Goal: Task Accomplishment & Management: Manage account settings

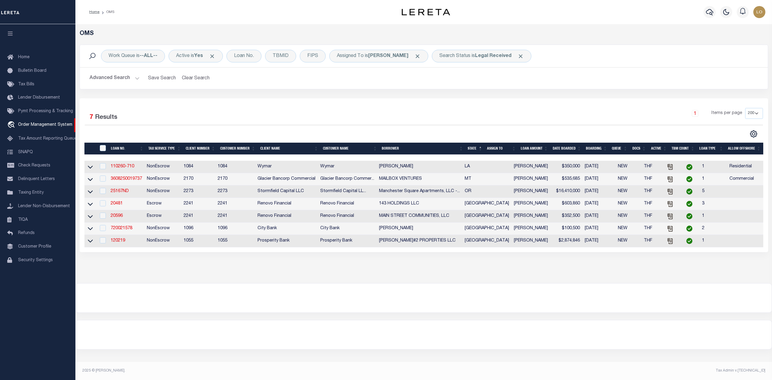
select select "200"
click at [532, 307] on div at bounding box center [424, 298] width 696 height 29
click at [472, 299] on div at bounding box center [424, 298] width 696 height 29
click at [464, 282] on div "OMS Work Queue is --ALL-- Active is Yes Loan No. TBMID FIPS Assigned To is [PER…" at bounding box center [423, 153] width 697 height 259
click at [437, 296] on div at bounding box center [424, 298] width 696 height 29
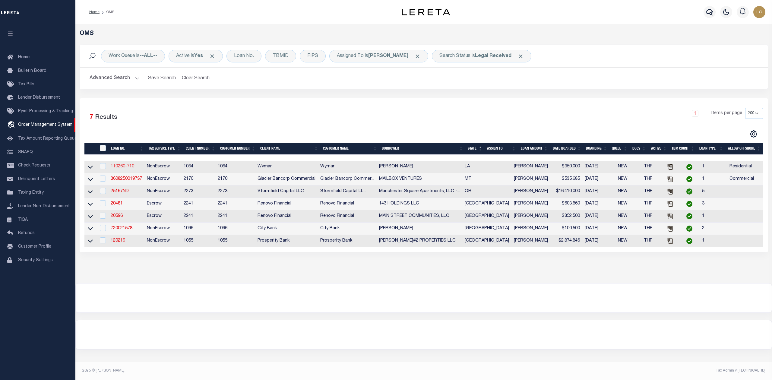
click at [119, 167] on link "110260-710" at bounding box center [123, 166] width 24 height 4
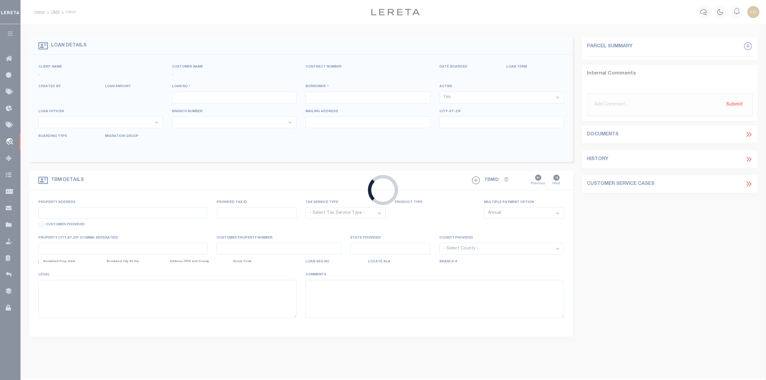
type input "110260-710"
type input "JOSE J SALOMON"
select select
type input "08/21/2025"
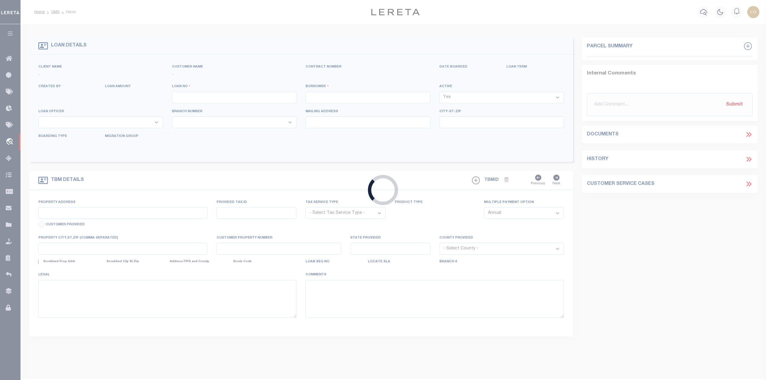
select select "10"
select select "NonEscrow"
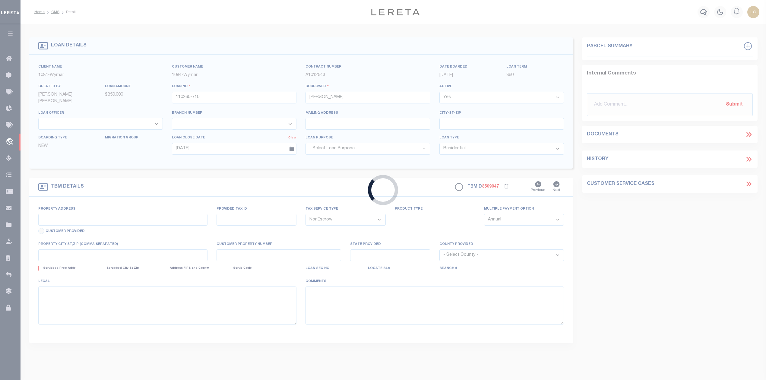
type input "LOT 6 JAMES DR"
select select
type input "PRAIRIEVILLE LA 70769"
type input "LA"
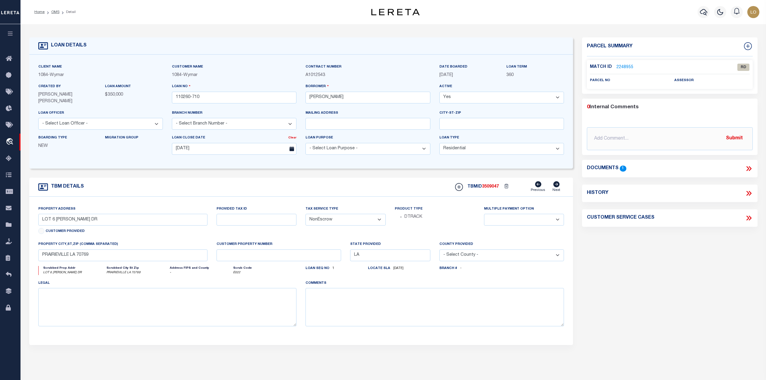
click at [612, 239] on div "Parcel Summary Match ID 2248955 0" at bounding box center [670, 202] width 184 height 331
click at [623, 67] on link "2248955" at bounding box center [625, 67] width 17 height 6
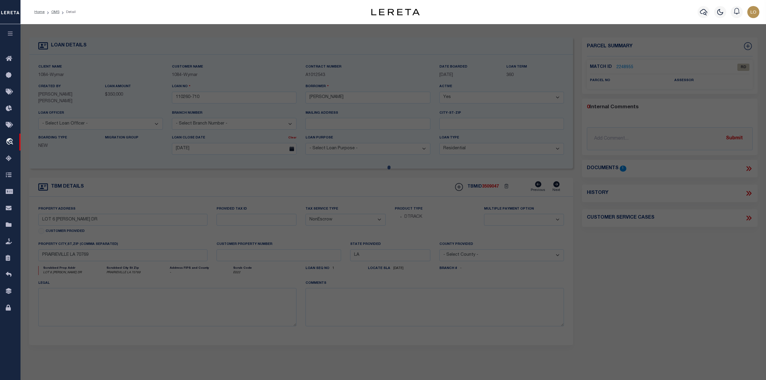
checkbox input "false"
select select "RD"
checkbox input "false"
type textarea "Document uploaded that satisfies a legal requirement, changing from [GEOGRAPHIC…"
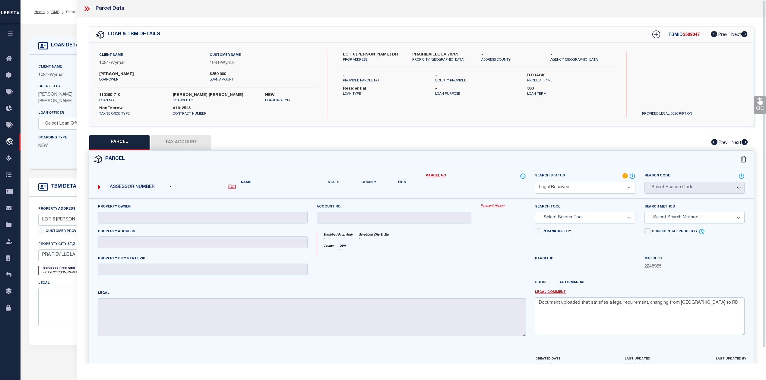
click at [87, 10] on icon at bounding box center [87, 9] width 8 height 8
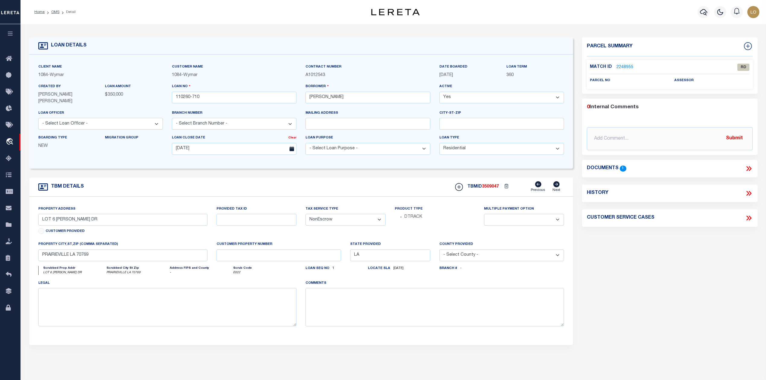
click at [749, 170] on icon at bounding box center [749, 169] width 8 height 8
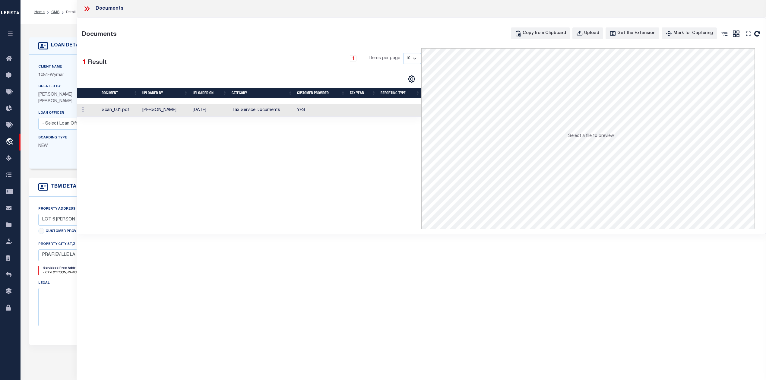
click at [235, 115] on td "Tax Service Documents" at bounding box center [261, 110] width 65 height 12
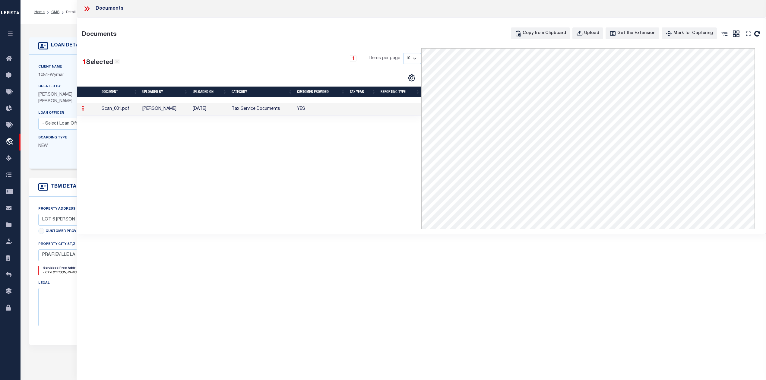
click at [291, 205] on div "1 Selected 1 Result 1 Items per page 10 25 50 100" at bounding box center [249, 138] width 344 height 181
click at [90, 10] on icon at bounding box center [87, 9] width 8 height 8
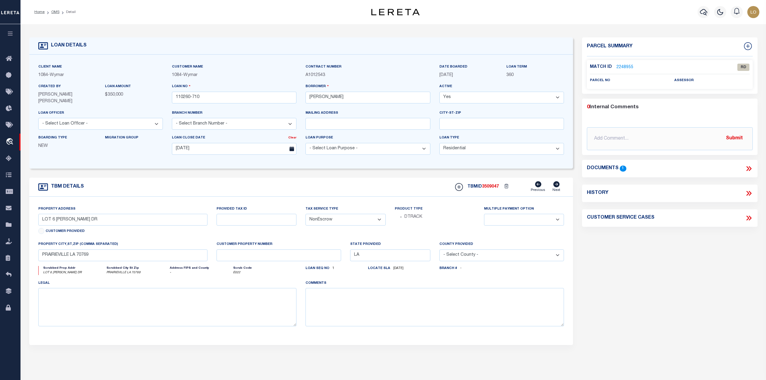
click at [615, 282] on div "Parcel Summary Match ID 2248955 0" at bounding box center [670, 202] width 184 height 331
click at [626, 66] on link "2248955" at bounding box center [625, 67] width 17 height 6
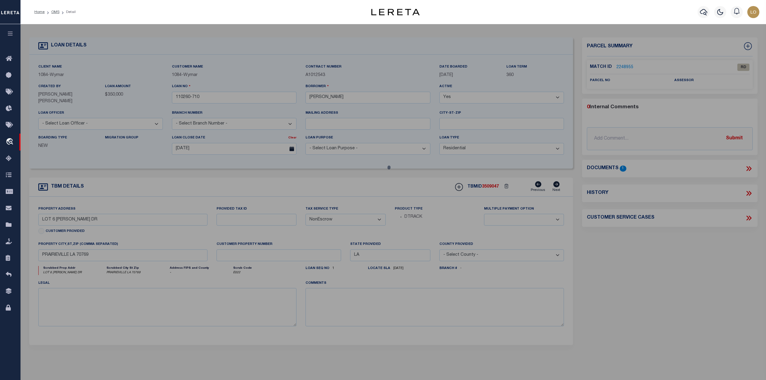
select select "AS"
checkbox input "false"
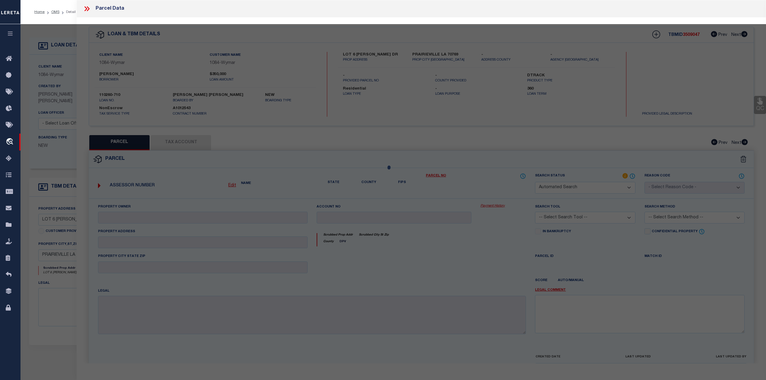
select select "RD"
checkbox input "false"
type textarea "Document uploaded that satisfies a legal requirement, changing from [GEOGRAPHIC…"
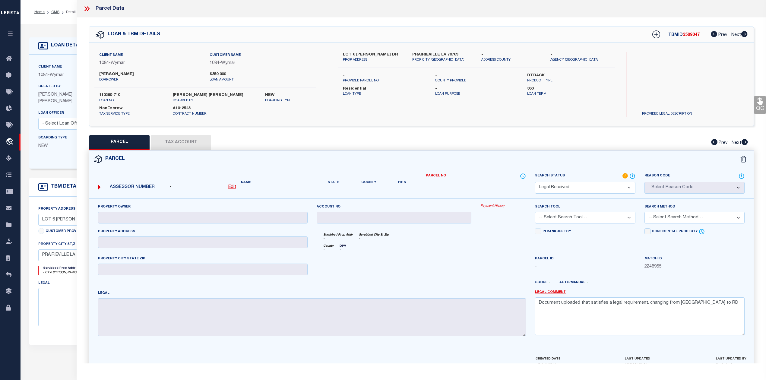
click at [425, 54] on label "PRAIRIEVILLE LA 70769" at bounding box center [442, 55] width 60 height 6
copy label "PRAIRIEVILLE"
click at [468, 256] on div at bounding box center [394, 268] width 164 height 25
drag, startPoint x: 97, startPoint y: 74, endPoint x: 135, endPoint y: 73, distance: 37.7
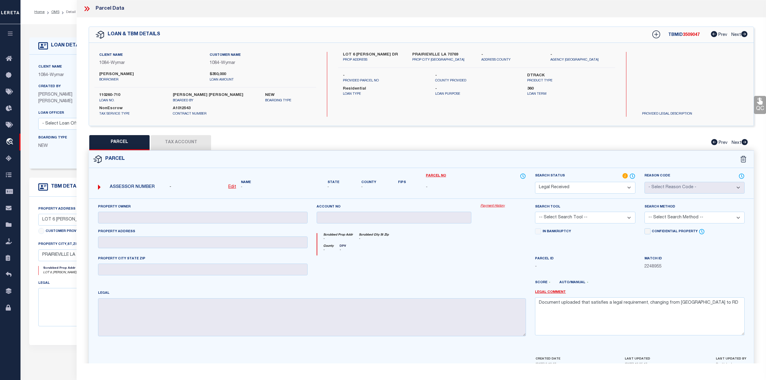
click at [135, 73] on div "JOSE J SALOMON borrower" at bounding box center [150, 77] width 110 height 11
copy label "JOSE J SALOMON"
click at [398, 136] on div "PARCEL Tax Account Prev Next" at bounding box center [422, 142] width 666 height 15
click at [116, 74] on label "JOSE J SALOMON" at bounding box center [149, 75] width 101 height 6
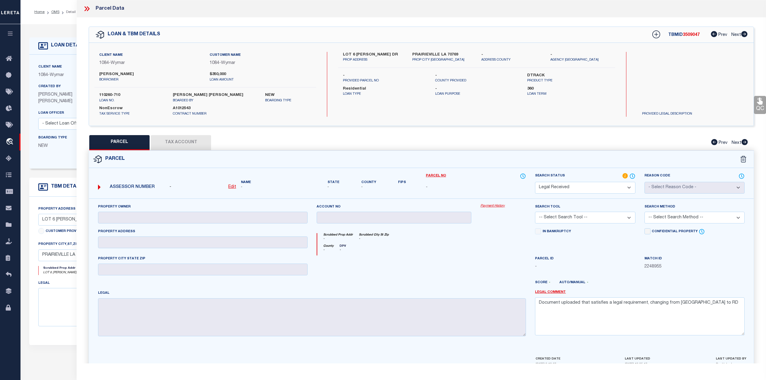
copy label "SALOMON"
click at [393, 87] on label "Residential" at bounding box center [384, 89] width 83 height 6
drag, startPoint x: 357, startPoint y: 52, endPoint x: 378, endPoint y: 55, distance: 21.2
click at [378, 55] on label "LOT 6 JAMES DR" at bounding box center [373, 55] width 60 height 6
click at [376, 57] on label "LOT 6 JAMES DR" at bounding box center [373, 55] width 60 height 6
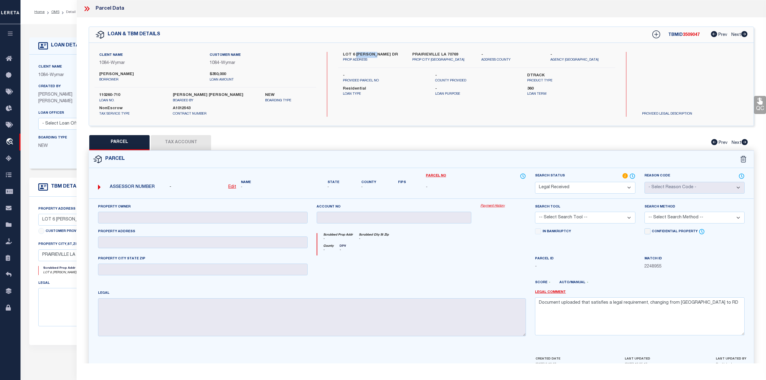
drag, startPoint x: 356, startPoint y: 53, endPoint x: 377, endPoint y: 56, distance: 20.7
click at [377, 56] on label "LOT 6 JAMES DR" at bounding box center [373, 55] width 60 height 6
copy label "JAMES DR"
click at [434, 147] on div "PARCEL Tax Account Prev Next" at bounding box center [422, 142] width 666 height 15
click at [229, 187] on u "Edit" at bounding box center [232, 187] width 8 height 4
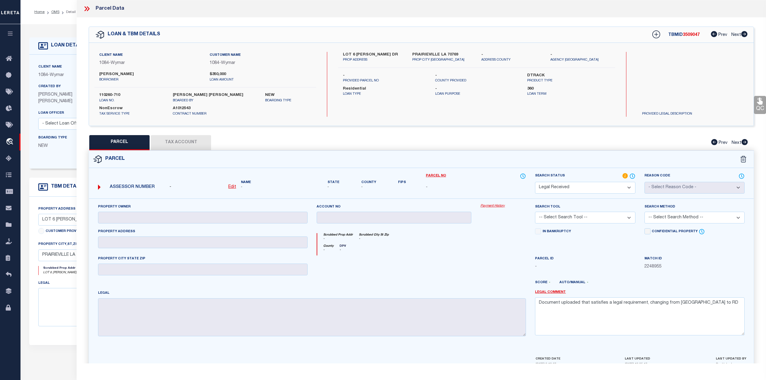
select select "RD"
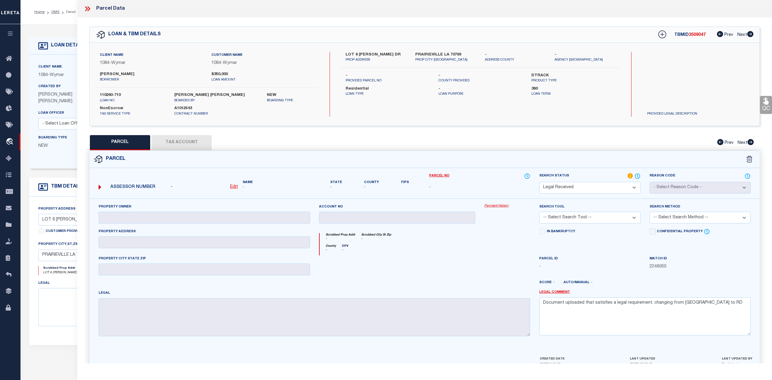
type textarea "-"
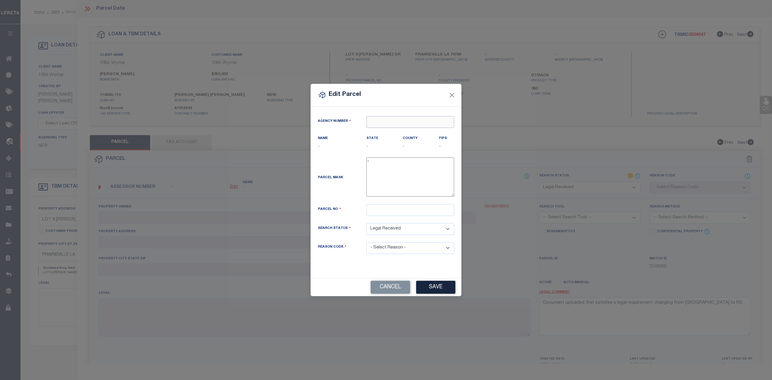
click at [382, 121] on input "text" at bounding box center [411, 122] width 88 height 12
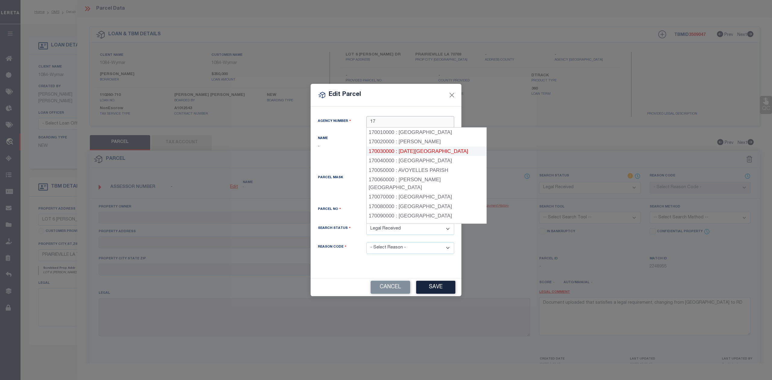
click at [433, 153] on div "170030000 : ASCENSION PARISH" at bounding box center [427, 152] width 120 height 10
type input "170030000"
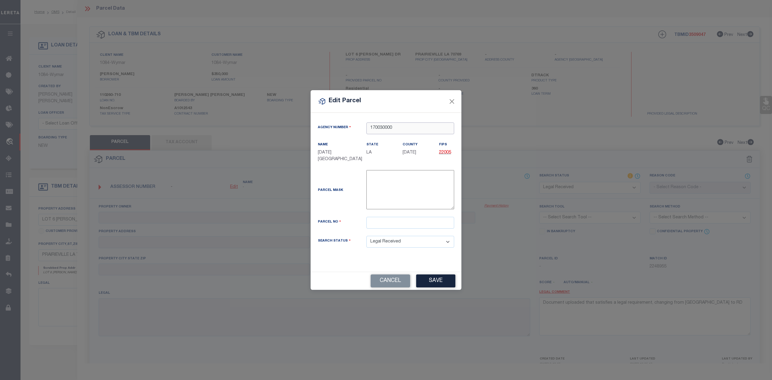
type input "170030000"
click at [394, 228] on input "text" at bounding box center [411, 223] width 88 height 12
paste input "4995200"
type input "4995200"
click at [336, 202] on div "Parcel Mask -" at bounding box center [385, 191] width 145 height 42
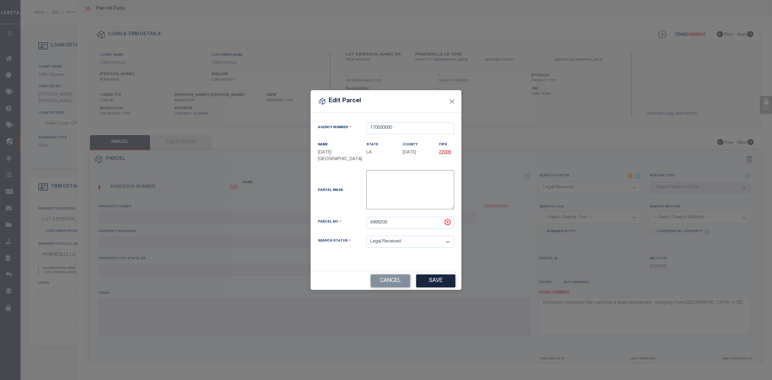
click at [435, 282] on button "Save" at bounding box center [435, 281] width 39 height 13
select select "RD"
checkbox input "false"
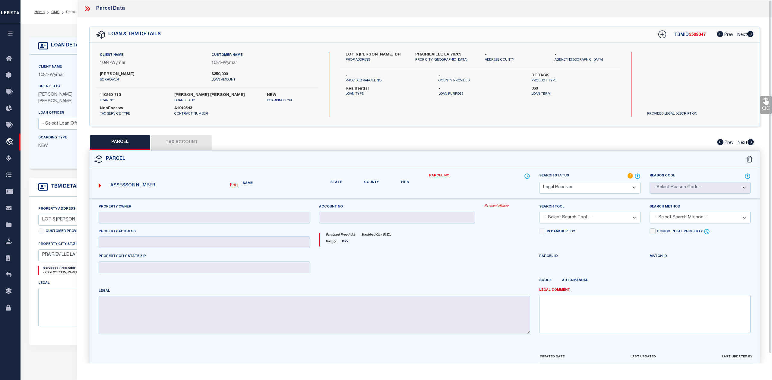
checkbox input "false"
type textarea "Document uploaded that satisfies a legal requirement, changing from [GEOGRAPHIC…"
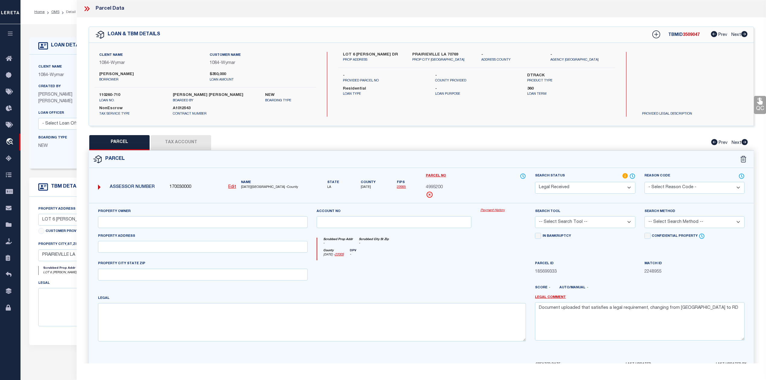
click at [448, 273] on div at bounding box center [394, 272] width 164 height 25
click at [204, 223] on input "text" at bounding box center [203, 222] width 210 height 12
paste input "CHRISTY, CLINDA L ELLIOT ET AL"
type input "CHRISTY, CLINDA L ELLIOT ET AL"
click at [340, 267] on div at bounding box center [394, 272] width 164 height 25
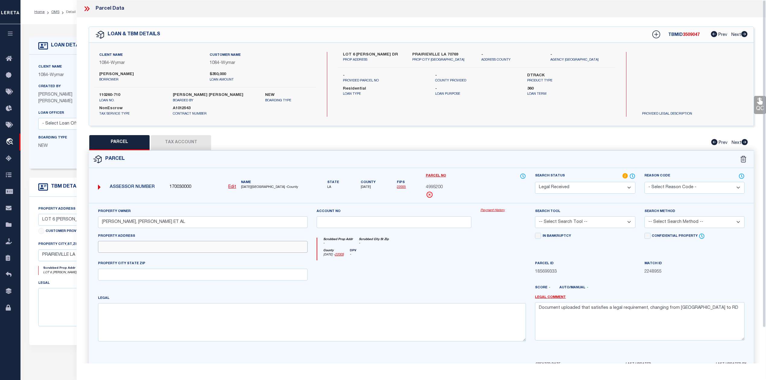
click at [197, 246] on input "text" at bounding box center [203, 247] width 210 height 12
paste input "JAMES DR"
type input "JAMES DR"
click at [422, 276] on div at bounding box center [394, 272] width 164 height 25
click at [337, 319] on textarea at bounding box center [312, 322] width 428 height 38
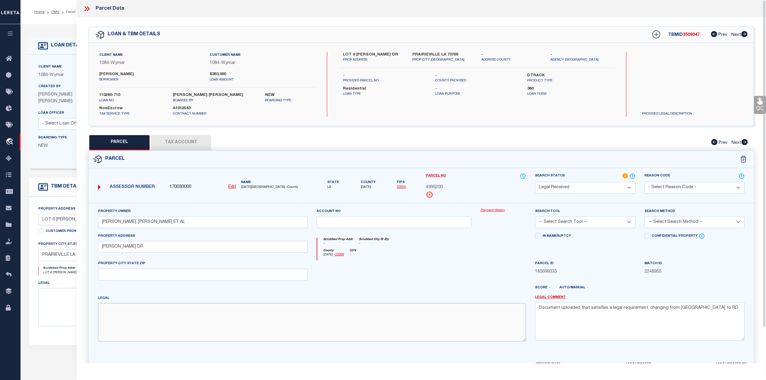
paste textarea "10.00 AC. M/L SEC. 6-9-3, LOT 6"
type textarea "10.00 AC. M/L SEC. 6-9-3, LOT 6"
click at [427, 285] on div at bounding box center [394, 272] width 164 height 25
drag, startPoint x: 698, startPoint y: 314, endPoint x: 535, endPoint y: 313, distance: 162.9
click at [535, 313] on div "Legal Comment Document uploaded that satisfies a legal requirement, changing fr…" at bounding box center [640, 320] width 219 height 51
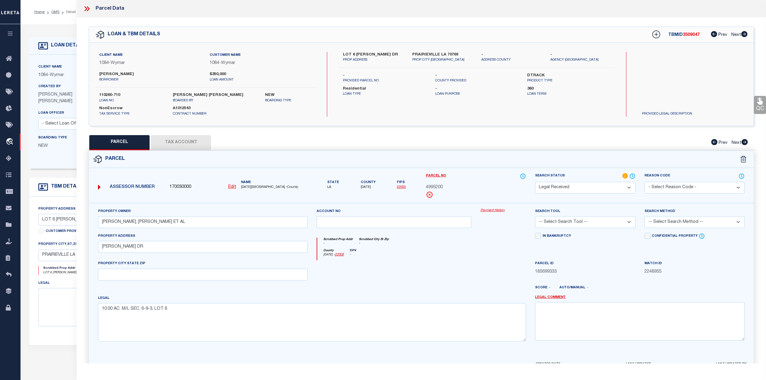
click at [490, 283] on div at bounding box center [503, 272] width 55 height 25
click at [582, 217] on div "Search Tool -- Select Search Tool -- 3rd Party Website Agency File Agency Websi…" at bounding box center [585, 218] width 100 height 20
click at [582, 228] on select "-- Select Search Tool -- 3rd Party Website Agency File Agency Website ATLS CNV-…" at bounding box center [585, 222] width 100 height 12
select select "AGW"
click at [535, 217] on select "-- Select Search Tool -- 3rd Party Website Agency File Agency Website ATLS CNV-…" at bounding box center [585, 222] width 100 height 12
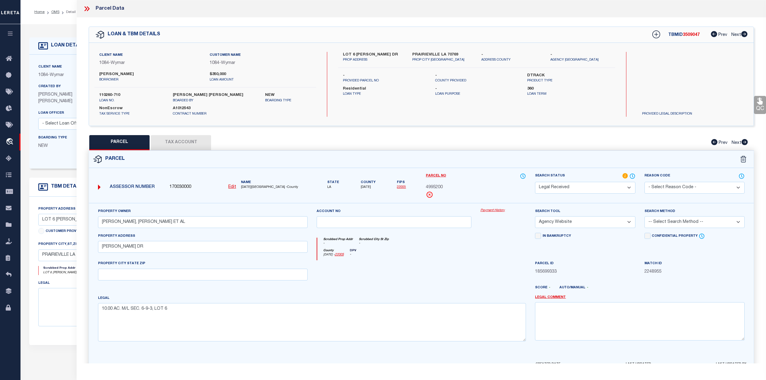
click at [521, 261] on div "County Ascension - 22005 DPV -" at bounding box center [421, 255] width 209 height 12
click at [671, 222] on select "-- Select Search Method -- Property Address Legal Liability Info Provided" at bounding box center [695, 222] width 100 height 12
select select "LEG"
click at [645, 217] on select "-- Select Search Method -- Property Address Legal Liability Info Provided" at bounding box center [695, 222] width 100 height 12
click at [503, 274] on div at bounding box center [503, 272] width 55 height 25
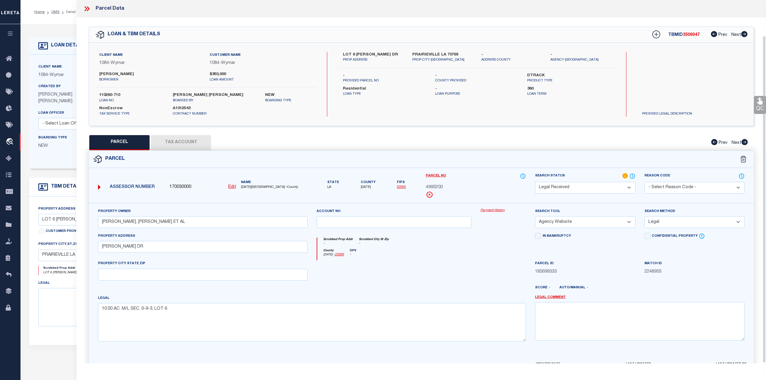
scroll to position [39, 0]
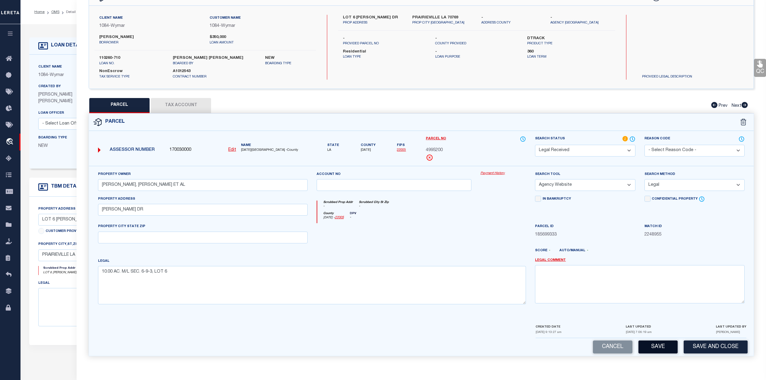
click at [650, 352] on button "Save" at bounding box center [658, 347] width 39 height 13
click at [437, 244] on div at bounding box center [394, 235] width 164 height 25
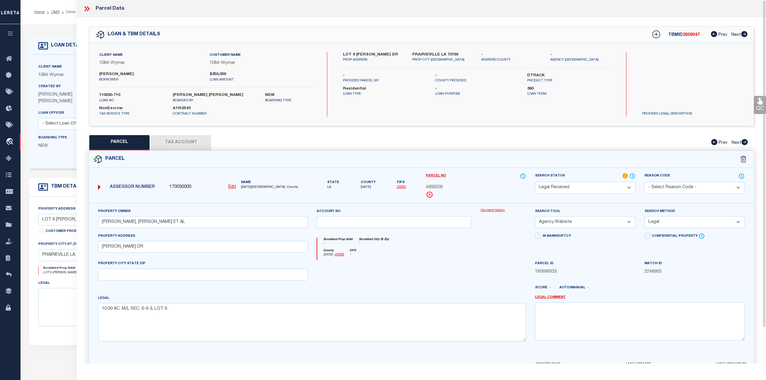
select select "AS"
select select
checkbox input "false"
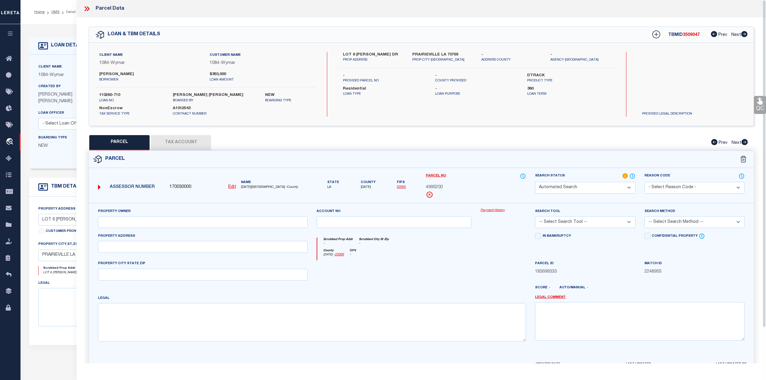
select select "RD"
type input "CHRISTY, CLINDA L ELLIOT ET AL"
select select "AGW"
select select "LEG"
type input "JAMES DR"
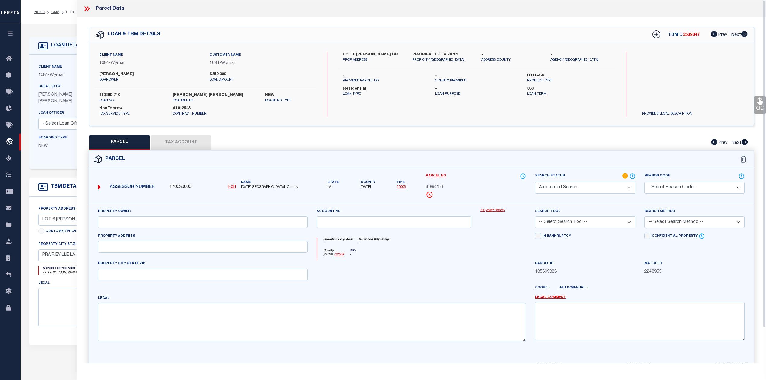
type textarea "10.00 AC. M/L SEC. 6-9-3, LOT 6"
click at [444, 250] on div "County Ascension - 22005 DPV E" at bounding box center [421, 255] width 209 height 12
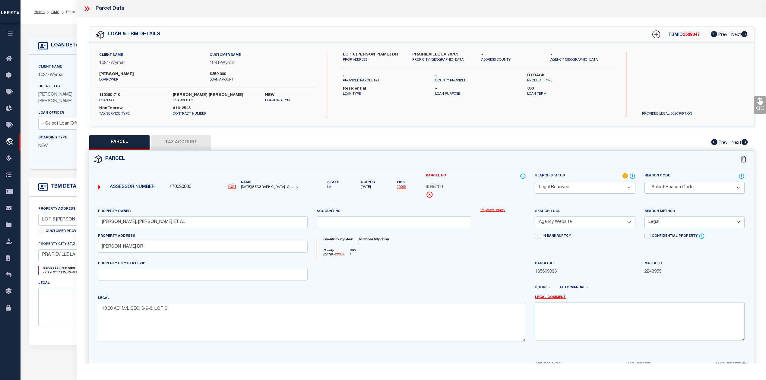
click at [186, 139] on button "Tax Account" at bounding box center [181, 142] width 60 height 15
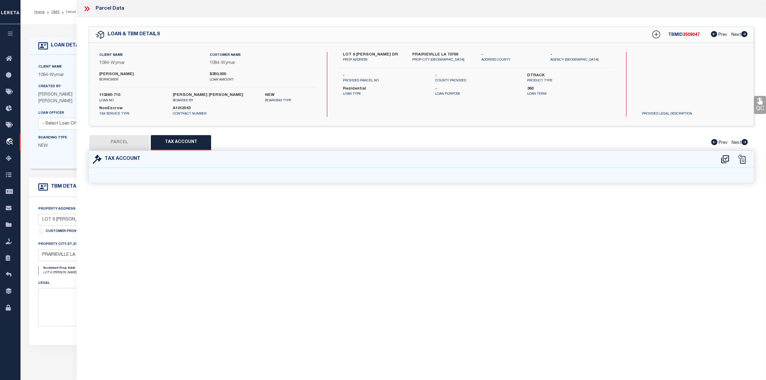
select select "100"
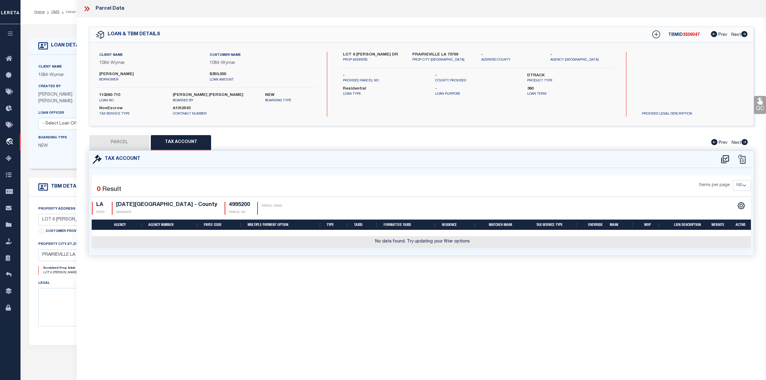
click at [419, 289] on div "Parcel Data QC QC QC - Select Status - Ready to QC" at bounding box center [422, 182] width 690 height 364
click at [723, 159] on icon at bounding box center [725, 159] width 8 height 8
select select "100"
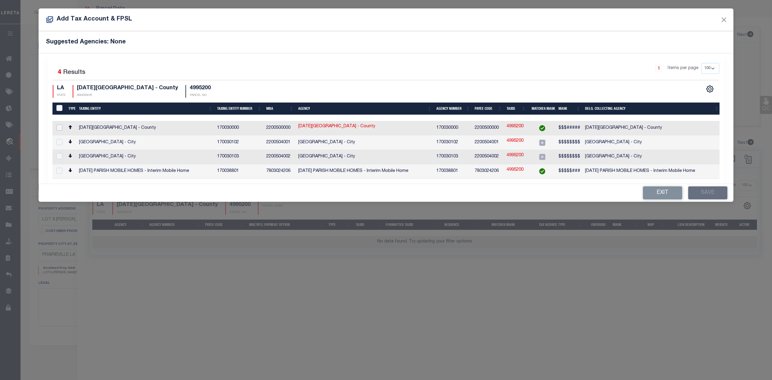
click at [59, 128] on input "checkbox" at bounding box center [59, 128] width 6 height 6
checkbox input "true"
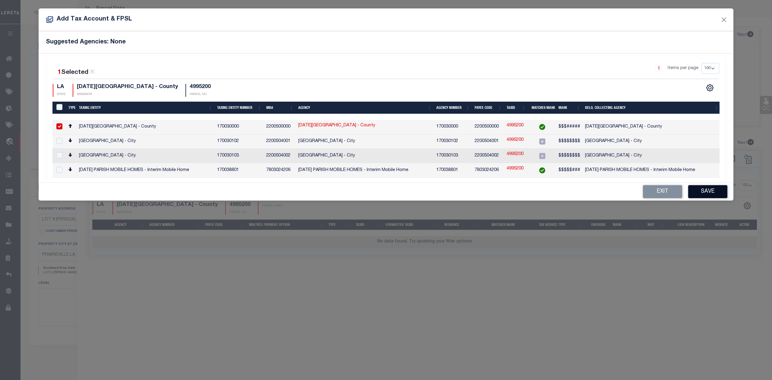
click at [713, 189] on button "Save" at bounding box center [708, 191] width 39 height 13
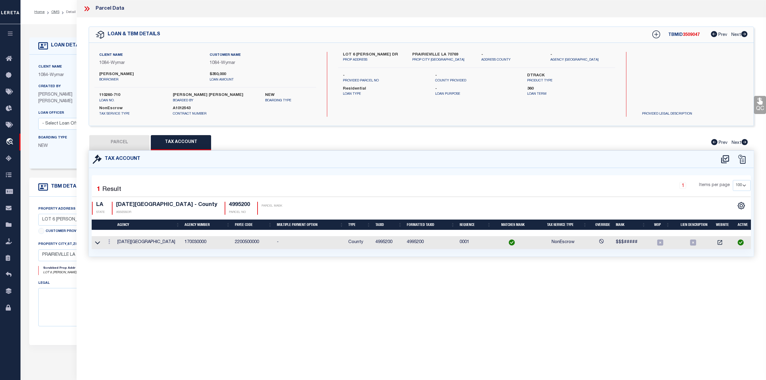
click at [458, 288] on div "Parcel Data QC QC QC - Select Status - Ready to QC" at bounding box center [422, 182] width 690 height 364
click at [123, 144] on button "PARCEL" at bounding box center [119, 142] width 60 height 15
select select "AS"
select select
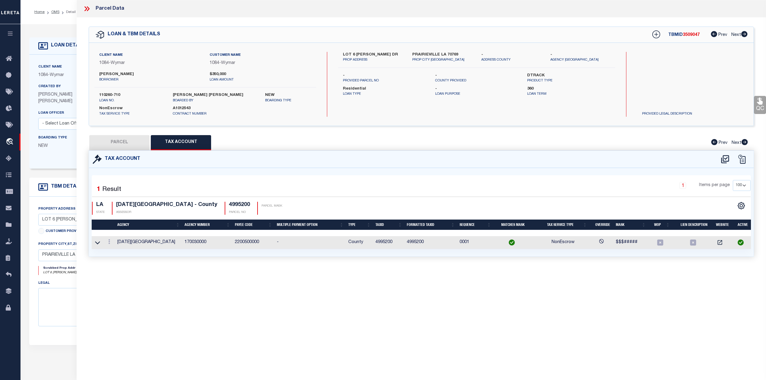
checkbox input "false"
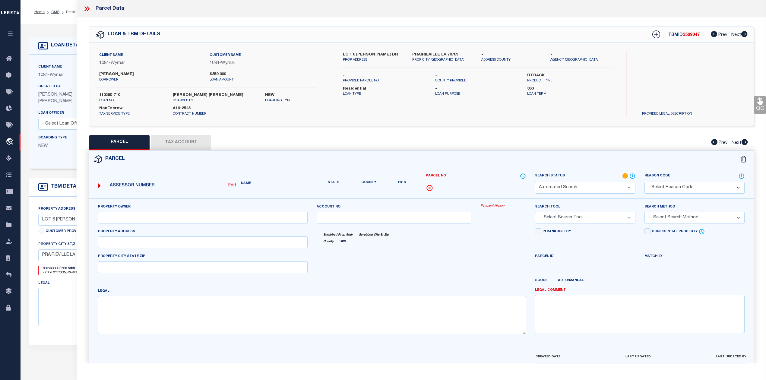
select select "RD"
type input "CHRISTY, CLINDA L ELLIOT ET AL"
select select "AGW"
select select "LEG"
type input "JAMES DR"
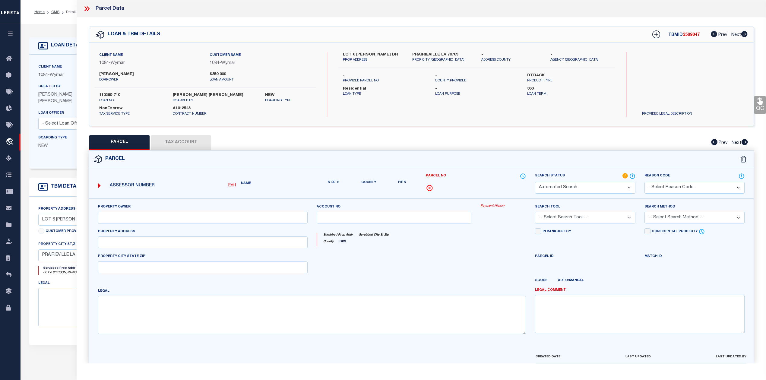
type textarea "10.00 AC. M/L SEC. 6-9-3, LOT 6"
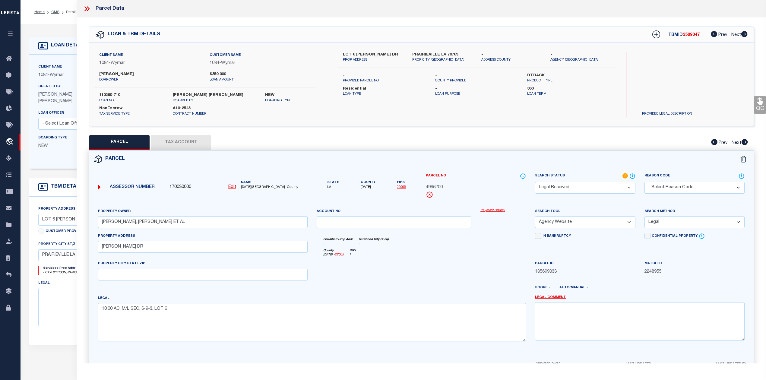
click at [172, 144] on button "Tax Account" at bounding box center [181, 142] width 60 height 15
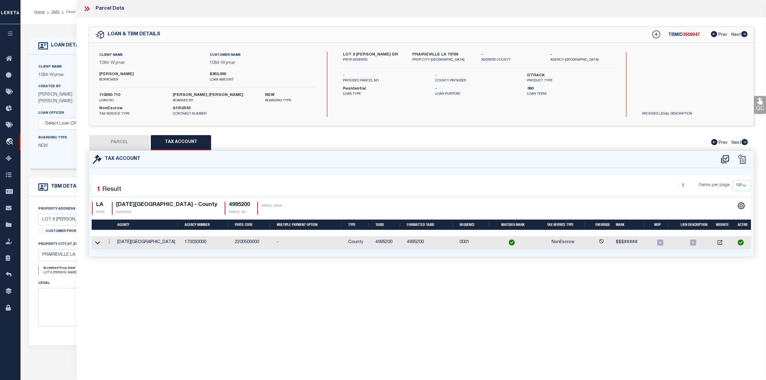
select select "100"
click at [116, 143] on button "PARCEL" at bounding box center [119, 142] width 60 height 15
select select "AS"
select select
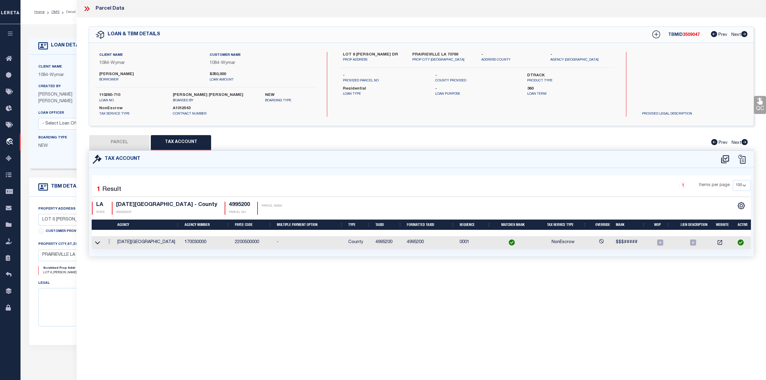
checkbox input "false"
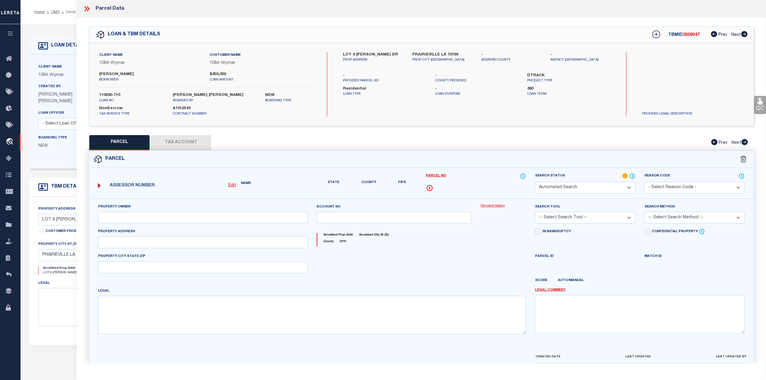
select select "RD"
type input "CHRISTY, CLINDA L ELLIOT ET AL"
select select "AGW"
select select "LEG"
type input "JAMES DR"
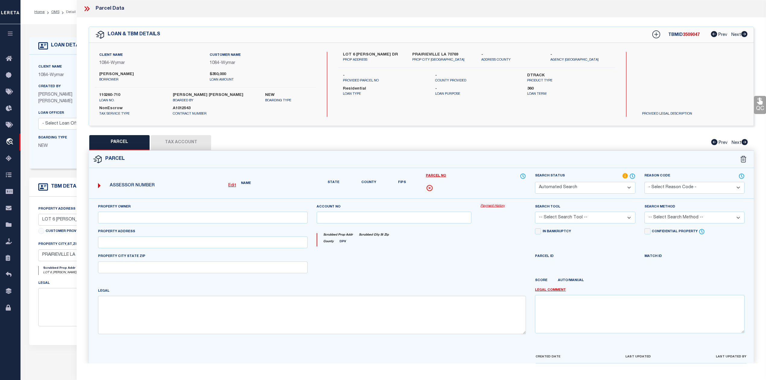
type textarea "10.00 AC. M/L SEC. 6-9-3, LOT 6"
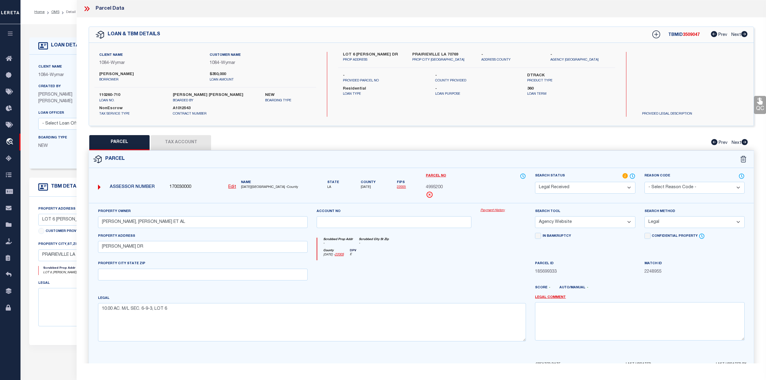
click at [189, 142] on button "Tax Account" at bounding box center [181, 142] width 60 height 15
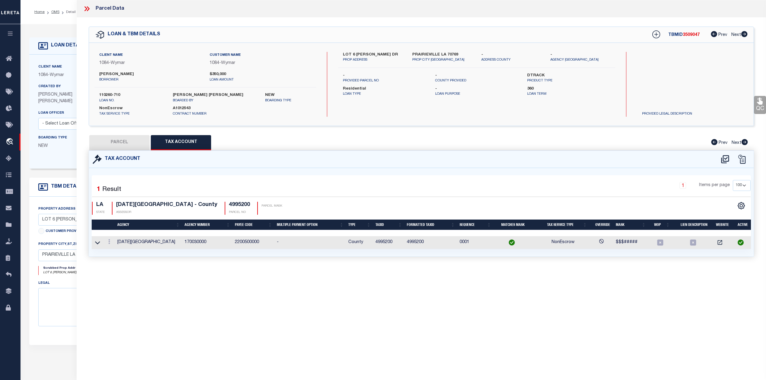
select select "100"
click at [132, 140] on button "PARCEL" at bounding box center [119, 142] width 60 height 15
select select "AS"
select select
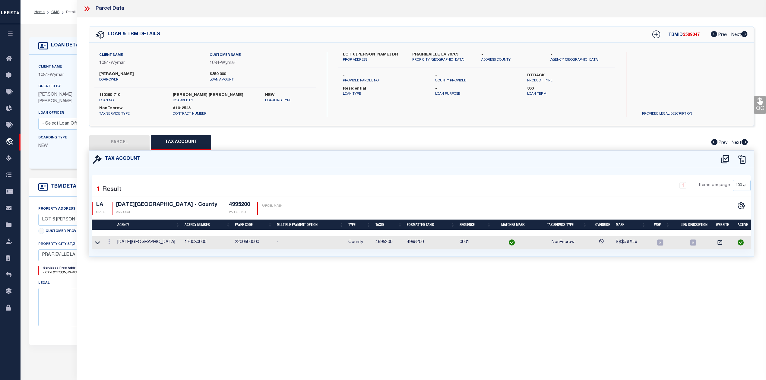
checkbox input "false"
select select "RD"
type input "CHRISTY, CLINDA L ELLIOT ET AL"
select select "AGW"
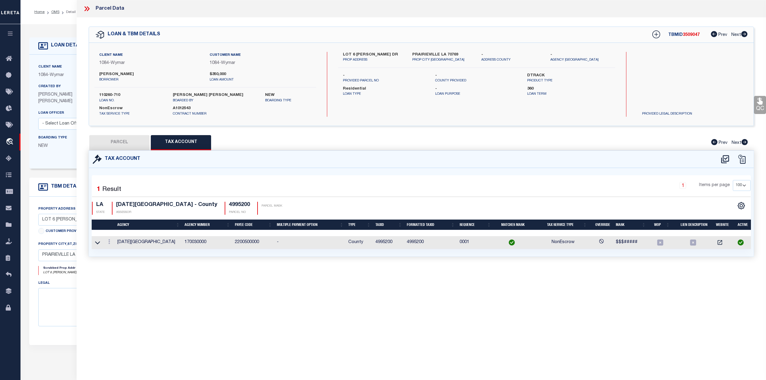
select select "LEG"
type input "JAMES DR"
type textarea "10.00 AC. M/L SEC. 6-9-3, LOT 6"
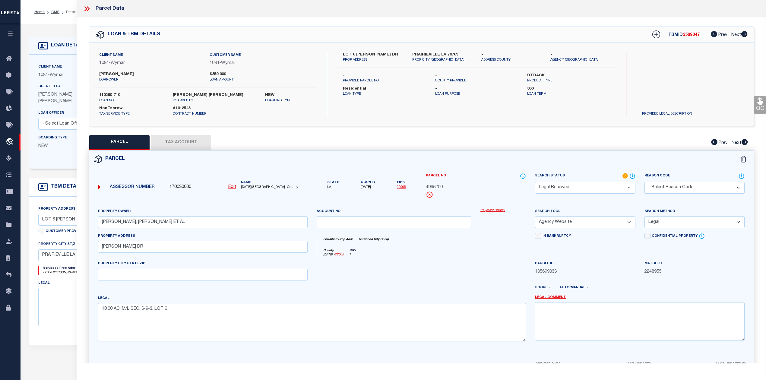
click at [455, 257] on div "County Ascension - 22005 DPV E" at bounding box center [421, 255] width 209 height 12
click at [430, 295] on div at bounding box center [449, 290] width 164 height 10
click at [454, 278] on div at bounding box center [394, 272] width 164 height 25
click at [555, 189] on select "Automated Search Bad Parcel Complete Duplicate Parcel High Dollar Reporting In …" at bounding box center [585, 188] width 100 height 12
click at [535, 182] on select "Automated Search Bad Parcel Complete Duplicate Parcel High Dollar Reporting In …" at bounding box center [585, 188] width 100 height 12
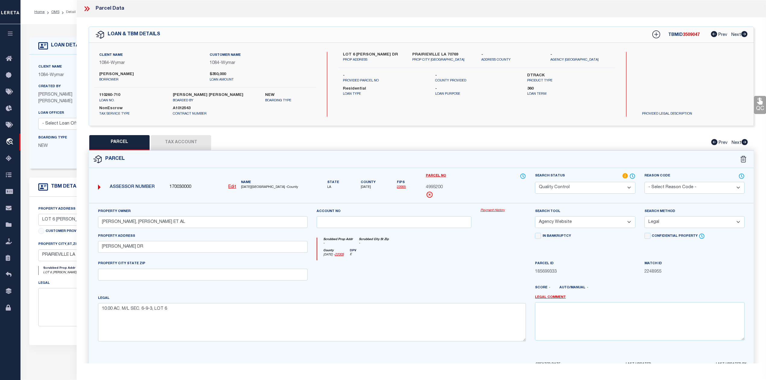
click at [454, 301] on div "Legal 10.00 AC. M/L SEC. 6-9-3, LOT 6" at bounding box center [312, 318] width 428 height 46
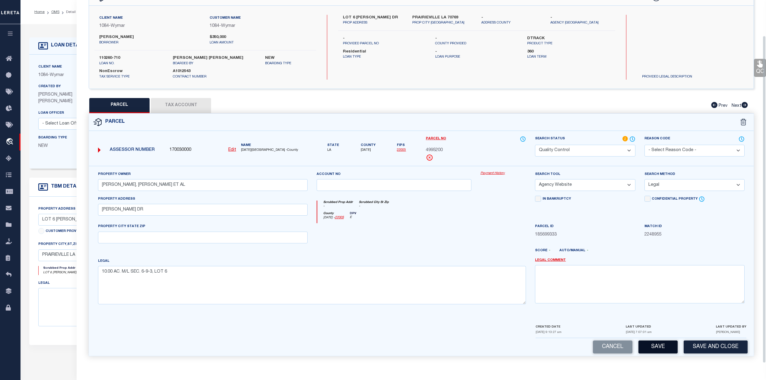
click at [650, 347] on button "Save" at bounding box center [658, 347] width 39 height 13
click at [504, 259] on div "Legal 10.00 AC. M/L SEC. 6-9-3, LOT 6" at bounding box center [312, 281] width 428 height 46
select select "AS"
select select
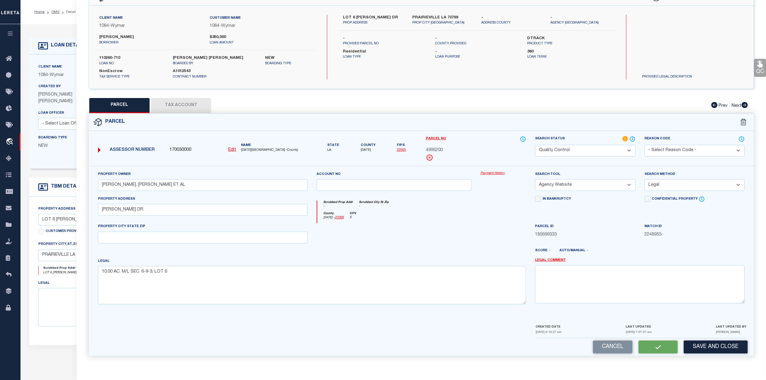
checkbox input "false"
select select "QC"
type input "CHRISTY, CLINDA L ELLIOT ET AL"
select select "AGW"
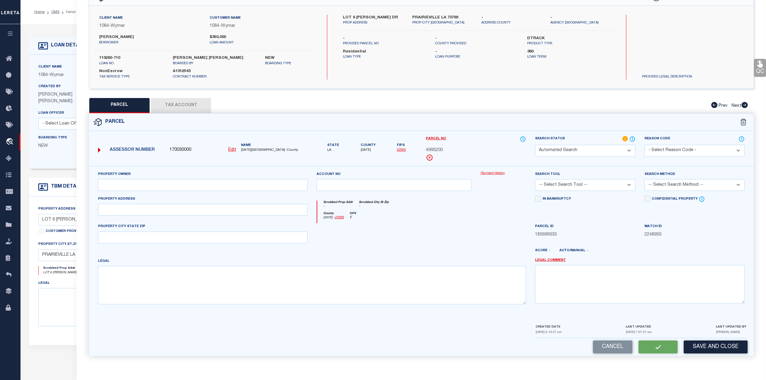
select select "LEG"
type input "JAMES DR"
type textarea "10.00 AC. M/L SEC. 6-9-3, LOT 6"
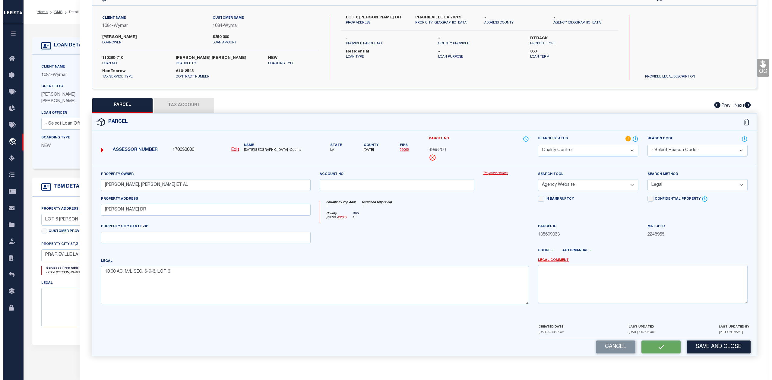
scroll to position [0, 0]
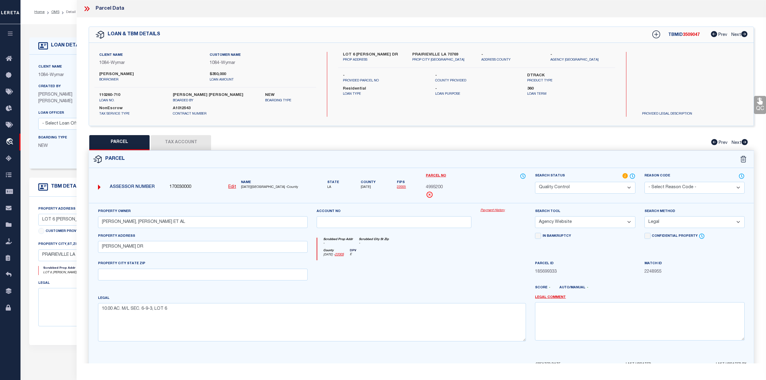
click at [482, 142] on div "PARCEL Tax Account Prev Next" at bounding box center [422, 142] width 666 height 15
click at [693, 35] on span "3509047" at bounding box center [691, 35] width 17 height 4
copy span "3509047"
drag, startPoint x: 469, startPoint y: 142, endPoint x: 348, endPoint y: 137, distance: 121.4
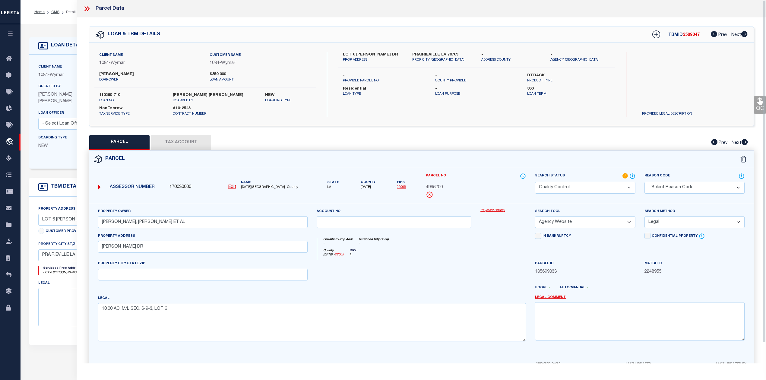
click at [469, 142] on div "PARCEL Tax Account Prev Next" at bounding box center [422, 142] width 666 height 15
drag, startPoint x: 98, startPoint y: 95, endPoint x: 125, endPoint y: 98, distance: 27.0
click at [125, 98] on div "110260-710 loan no." at bounding box center [132, 97] width 74 height 11
click at [137, 98] on p "loan no." at bounding box center [131, 100] width 65 height 5
drag, startPoint x: 98, startPoint y: 94, endPoint x: 121, endPoint y: 97, distance: 22.5
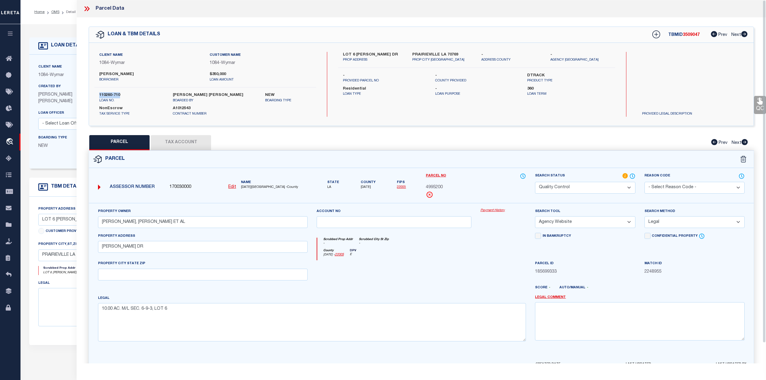
click at [121, 97] on div "110260-710 loan no." at bounding box center [132, 97] width 74 height 11
copy label "110260-710"
drag, startPoint x: 240, startPoint y: 186, endPoint x: 259, endPoint y: 186, distance: 19.0
click at [259, 186] on div "Name ASCENSION PARISH -County" at bounding box center [275, 185] width 72 height 10
copy span "ASCENSION"
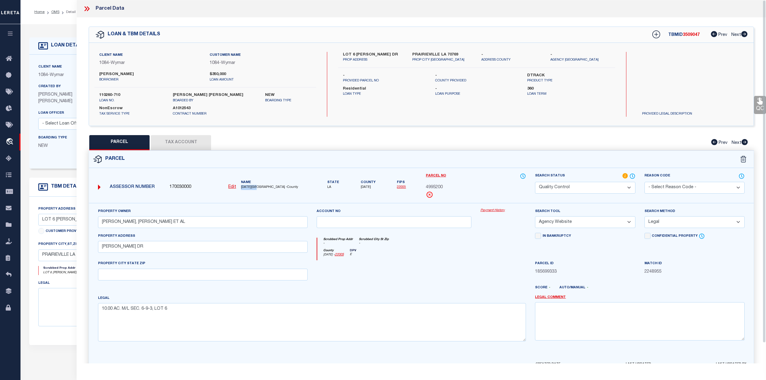
click at [439, 189] on span "4995200" at bounding box center [434, 187] width 17 height 7
copy span "4995200"
click at [360, 297] on div "Legal 10.00 AC. M/L SEC. 6-9-3, LOT 6" at bounding box center [312, 318] width 428 height 46
click at [427, 261] on div "County Ascension - 22005 DPV E" at bounding box center [421, 255] width 209 height 12
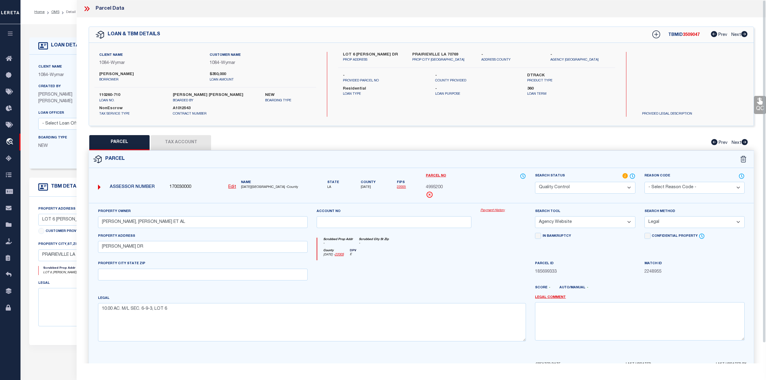
click at [178, 143] on button "Tax Account" at bounding box center [181, 142] width 60 height 15
select select "100"
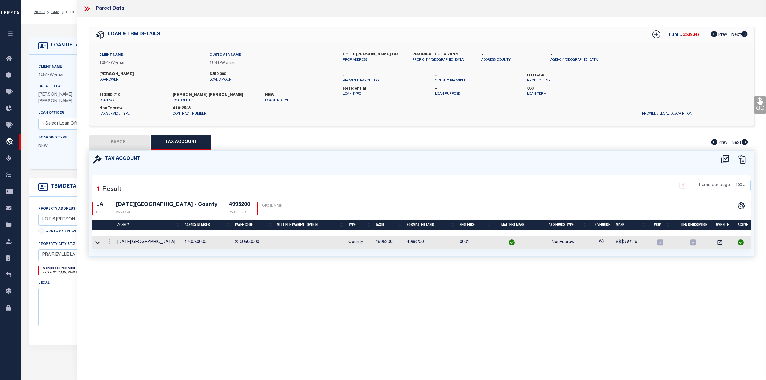
click at [338, 320] on div "Parcel Data QC QC QC - Select Status - Ready to QC" at bounding box center [422, 182] width 690 height 364
click at [122, 142] on button "PARCEL" at bounding box center [119, 142] width 60 height 15
select select "AS"
select select
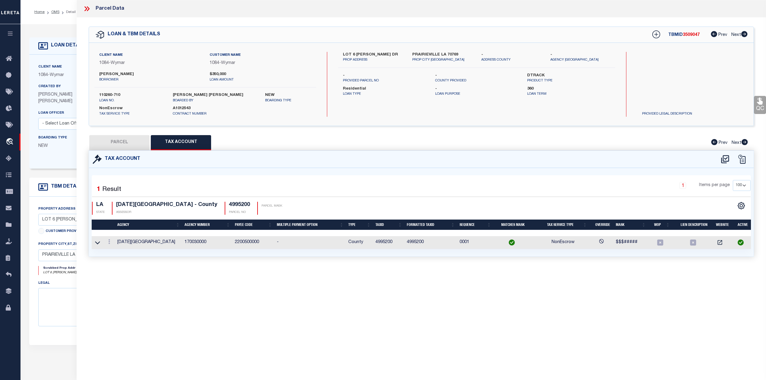
checkbox input "false"
select select "QC"
type input "CHRISTY, CLINDA L ELLIOT ET AL"
select select "AGW"
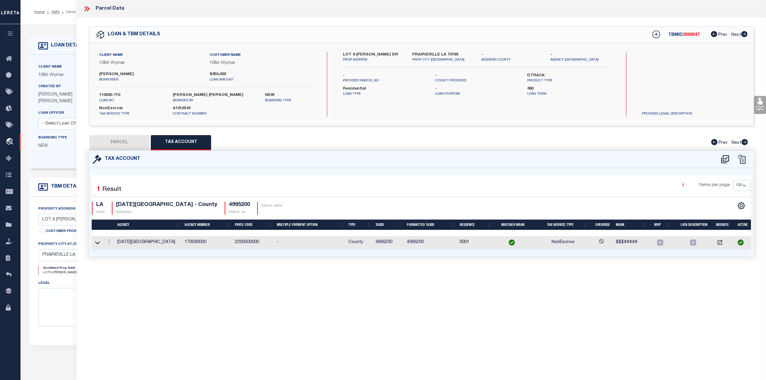
select select "LEG"
type input "JAMES DR"
type textarea "10.00 AC. M/L SEC. 6-9-3, LOT 6"
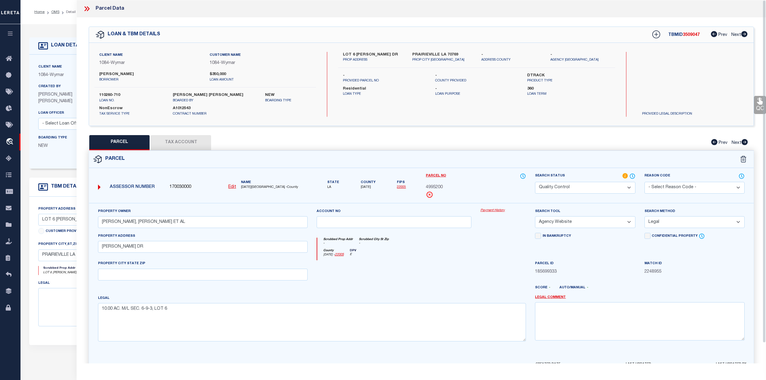
click at [84, 13] on div "Parcel Data" at bounding box center [422, 8] width 690 height 17
click at [84, 11] on icon at bounding box center [87, 9] width 8 height 8
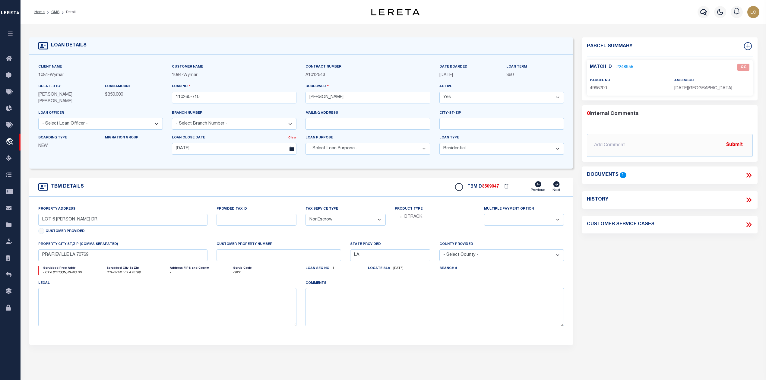
click at [654, 324] on div "Parcel Summary Match ID 2248955 0" at bounding box center [670, 202] width 184 height 331
click at [54, 12] on link "OMS" at bounding box center [55, 12] width 8 height 4
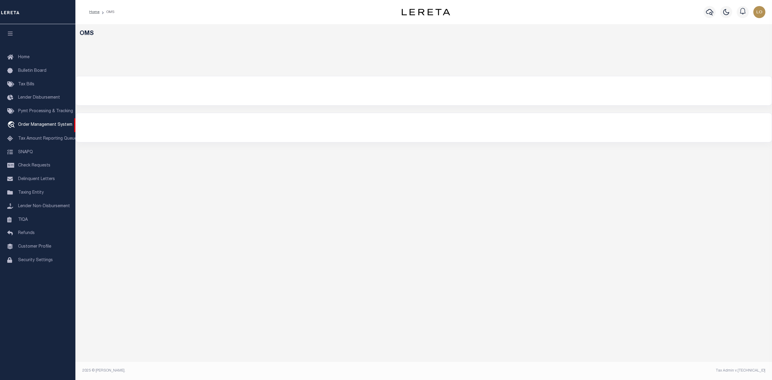
select select "200"
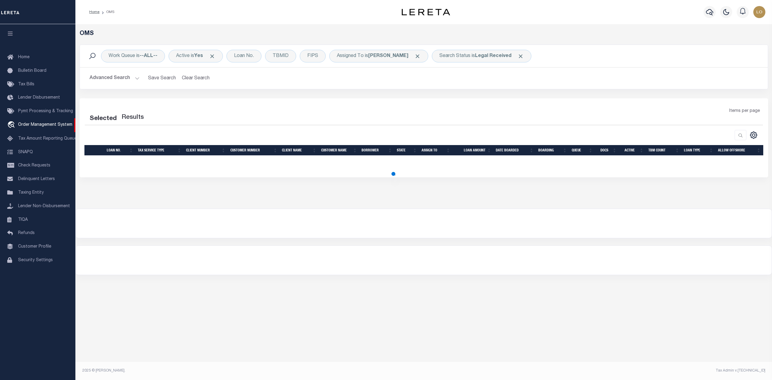
select select "200"
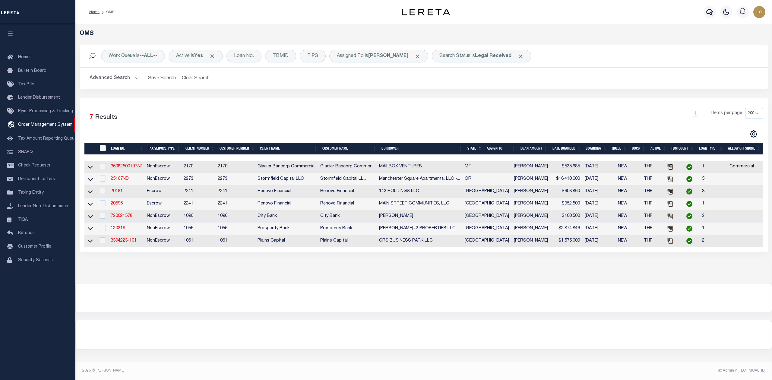
click at [438, 308] on div at bounding box center [424, 298] width 696 height 29
click at [133, 166] on link "3608250019737" at bounding box center [126, 166] width 31 height 4
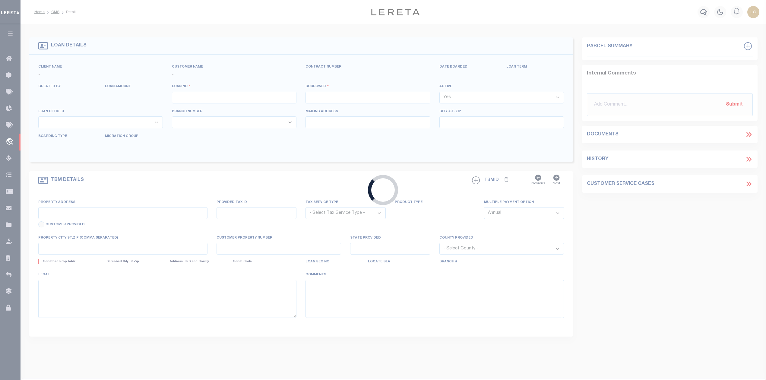
type input "3608250019737"
type input "MAILBOX VENTURES"
select select
type input "455 ARROW TRL"
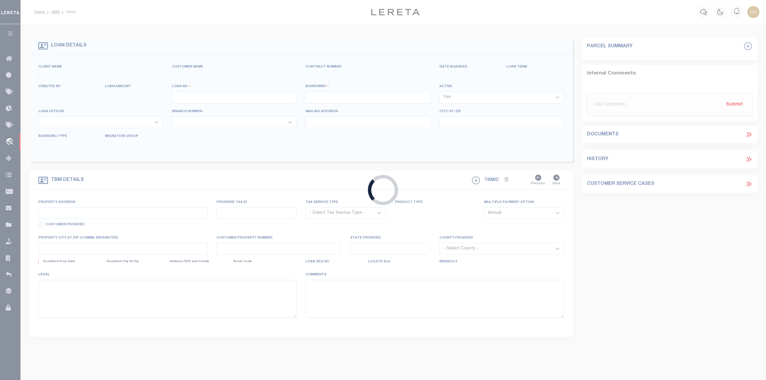
type input "BOZEMAN MT 59718-8781"
type input "[DATE]"
select select "20"
select select "NonEscrow"
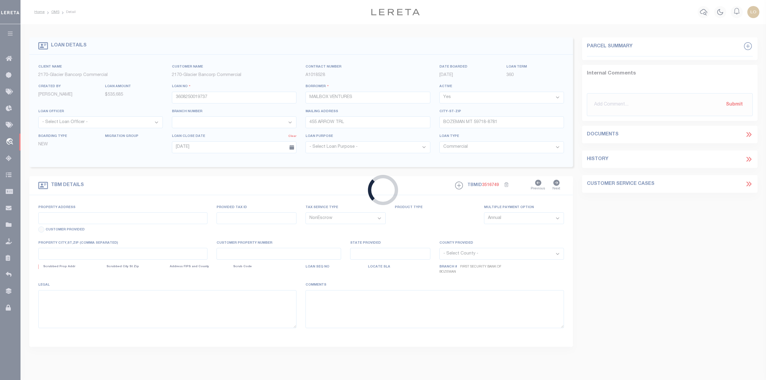
type input "[STREET_ADDRESS]"
type input "00RGH7131"
select select
type input "BOZEMAN MT 59715"
type input "MT"
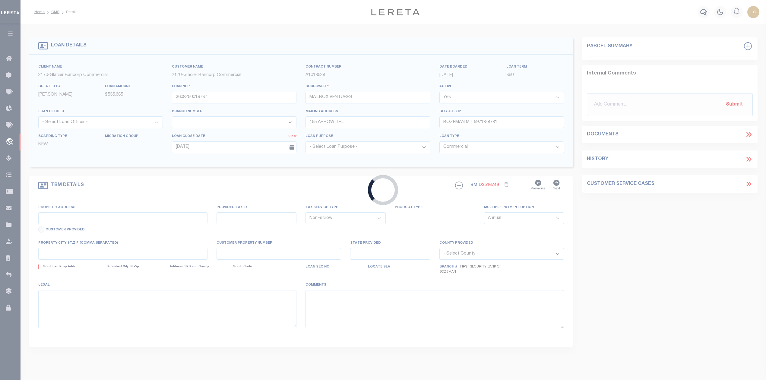
type textarea "Lot 20 of Sandhill Subdivision, [GEOGRAPHIC_DATA], [US_STATE], according to the…"
select select "4574"
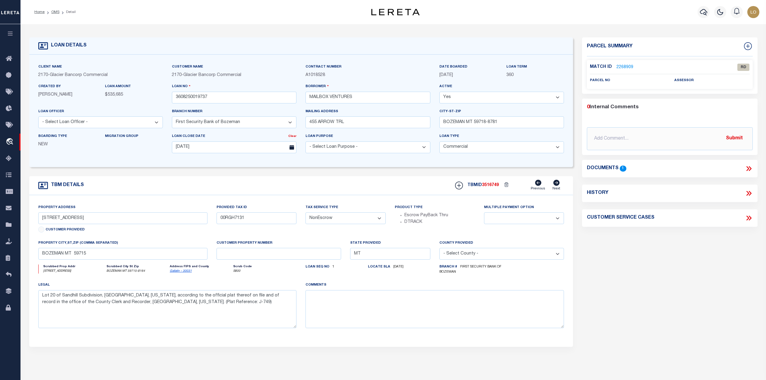
click at [748, 167] on icon at bounding box center [748, 168] width 3 height 5
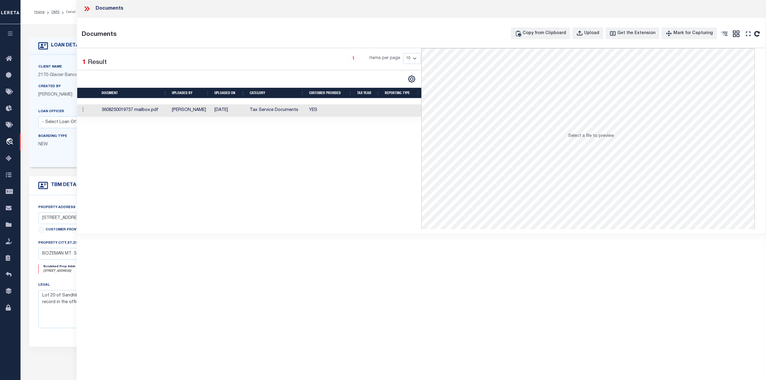
click at [188, 108] on td "[PERSON_NAME]" at bounding box center [191, 110] width 43 height 12
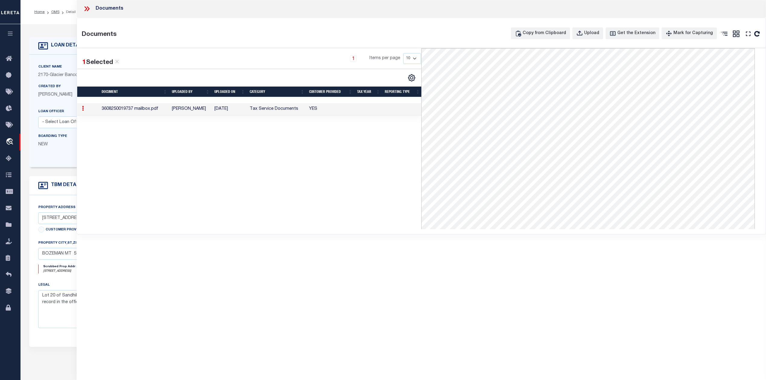
click at [354, 165] on div "1 Selected 1 Result 1 Items per page 10 25 50 100" at bounding box center [249, 138] width 344 height 181
click at [85, 9] on icon at bounding box center [87, 9] width 8 height 8
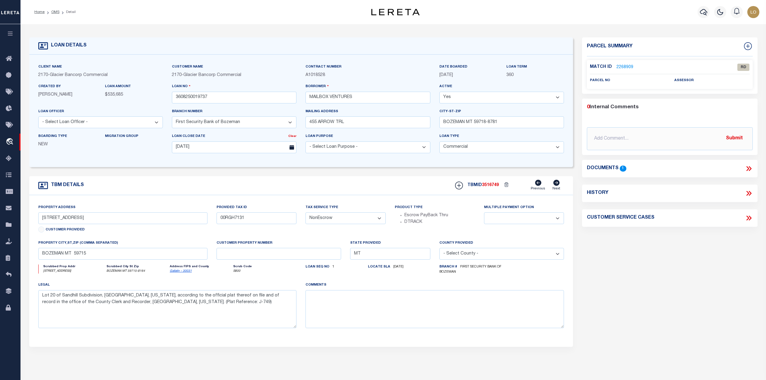
click at [646, 269] on div "Parcel Summary Match ID 2268909 0" at bounding box center [670, 203] width 184 height 333
click at [621, 65] on link "2268909" at bounding box center [625, 67] width 17 height 6
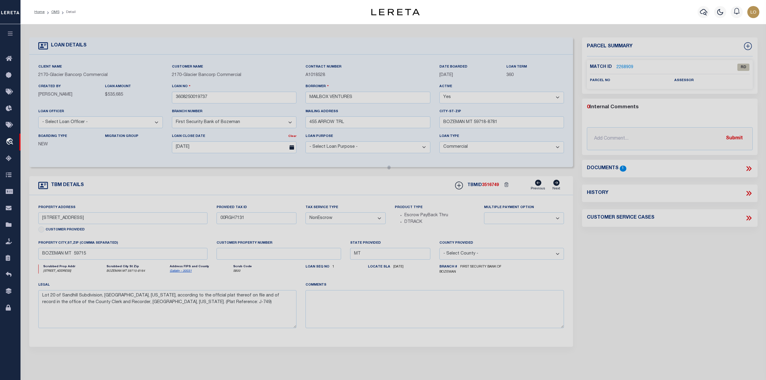
checkbox input "false"
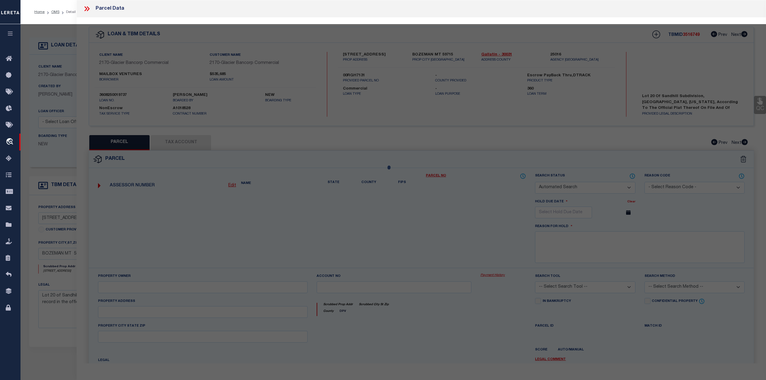
select select "RD"
checkbox input "false"
type textarea "Document uploaded that satisfies a legal requirement, changing from [GEOGRAPHIC…"
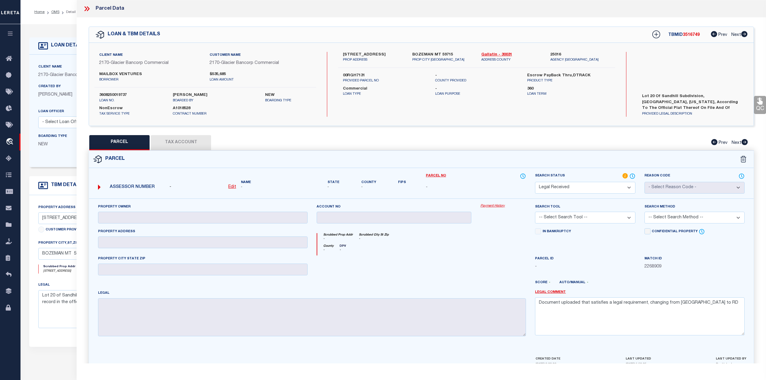
click at [478, 249] on div "County - DPV -" at bounding box center [421, 249] width 209 height 11
click at [452, 137] on div "PARCEL Tax Account Prev Next" at bounding box center [422, 142] width 666 height 15
drag, startPoint x: 342, startPoint y: 80, endPoint x: 366, endPoint y: 80, distance: 23.8
click at [366, 80] on div "00RGH7131 PROVIDED PARCEL NO" at bounding box center [385, 78] width 92 height 11
copy label "00RGH7131"
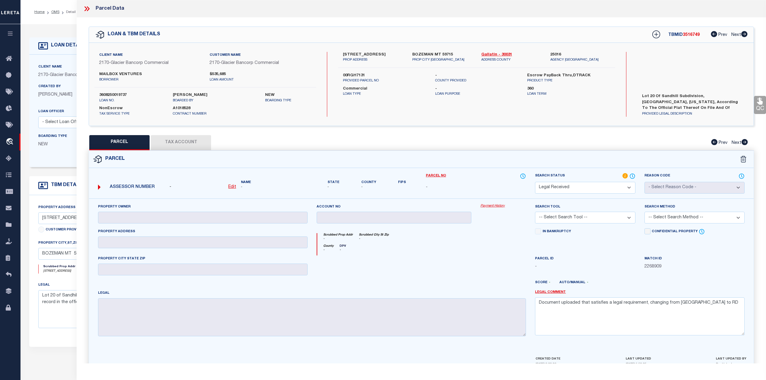
click at [133, 74] on label "MAILBOX VENTURES" at bounding box center [149, 75] width 101 height 6
copy label "VENTURES"
click at [107, 74] on label "MAILBOX VENTURES" at bounding box center [149, 75] width 101 height 6
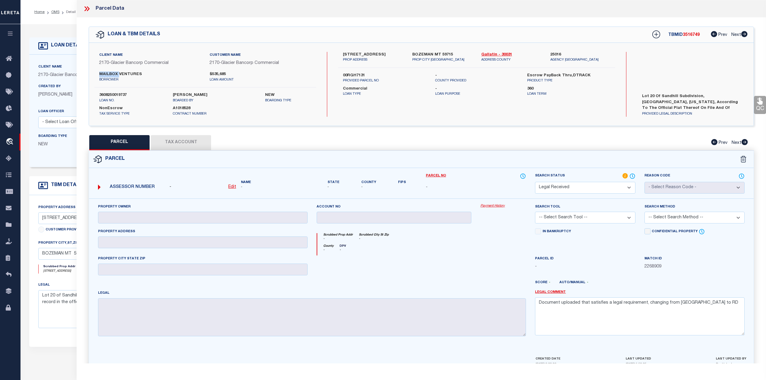
copy label "MAILBOX"
click at [471, 280] on div at bounding box center [394, 268] width 164 height 25
click at [113, 75] on label "MAILBOX VENTURES" at bounding box center [149, 75] width 101 height 6
copy label "MAILBOX"
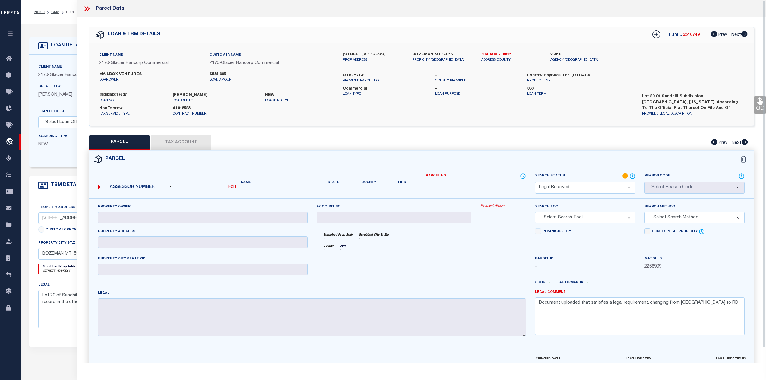
click at [130, 74] on label "MAILBOX VENTURES" at bounding box center [149, 75] width 101 height 6
copy label "VENTURES"
click at [436, 153] on div "Parcel" at bounding box center [421, 159] width 665 height 17
drag, startPoint x: 661, startPoint y: 94, endPoint x: 697, endPoint y: 97, distance: 35.7
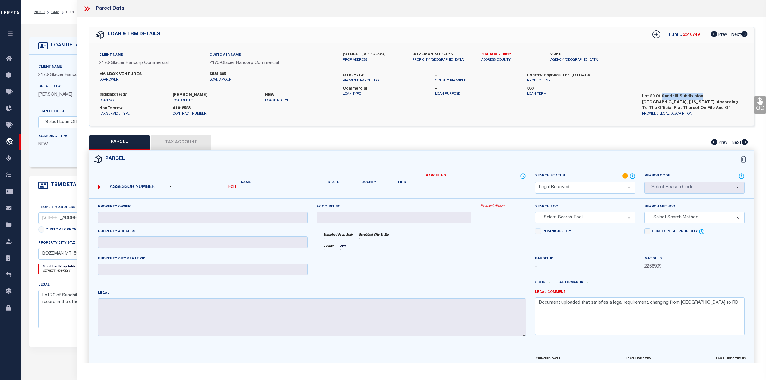
click at [697, 97] on label "Lot 20 of Sandhill Subdivision, [GEOGRAPHIC_DATA], [US_STATE], according to the…" at bounding box center [693, 103] width 110 height 18
copy label "Sandhill Subdivision"
click at [398, 76] on div "[STREET_ADDRESS] PROP ADDRESS BOZEMAN MT 59715 PROP CITY [GEOGRAPHIC_DATA] Gall…" at bounding box center [476, 84] width 277 height 65
drag, startPoint x: 342, startPoint y: 53, endPoint x: 377, endPoint y: 53, distance: 35.3
click at [377, 53] on div "[STREET_ADDRESS] PROP ADDRESS" at bounding box center [373, 57] width 69 height 11
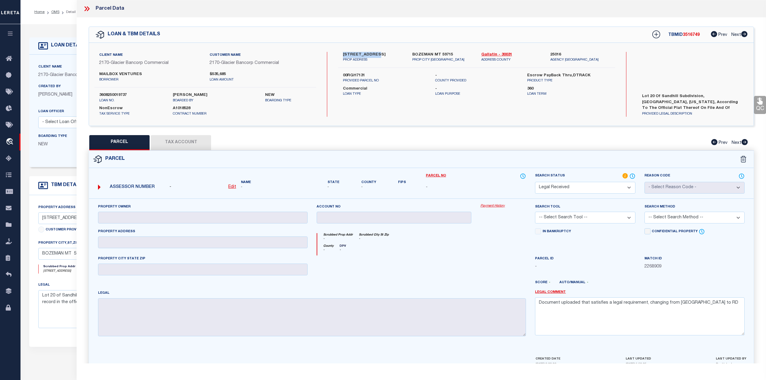
copy label "2742 ARROWLEAF"
click at [85, 8] on icon at bounding box center [85, 8] width 3 height 5
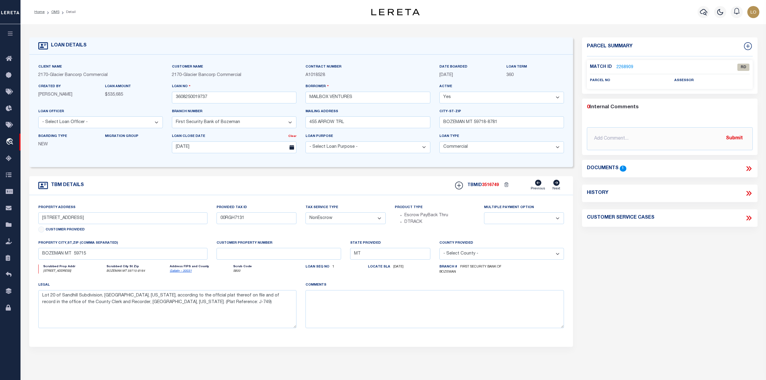
click at [693, 323] on div "Parcel Summary Match ID 2268909 0" at bounding box center [670, 203] width 184 height 333
click at [57, 11] on link "OMS" at bounding box center [55, 12] width 8 height 4
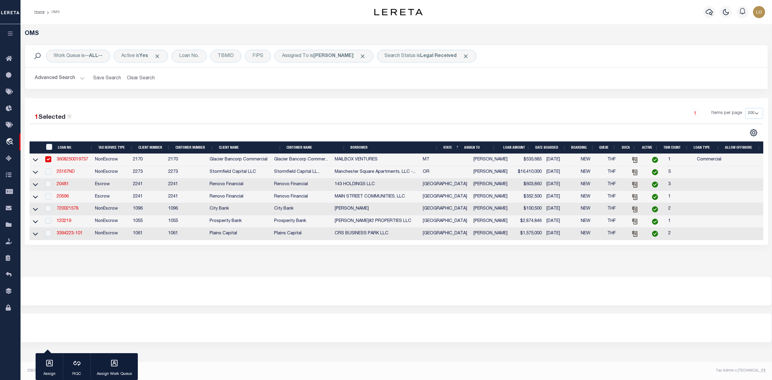
click at [366, 293] on div at bounding box center [396, 291] width 751 height 29
click at [48, 162] on input "checkbox" at bounding box center [48, 159] width 6 height 6
checkbox input "false"
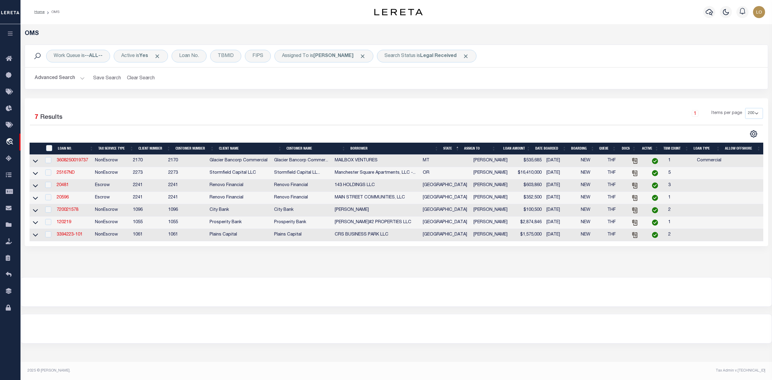
click at [346, 343] on div at bounding box center [396, 328] width 751 height 29
click at [377, 296] on div at bounding box center [396, 292] width 751 height 29
click at [75, 237] on link "3394223-101" at bounding box center [70, 235] width 26 height 4
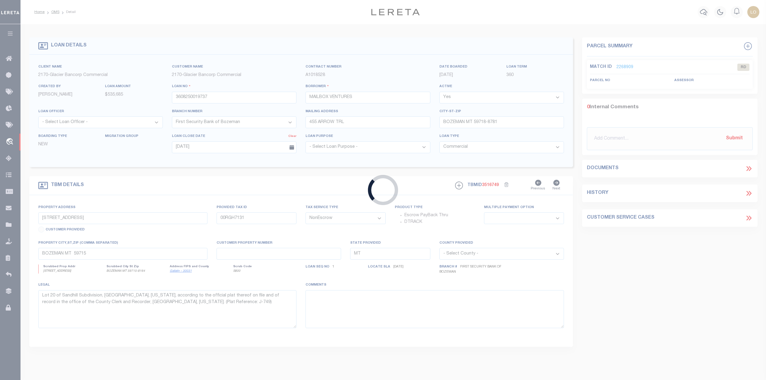
type input "3394223-101"
type input "CRS BUSINESS PARK LLC"
select select
type input "[STREET_ADDRESS]"
type input "[GEOGRAPHIC_DATA]"
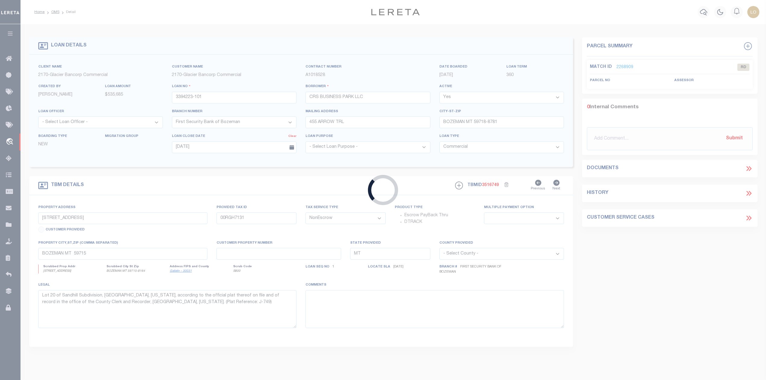
select select "700"
select select
type input "I-27 & S LOOP 289"
select select
type input "[GEOGRAPHIC_DATA] TX 79404"
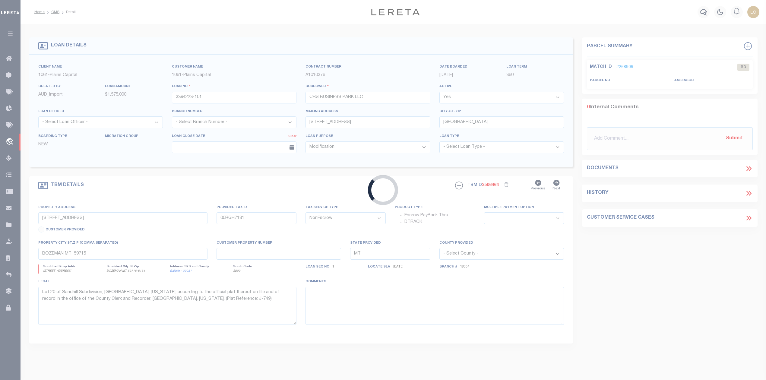
type input "[GEOGRAPHIC_DATA]"
select select
type textarea "21.648 AC IN SEC 5 BLK E, LUBBOCK CO TX"
select select "1416"
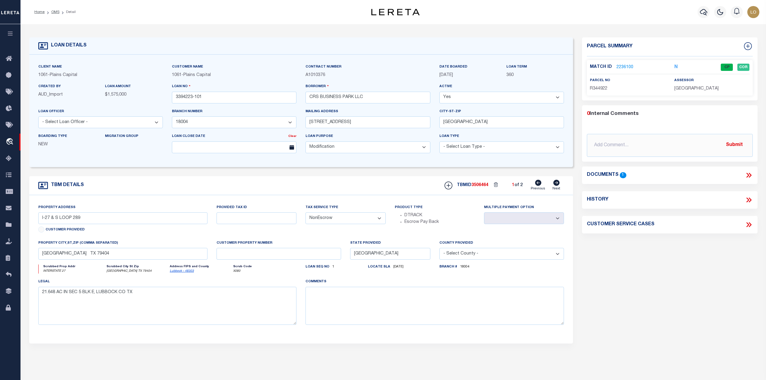
click at [625, 263] on div "Parcel Summary Match ID 2236100 N parcel no R344922 assessor 0 1" at bounding box center [670, 202] width 184 height 330
click at [622, 66] on link "2236100" at bounding box center [625, 67] width 17 height 6
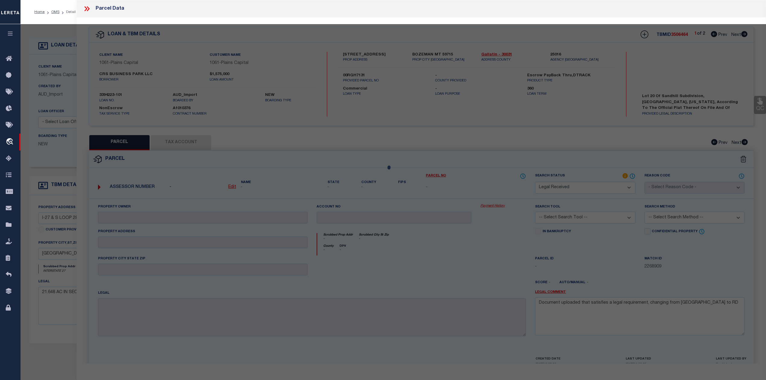
select select "AS"
checkbox input "false"
select select "CP"
type input "CRS BUSINESS PARK LLC"
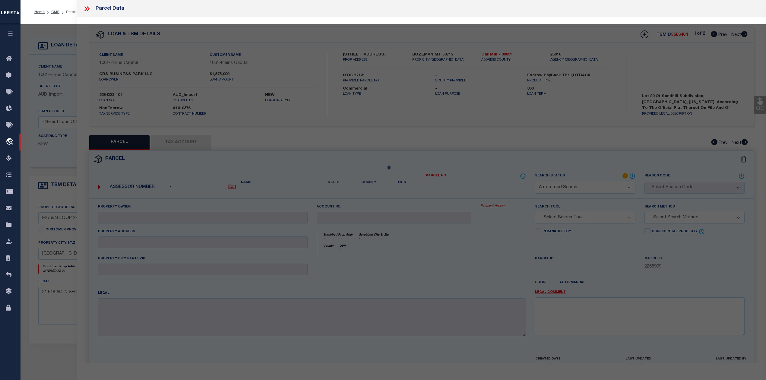
select select "AGW"
select select "ADD"
type input "I-27 & S LOOP 289"
type input "[GEOGRAPHIC_DATA] TX 79404"
type textarea "BLK E SEC 5 AB 41 TR D3 ACS: 21.648"
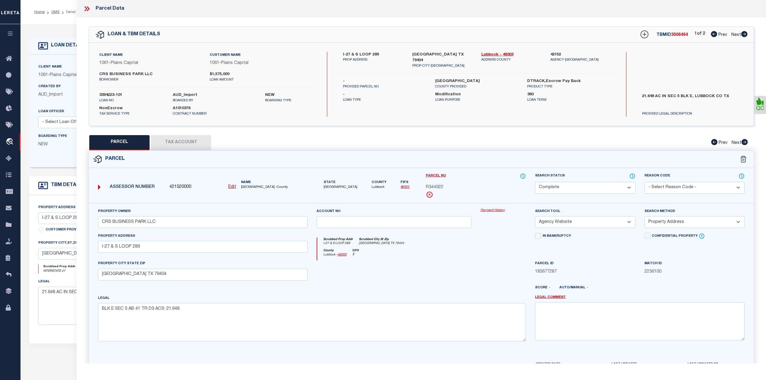
click at [547, 147] on div "PARCEL Tax Account Prev Next" at bounding box center [422, 142] width 666 height 15
click at [744, 34] on icon at bounding box center [745, 34] width 6 height 6
select select "AS"
select select
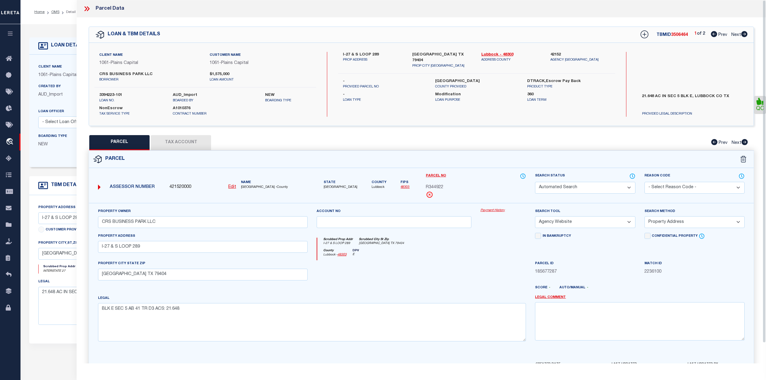
checkbox input "false"
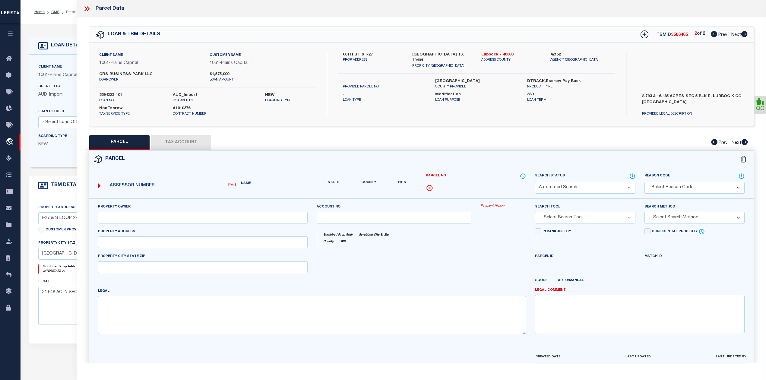
select select "RD"
checkbox input "false"
type textarea "Document uploaded that satisfies a legal requirement, changing from [GEOGRAPHIC…"
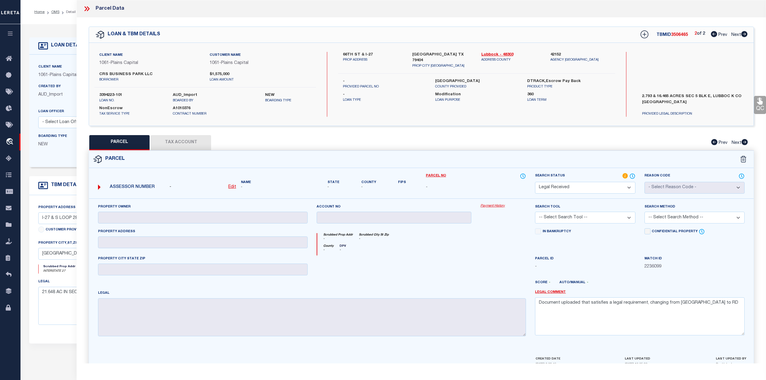
click at [712, 35] on icon at bounding box center [714, 34] width 6 height 6
select select "AS"
checkbox input "false"
select select "CP"
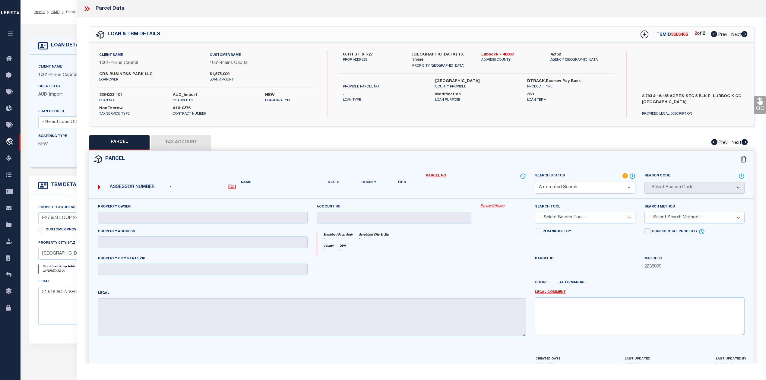
type input "CRS BUSINESS PARK LLC"
select select "AGW"
select select "ADD"
type input "I-27 & S LOOP 289"
type input "[GEOGRAPHIC_DATA] TX 79404"
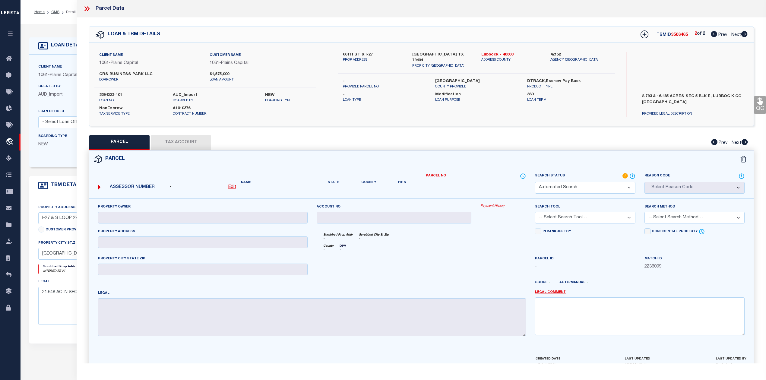
type textarea "BLK E SEC 5 AB 41 TR D3 ACS: 21.648"
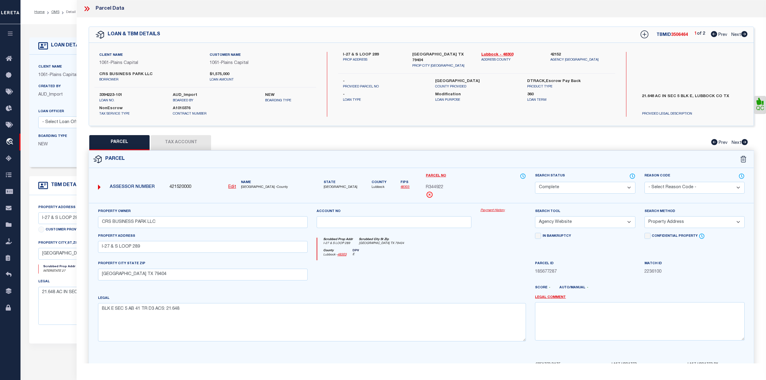
click at [86, 5] on icon at bounding box center [87, 9] width 8 height 8
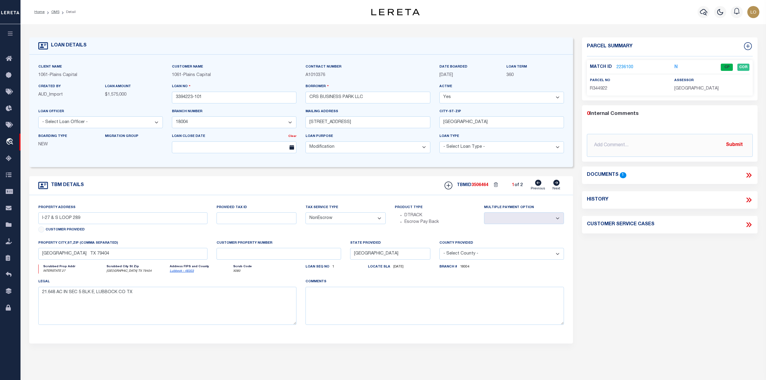
click at [746, 176] on icon at bounding box center [749, 175] width 8 height 8
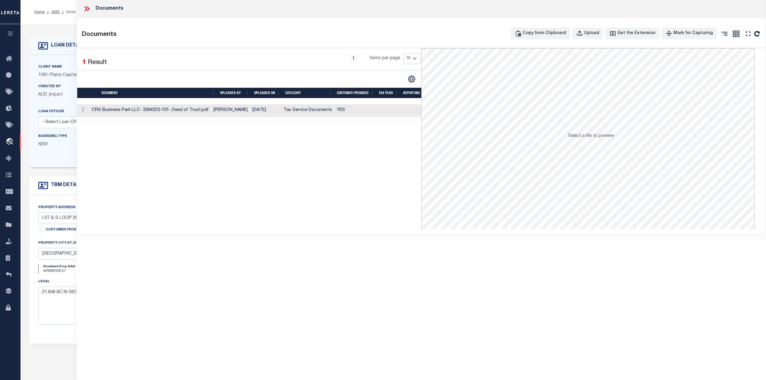
click at [199, 112] on td "CRS Business Park LLC- 3394223-101- Deed of Trust.pdf" at bounding box center [150, 110] width 122 height 12
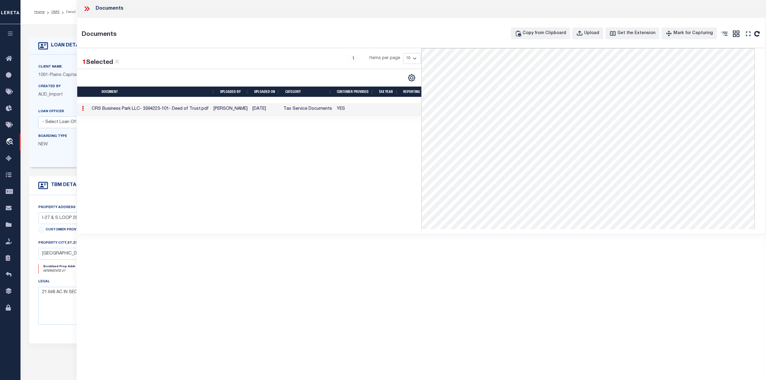
click at [353, 179] on div "1 Selected 1 Result 1 Items per page 10 25 50 100" at bounding box center [249, 138] width 344 height 181
click at [86, 7] on icon at bounding box center [87, 9] width 8 height 8
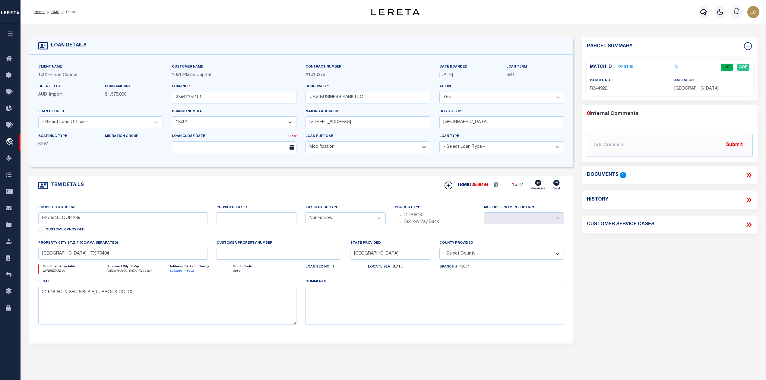
click at [626, 295] on div "Parcel Summary Match ID 2236100 N parcel no R344922 assessor 0 1" at bounding box center [670, 202] width 184 height 330
click at [626, 62] on div "Match ID 2236100 N CP COR parcel no R344922" at bounding box center [670, 78] width 166 height 36
click at [619, 65] on link "2236100" at bounding box center [625, 67] width 17 height 6
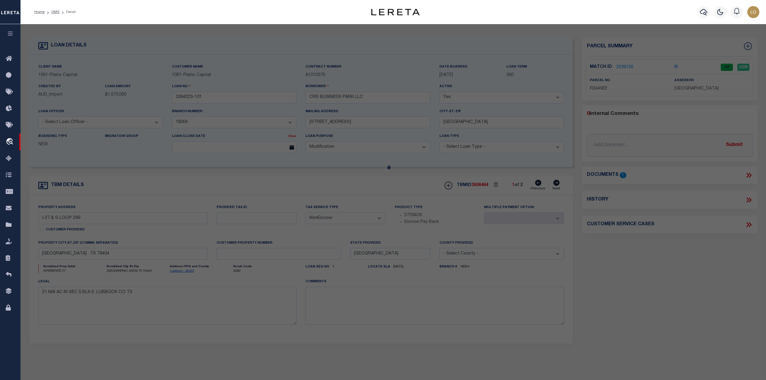
select select "AS"
select select
checkbox input "false"
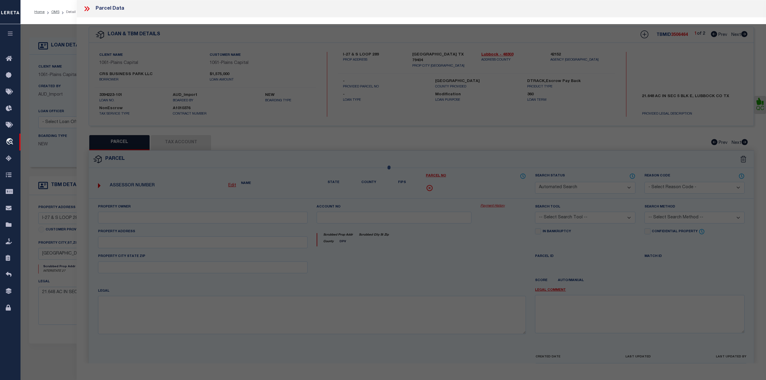
select select "CP"
type input "CRS BUSINESS PARK LLC"
select select "AGW"
select select "ADD"
type input "I-27 & S LOOP 289"
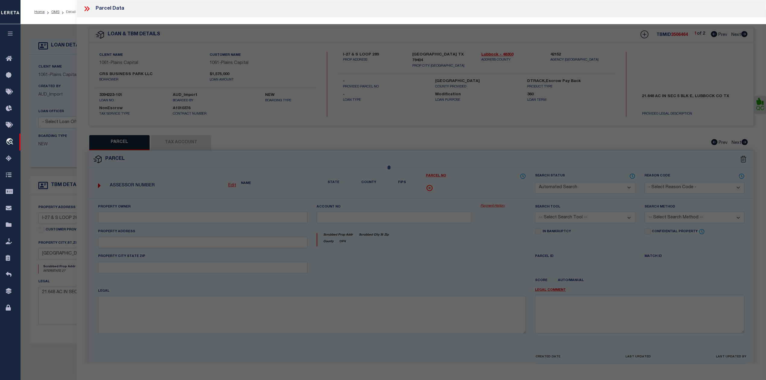
type input "[GEOGRAPHIC_DATA] TX 79404"
type textarea "BLK E SEC 5 AB 41 TR D3 ACS: 21.648"
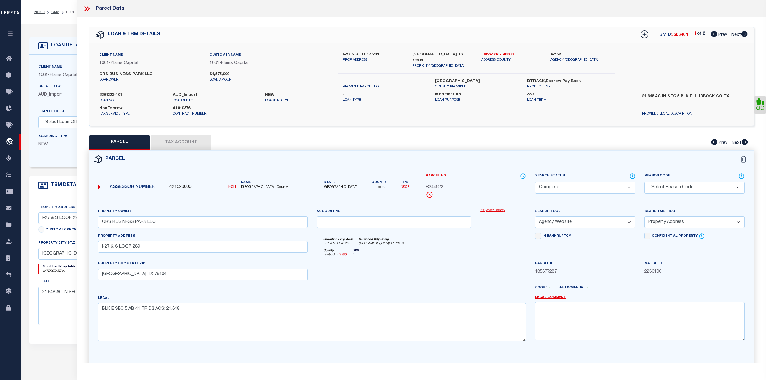
click at [459, 251] on div "County [GEOGRAPHIC_DATA] - 48303 DPV E" at bounding box center [421, 255] width 209 height 12
click at [635, 176] on icon at bounding box center [633, 176] width 6 height 7
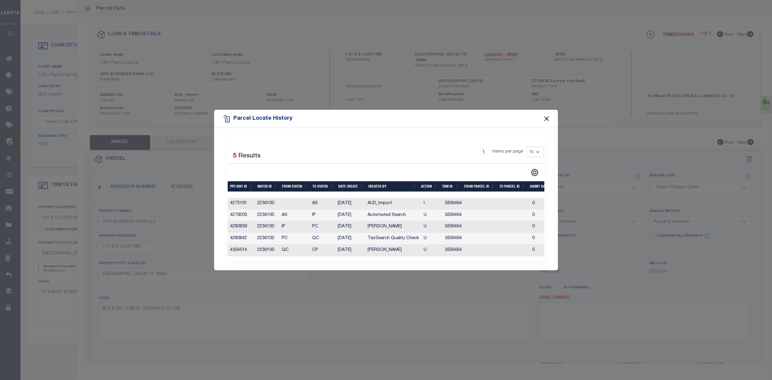
click at [547, 118] on button "Close" at bounding box center [547, 119] width 8 height 8
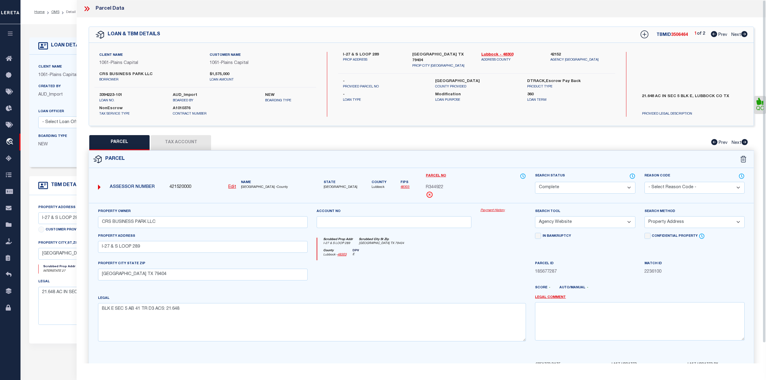
click at [574, 126] on div "QC" at bounding box center [422, 199] width 690 height 365
click at [742, 33] on icon at bounding box center [745, 34] width 6 height 6
select select "AS"
select select
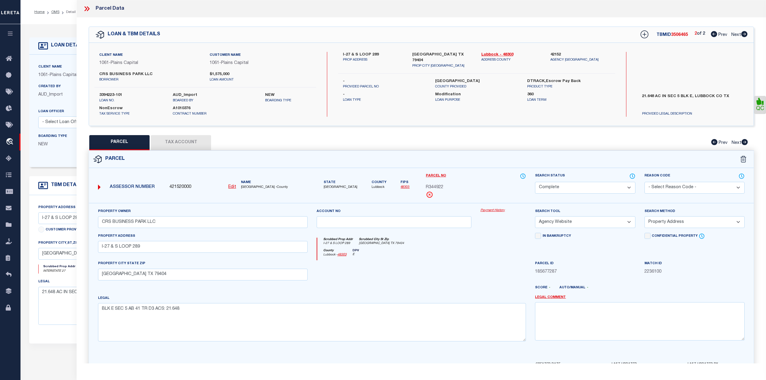
checkbox input "false"
select select "RD"
checkbox input "false"
type textarea "Document uploaded that satisfies a legal requirement, changing from [GEOGRAPHIC…"
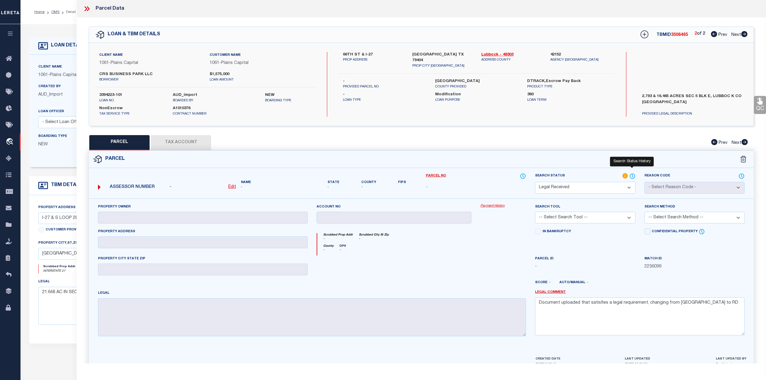
click at [632, 177] on icon at bounding box center [633, 176] width 6 height 7
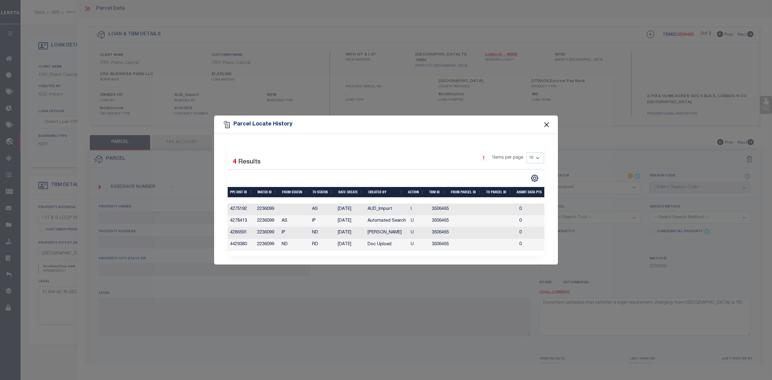
click at [545, 121] on button "Close" at bounding box center [547, 125] width 8 height 8
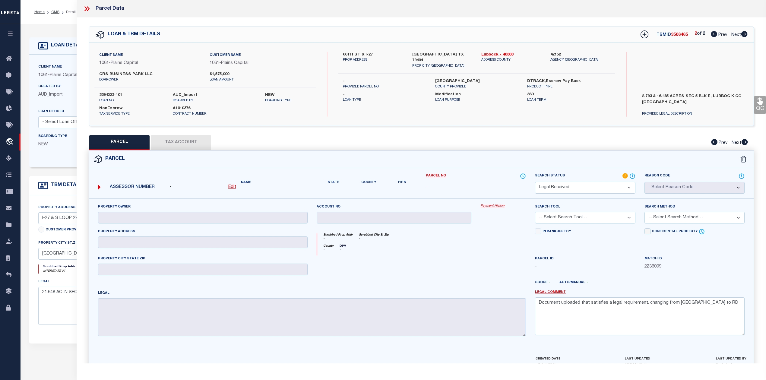
click at [547, 134] on div "QC QC QC" at bounding box center [422, 197] width 690 height 360
drag, startPoint x: 342, startPoint y: 52, endPoint x: 371, endPoint y: 52, distance: 29.0
click at [371, 52] on div "66TH ST & I-27 PROP ADDRESS" at bounding box center [373, 60] width 69 height 17
copy label "66TH ST & I-27"
click at [634, 177] on icon at bounding box center [633, 176] width 6 height 7
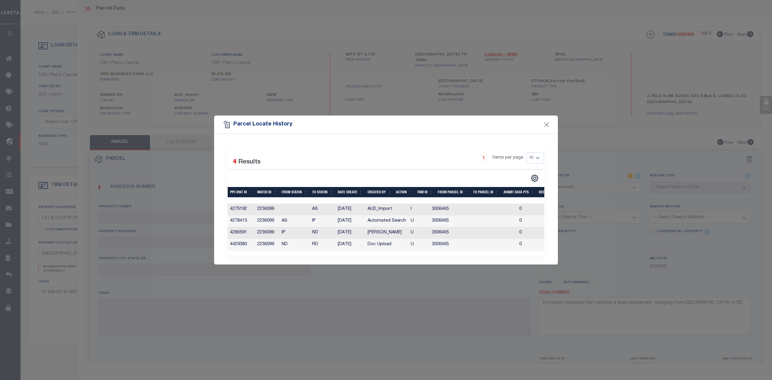
click at [596, 117] on div "Parcel Locate History Selected 4 Results 1 Items per page 10 25 50 100" at bounding box center [386, 190] width 772 height 380
click at [544, 124] on button "Close" at bounding box center [547, 125] width 8 height 8
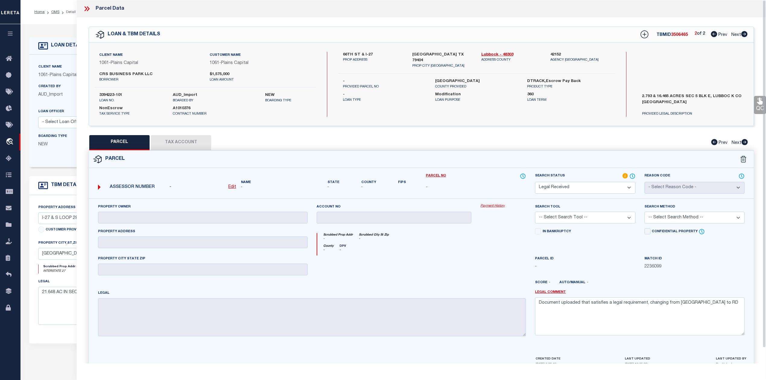
click at [590, 116] on div "66TH ST & I-27 PROP ADDRESS [GEOGRAPHIC_DATA] [GEOGRAPHIC_DATA] 79404 PROP CITY…" at bounding box center [476, 84] width 277 height 65
click at [87, 9] on icon at bounding box center [87, 9] width 8 height 8
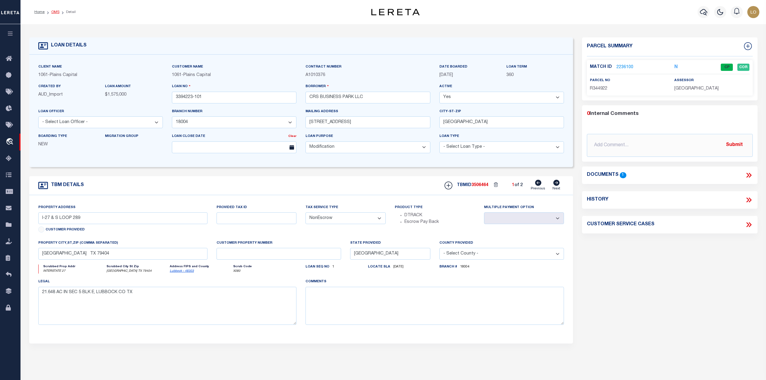
click at [52, 13] on link "OMS" at bounding box center [55, 12] width 8 height 4
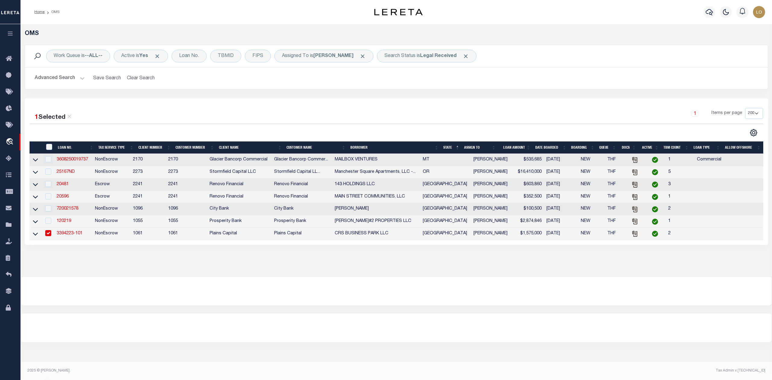
click at [477, 268] on div "OMS Work Queue is --ALL-- Active is Yes Loan No. TBMID FIPS Assigned To is [PER…" at bounding box center [397, 150] width 752 height 252
click at [72, 236] on link "3394223-101" at bounding box center [70, 233] width 26 height 4
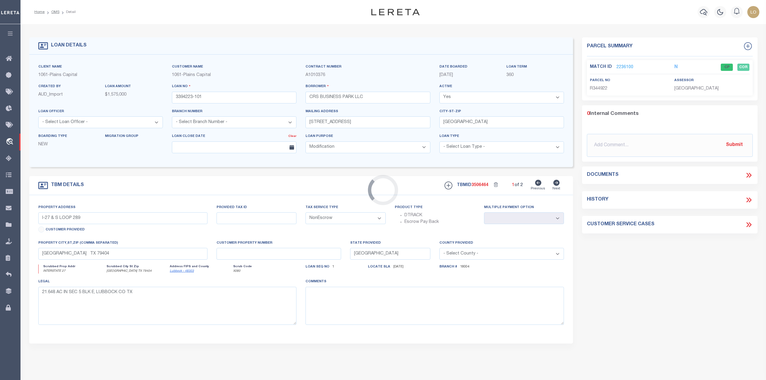
select select "1416"
select select
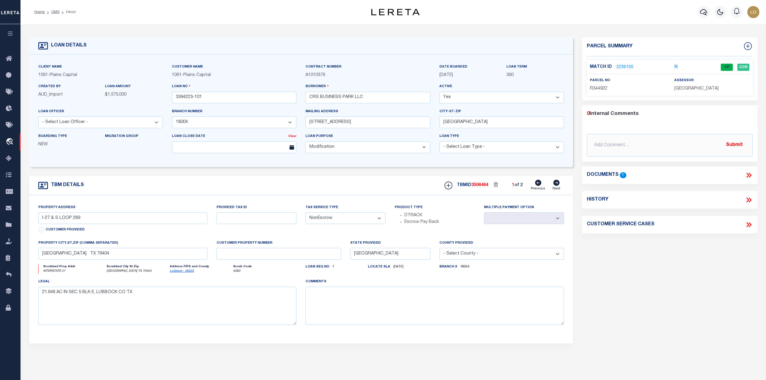
click at [748, 204] on icon at bounding box center [749, 200] width 8 height 8
select select "100"
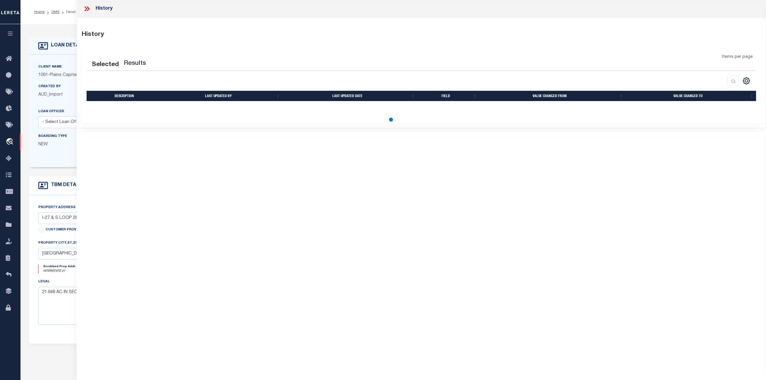
select select "100"
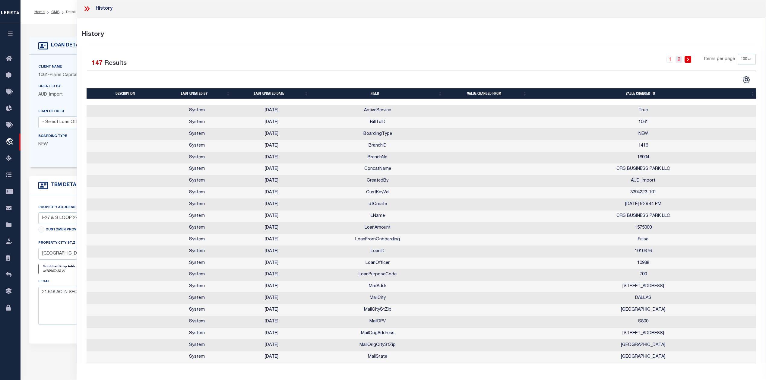
click at [679, 60] on link "2" at bounding box center [679, 59] width 7 height 7
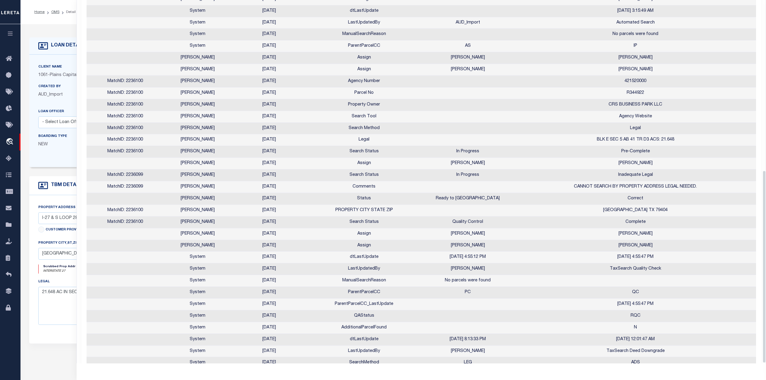
scroll to position [321, 0]
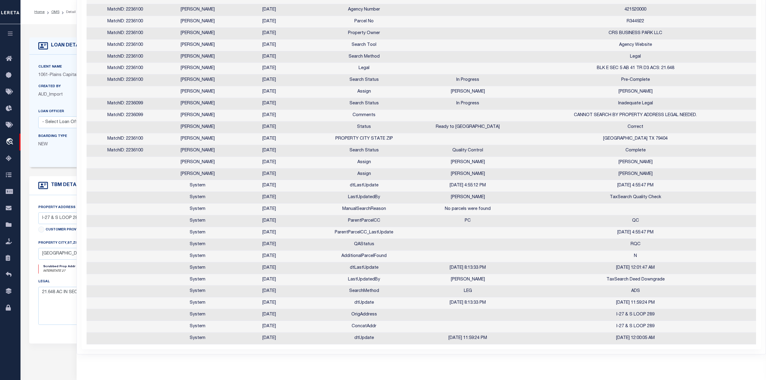
drag, startPoint x: 257, startPoint y: 334, endPoint x: 275, endPoint y: 336, distance: 17.9
click at [275, 336] on td "[DATE]" at bounding box center [269, 339] width 75 height 12
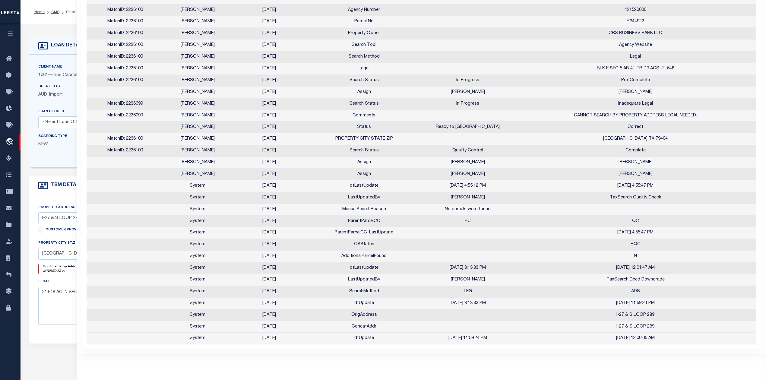
drag, startPoint x: 609, startPoint y: 336, endPoint x: 663, endPoint y: 336, distance: 54.0
click at [663, 336] on td "[DATE] 12:00:05 AM" at bounding box center [635, 339] width 243 height 12
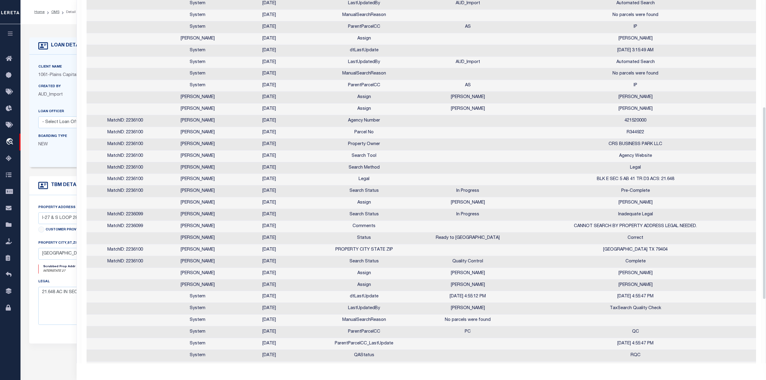
scroll to position [281, 0]
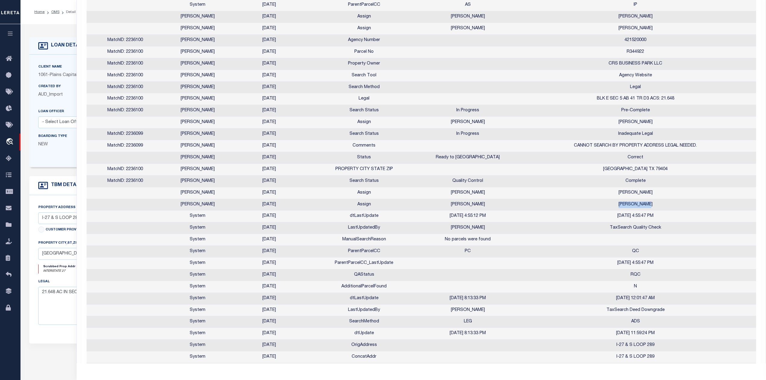
drag, startPoint x: 622, startPoint y: 209, endPoint x: 650, endPoint y: 208, distance: 28.1
click at [650, 208] on td "[PERSON_NAME]" at bounding box center [635, 205] width 243 height 12
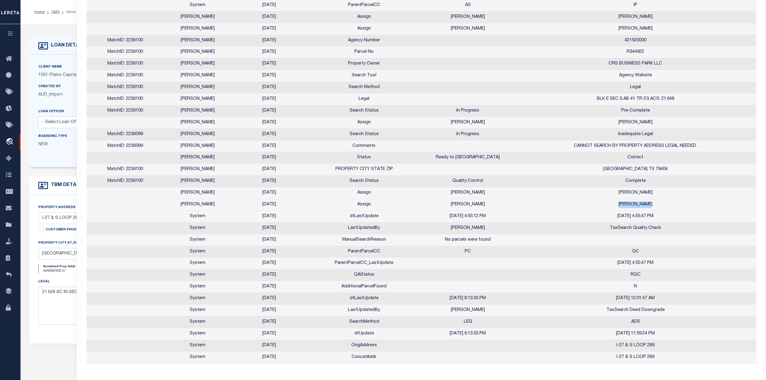
scroll to position [320, 0]
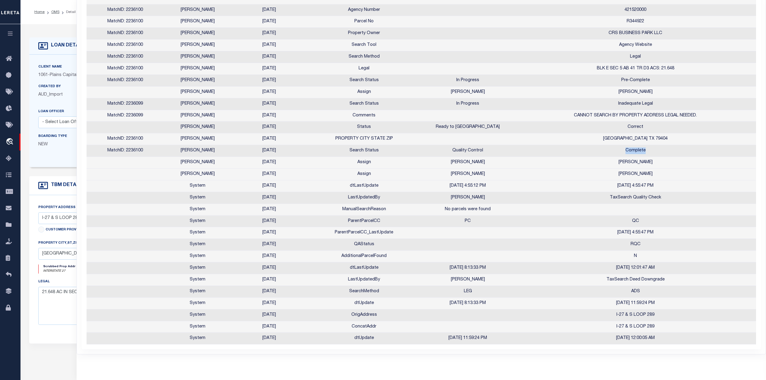
drag, startPoint x: 625, startPoint y: 148, endPoint x: 661, endPoint y: 145, distance: 36.3
click at [661, 145] on td "Complete" at bounding box center [635, 151] width 243 height 12
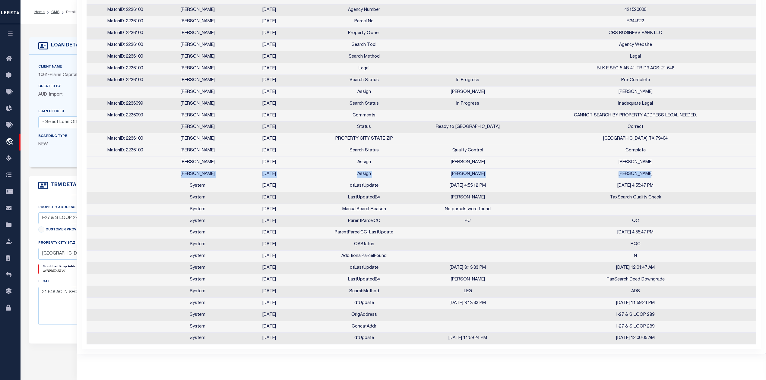
drag, startPoint x: 185, startPoint y: 168, endPoint x: 652, endPoint y: 168, distance: 467.0
click at [652, 169] on tr "[PERSON_NAME] [DATE] Assign [PERSON_NAME] [PERSON_NAME]" at bounding box center [422, 175] width 671 height 12
drag, startPoint x: 621, startPoint y: 160, endPoint x: 646, endPoint y: 157, distance: 25.8
click at [646, 157] on td "[PERSON_NAME]" at bounding box center [635, 163] width 243 height 12
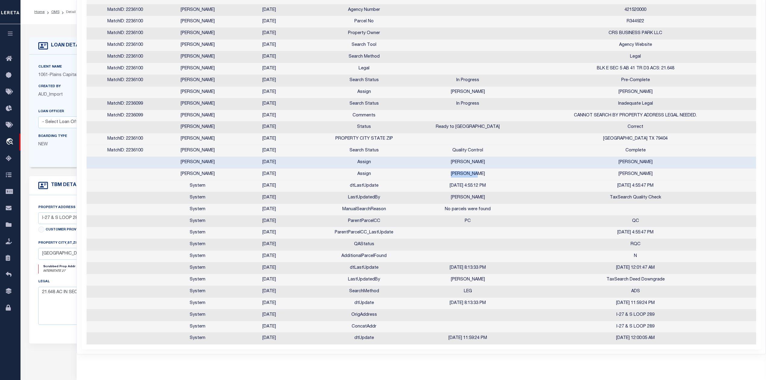
drag, startPoint x: 457, startPoint y: 169, endPoint x: 479, endPoint y: 167, distance: 22.2
click at [479, 169] on td "[PERSON_NAME]" at bounding box center [468, 175] width 92 height 12
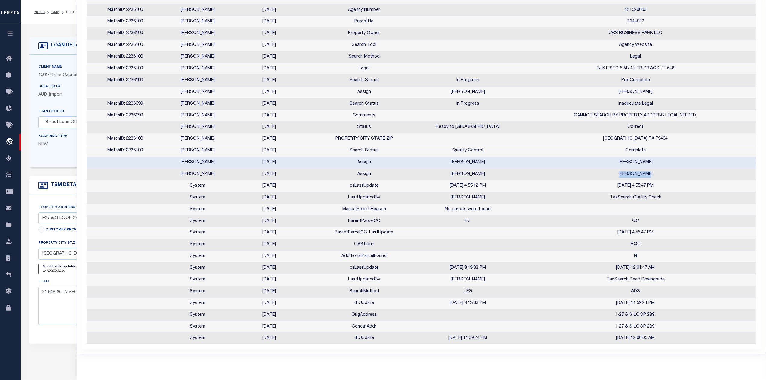
drag, startPoint x: 619, startPoint y: 170, endPoint x: 650, endPoint y: 171, distance: 31.4
click at [650, 171] on td "[PERSON_NAME]" at bounding box center [635, 175] width 243 height 12
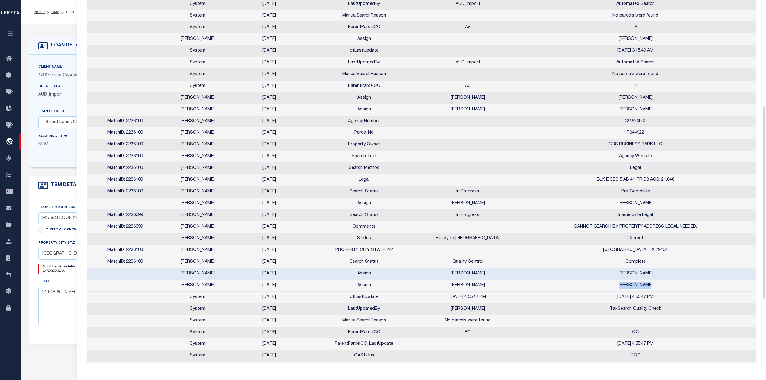
scroll to position [0, 0]
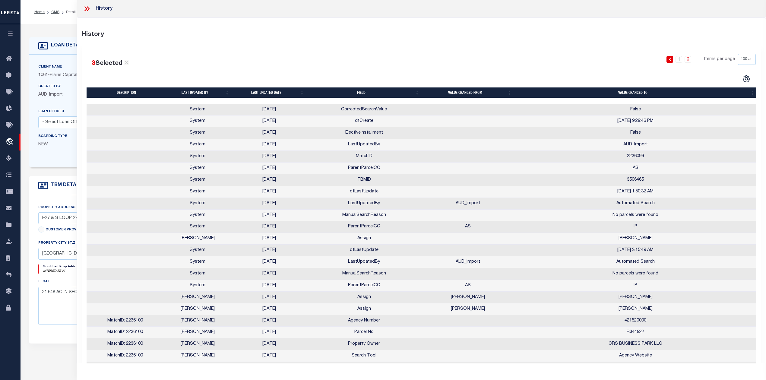
click at [87, 6] on icon at bounding box center [87, 9] width 8 height 8
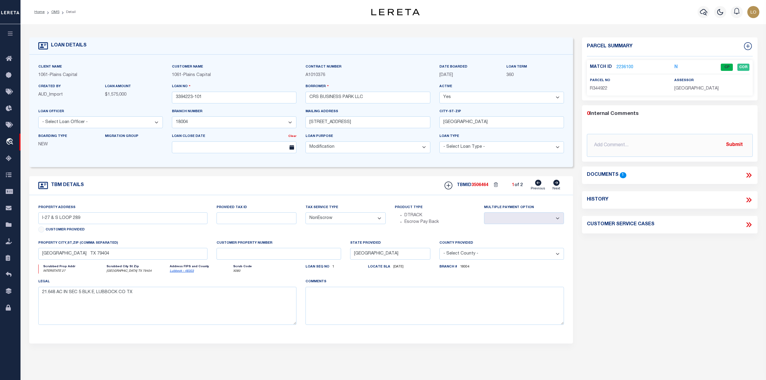
click at [622, 67] on link "2236100" at bounding box center [625, 67] width 17 height 6
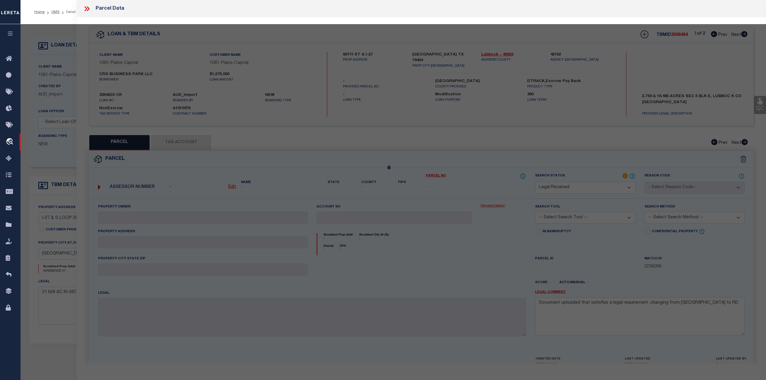
select select "AS"
checkbox input "false"
select select "CP"
type input "CRS BUSINESS PARK LLC"
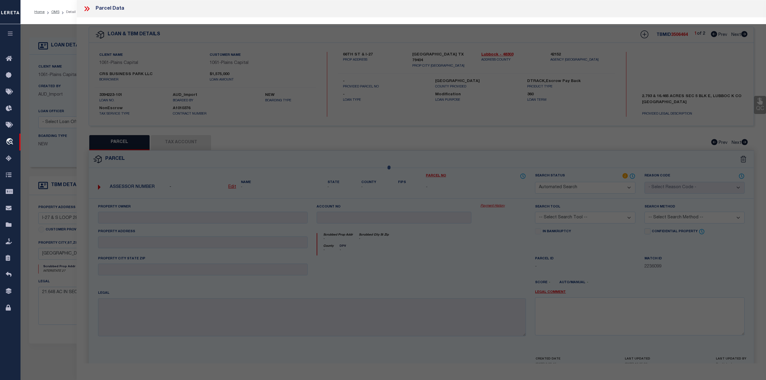
select select "AGW"
select select "ADD"
type input "I-27 & S LOOP 289"
type input "[GEOGRAPHIC_DATA] TX 79404"
type textarea "BLK E SEC 5 AB 41 TR D3 ACS: 21.648"
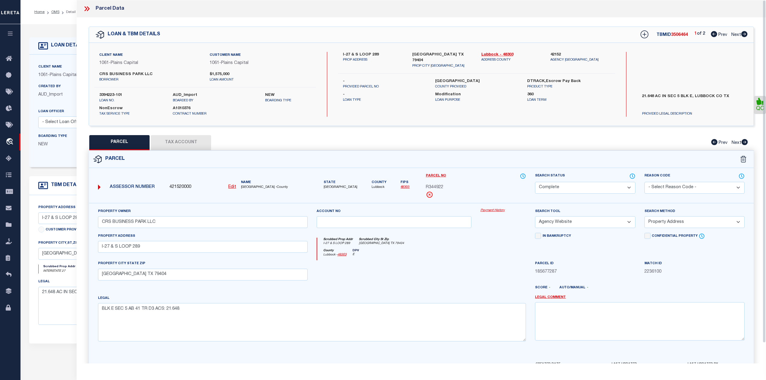
click at [458, 274] on div at bounding box center [394, 272] width 164 height 25
click at [633, 177] on icon at bounding box center [633, 176] width 1 height 2
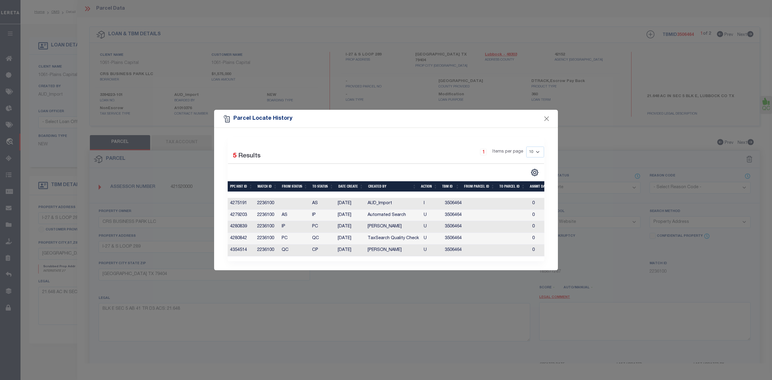
drag, startPoint x: 363, startPoint y: 229, endPoint x: 394, endPoint y: 228, distance: 31.4
click at [394, 228] on tr "4280839 2236100 IP PC [DATE] [PERSON_NAME] U 3506464 0 0 0 0 0 0 0 0" at bounding box center [508, 227] width 561 height 12
click at [406, 291] on div "Parcel Locate History Selected 5 Results 1 Items per page 10 25 50 100" at bounding box center [386, 190] width 772 height 380
click at [547, 116] on button "Close" at bounding box center [547, 119] width 8 height 8
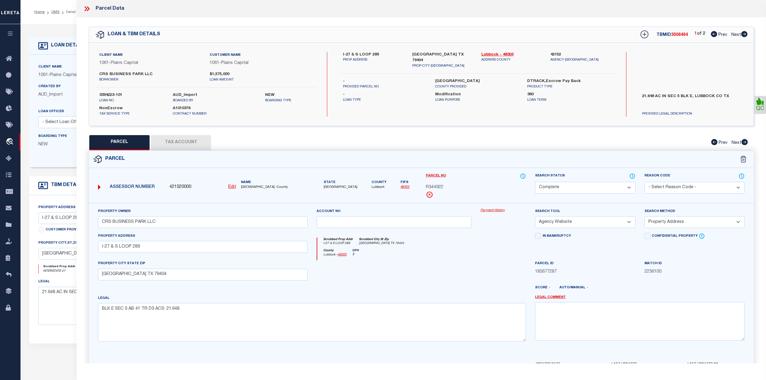
click at [635, 137] on div "PARCEL Tax Account Prev Next" at bounding box center [422, 142] width 666 height 15
click at [85, 5] on icon at bounding box center [87, 9] width 8 height 8
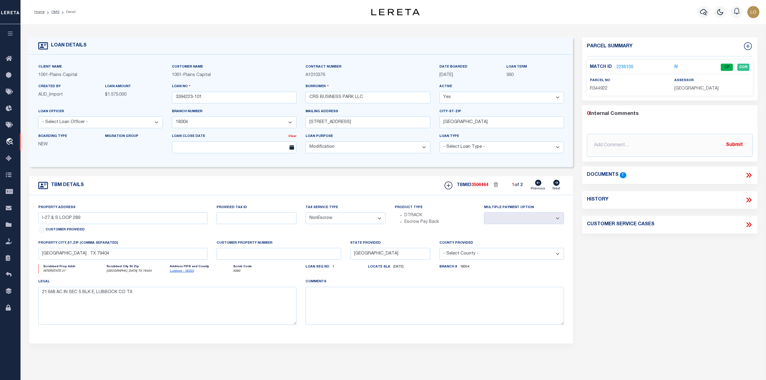
click at [673, 275] on div "Parcel Summary Match ID 2236100 N parcel no R344922 assessor 0 1" at bounding box center [670, 202] width 184 height 330
click at [626, 68] on link "2236100" at bounding box center [625, 67] width 17 height 6
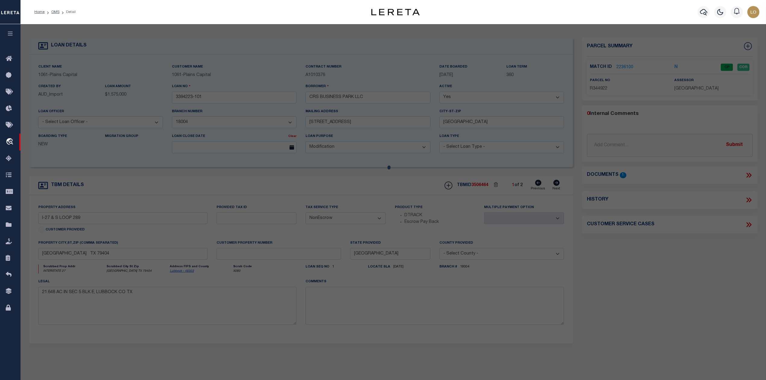
select select "AS"
select select
checkbox input "false"
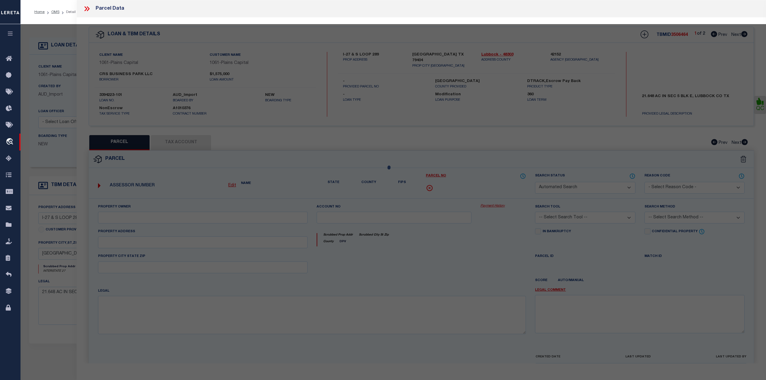
select select "CP"
type input "CRS BUSINESS PARK LLC"
select select "AGW"
select select "ADD"
type input "I-27 & S LOOP 289"
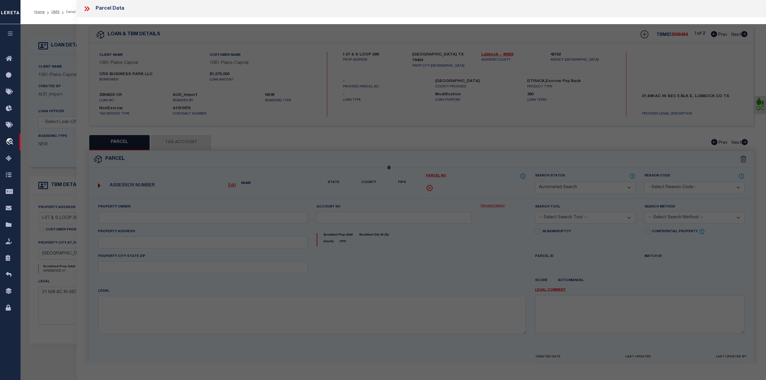
type input "[GEOGRAPHIC_DATA] TX 79404"
type textarea "BLK E SEC 5 AB 41 TR D3 ACS: 21.648"
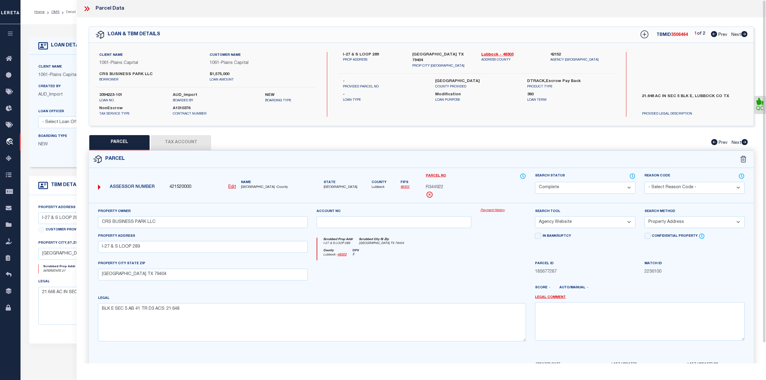
click at [577, 117] on div "Client Name 1061 - Plains Capital Customer Name 1061 - Plains Capital CRS BUSIN…" at bounding box center [421, 84] width 665 height 83
click at [682, 33] on span "3506464" at bounding box center [679, 35] width 17 height 4
copy span "3506464"
click at [518, 143] on div "PARCEL Tax Account Prev Next" at bounding box center [422, 142] width 666 height 15
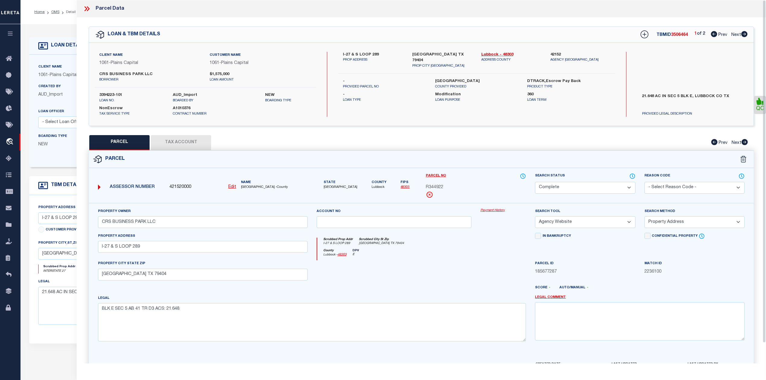
click at [557, 139] on div "PARCEL Tax Account Prev Next" at bounding box center [422, 142] width 666 height 15
click at [485, 145] on div "PARCEL Tax Account Prev Next" at bounding box center [422, 142] width 666 height 15
click at [82, 6] on div "Parcel Data" at bounding box center [422, 8] width 690 height 17
click at [84, 7] on icon at bounding box center [87, 9] width 8 height 8
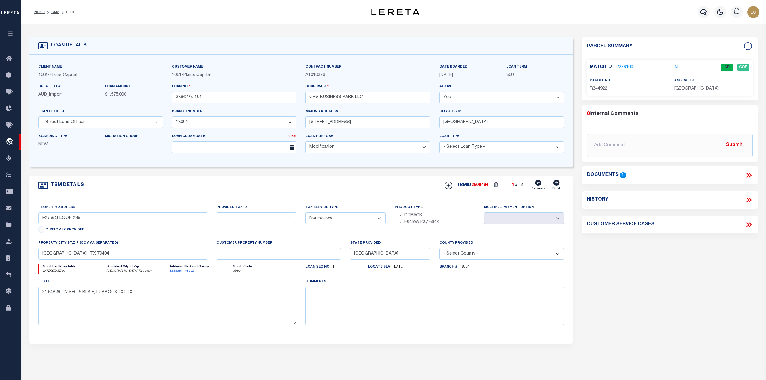
click at [751, 200] on icon at bounding box center [750, 200] width 3 height 5
select select "100"
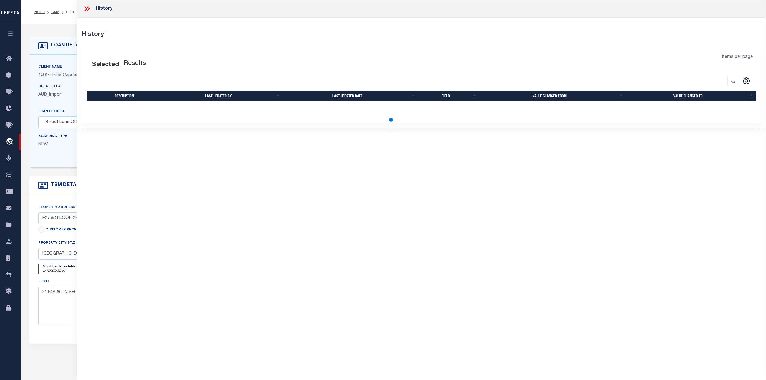
select select "100"
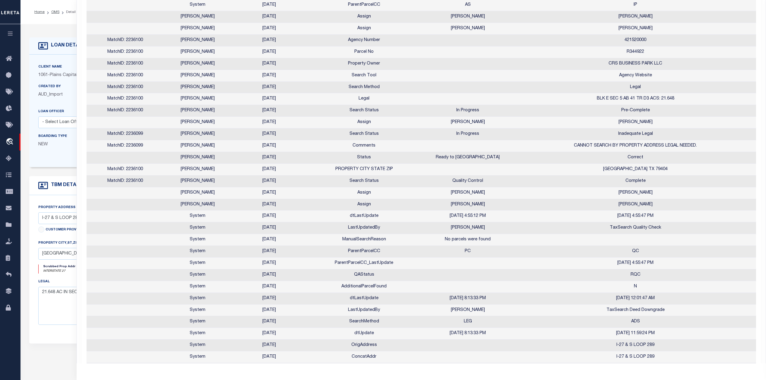
scroll to position [201, 0]
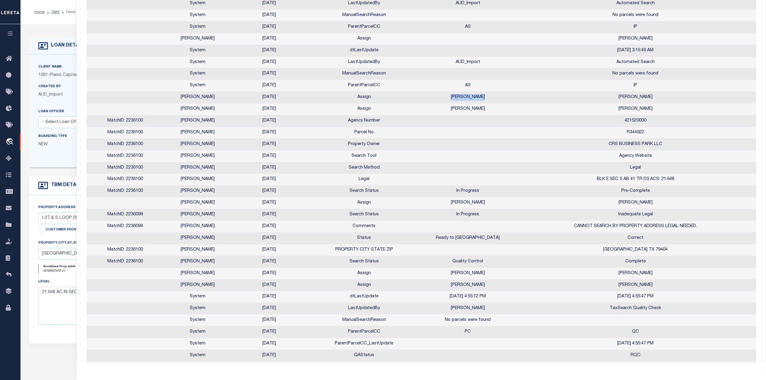
drag, startPoint x: 452, startPoint y: 99, endPoint x: 485, endPoint y: 100, distance: 32.6
click at [485, 100] on td "[PERSON_NAME]" at bounding box center [468, 98] width 92 height 12
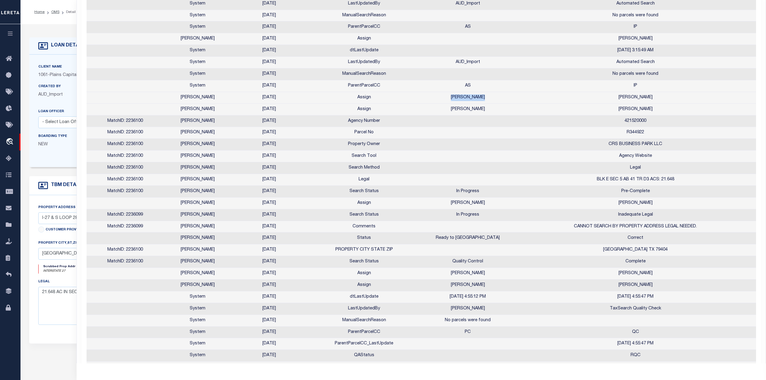
scroll to position [240, 0]
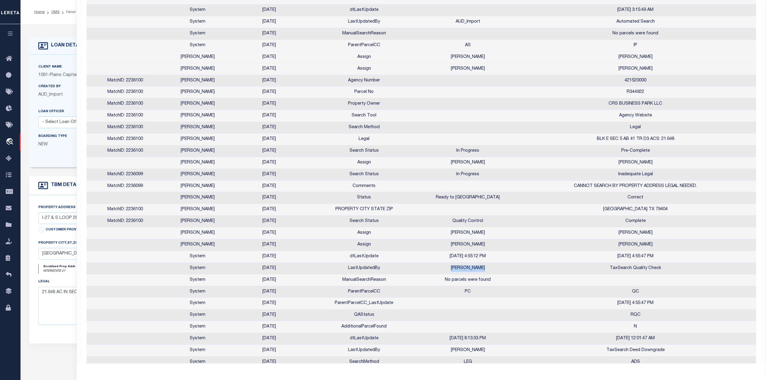
drag, startPoint x: 454, startPoint y: 272, endPoint x: 482, endPoint y: 273, distance: 28.4
click at [482, 273] on td "[PERSON_NAME]" at bounding box center [468, 269] width 92 height 12
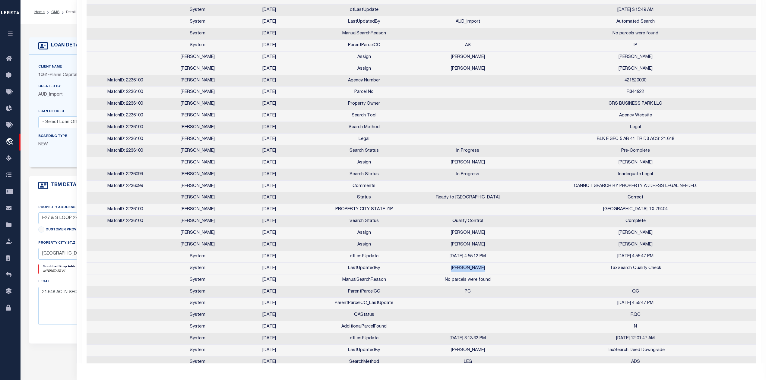
drag, startPoint x: 257, startPoint y: 249, endPoint x: 280, endPoint y: 249, distance: 23.2
click at [280, 249] on td "[DATE]" at bounding box center [269, 245] width 75 height 12
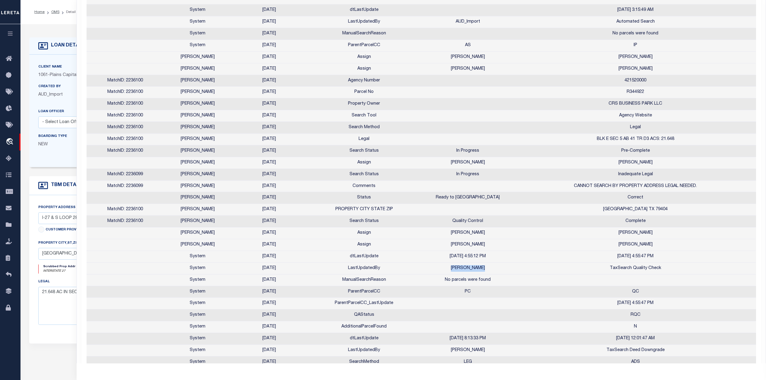
scroll to position [0, 0]
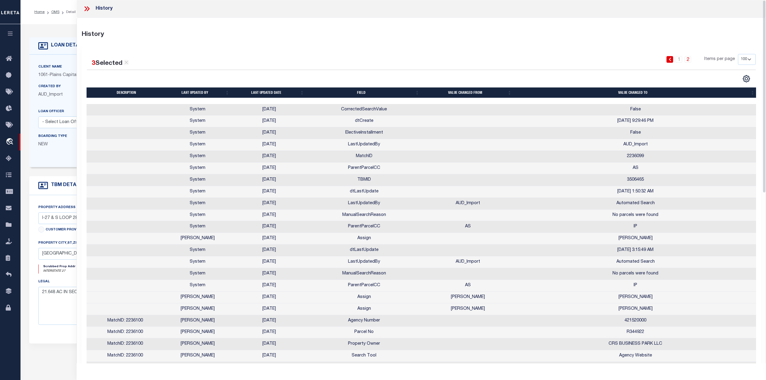
click at [86, 9] on icon at bounding box center [85, 8] width 3 height 5
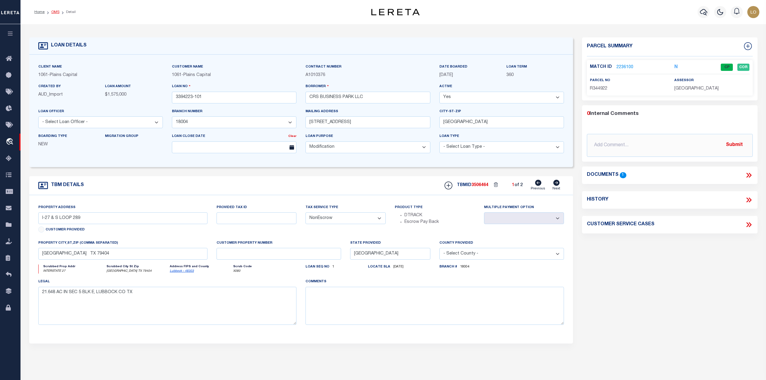
click at [54, 13] on link "OMS" at bounding box center [55, 12] width 8 height 4
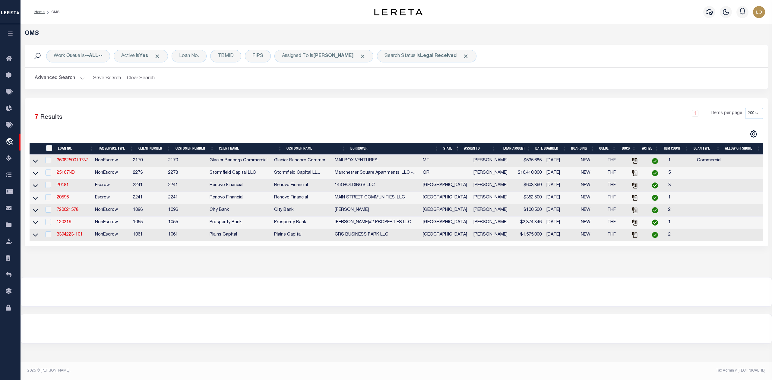
click at [495, 277] on div "OMS Work Queue is --ALL-- Active is Yes Loan No. TBMID FIPS Assigned To is [PER…" at bounding box center [397, 150] width 752 height 253
click at [471, 286] on div at bounding box center [396, 292] width 751 height 29
click at [68, 224] on link "120219" at bounding box center [64, 222] width 14 height 4
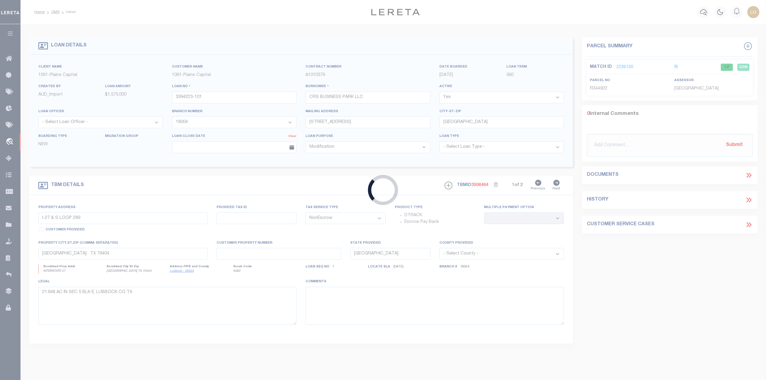
type input "120219"
type input "[PERSON_NAME]#2 PROPERTIES LLC"
select select
type input "201 [PERSON_NAME]"
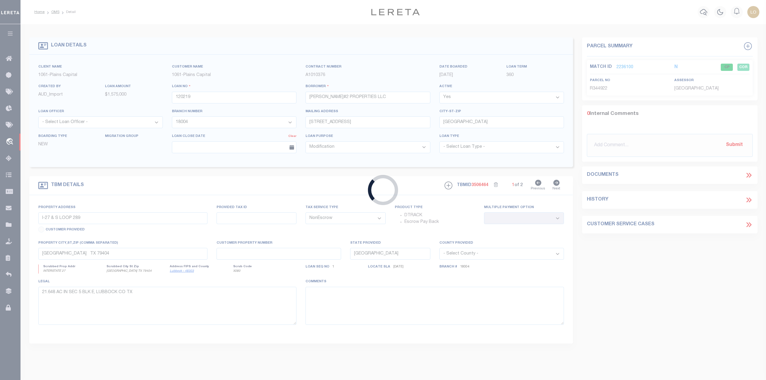
type input "[GEOGRAPHIC_DATA]"
select select
select select "10419"
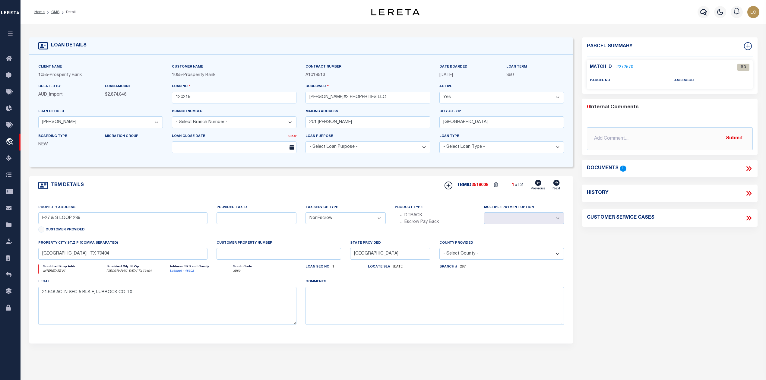
type input "[STREET_ADDRESS]"
type input "189120060080"
select select
type input "[GEOGRAPHIC_DATA]"
select select
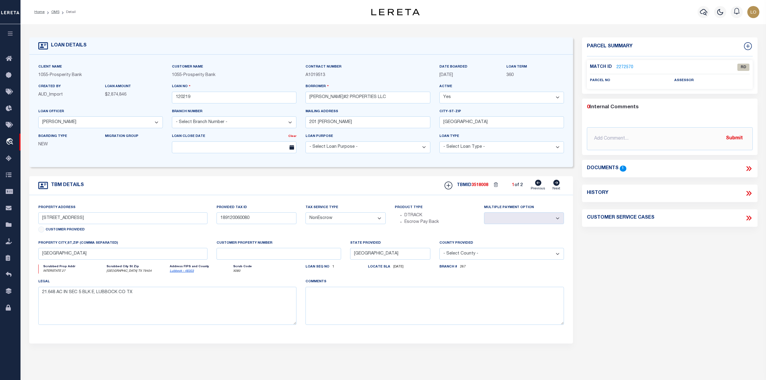
type textarea "LOT 8 BLOCK 6 NCB 18912 RBFCU-[GEOGRAPHIC_DATA] UNIT 1"
select select "4009"
click at [641, 271] on div "Parcel Summary Match ID 2272570 0" at bounding box center [670, 202] width 184 height 330
click at [750, 168] on icon at bounding box center [750, 168] width 3 height 5
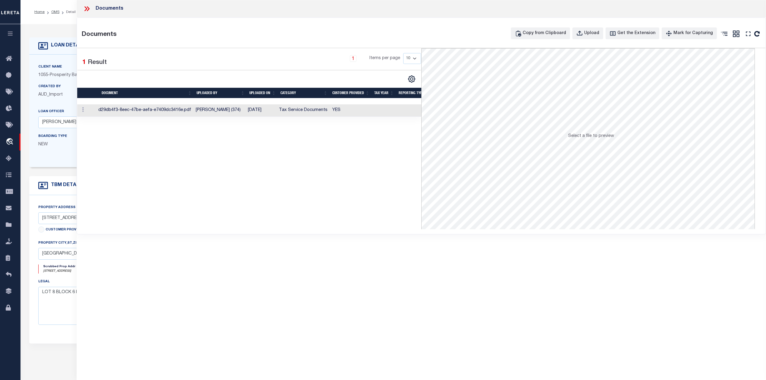
click at [131, 112] on td "d29db4f3-8eec-47be-aefa-e7409dc3416e.pdf" at bounding box center [145, 110] width 98 height 12
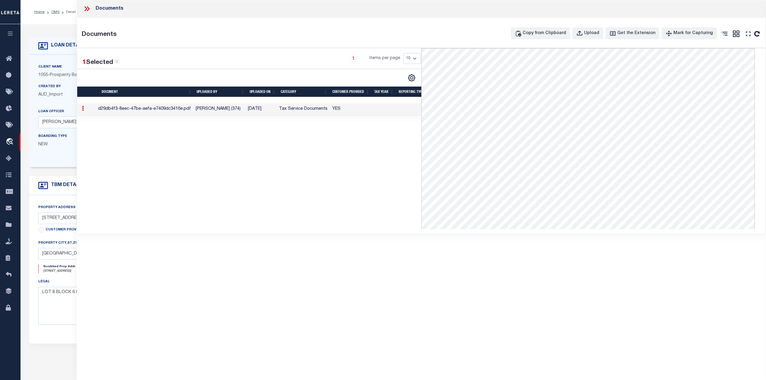
click at [332, 183] on div "1 Selected 1 Result 1 Items per page 10 25 50 100" at bounding box center [249, 138] width 344 height 181
click at [90, 10] on icon at bounding box center [87, 9] width 8 height 8
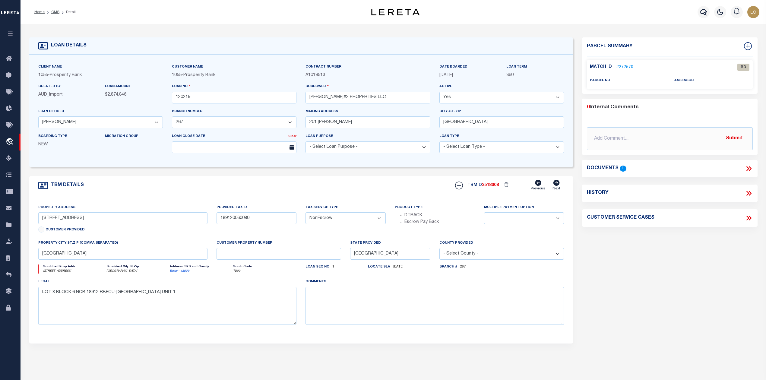
click at [602, 247] on div "Parcel Summary Match ID 2272570 0" at bounding box center [670, 202] width 184 height 330
click at [625, 68] on link "2272570" at bounding box center [625, 67] width 17 height 6
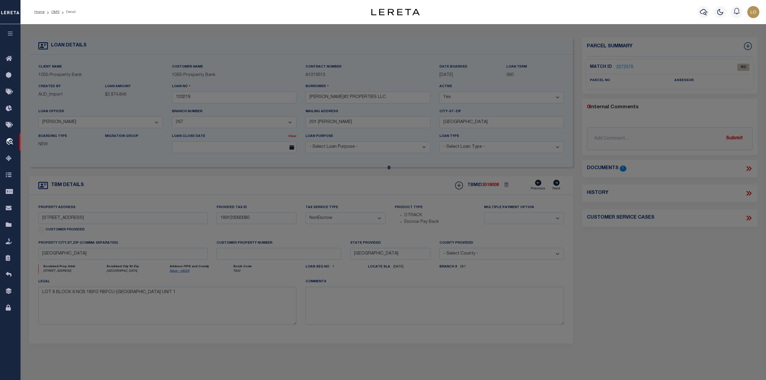
select select "AS"
select select
checkbox input "false"
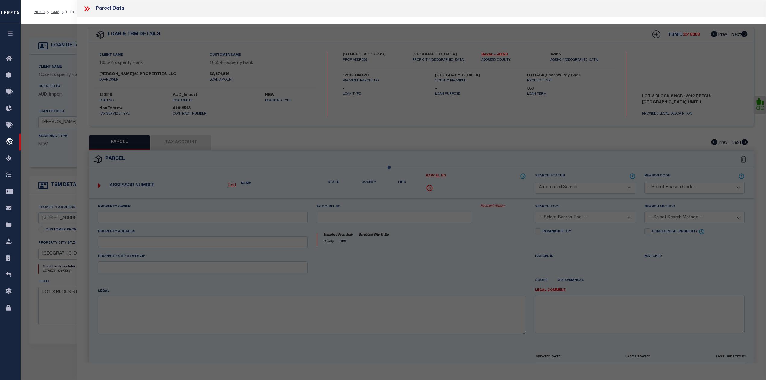
select select "RD"
checkbox input "false"
type textarea "Document uploaded that satisfies a legal requirement, changing from [GEOGRAPHIC…"
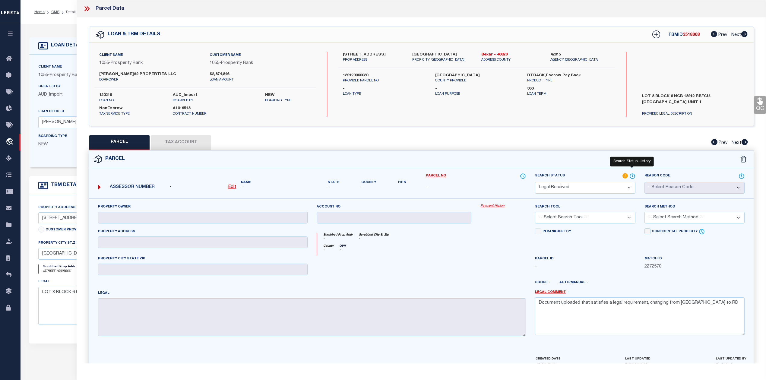
click at [632, 174] on icon at bounding box center [633, 176] width 6 height 7
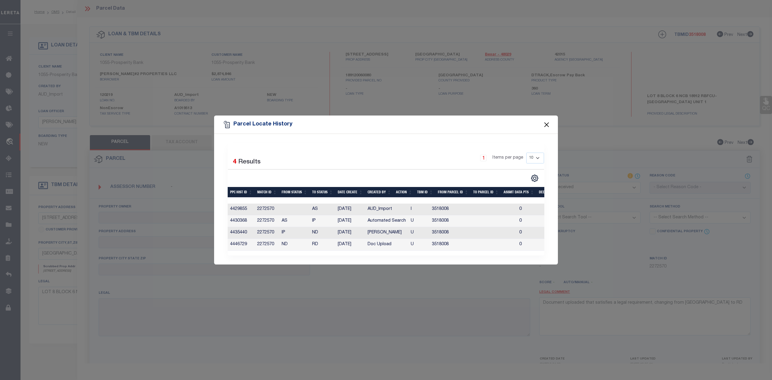
click at [545, 122] on button "Close" at bounding box center [547, 125] width 8 height 8
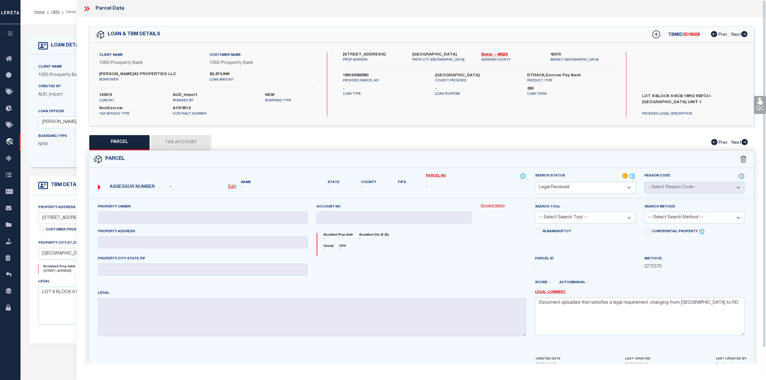
click at [455, 245] on div "County - DPV -" at bounding box center [421, 249] width 209 height 11
click at [455, 291] on div "Legal" at bounding box center [312, 313] width 428 height 46
click at [489, 54] on link "Bexar - 48029" at bounding box center [512, 55] width 60 height 6
drag, startPoint x: 343, startPoint y: 54, endPoint x: 356, endPoint y: 56, distance: 13.4
click at [356, 56] on div "[GEOGRAPHIC_DATA] 1604 W PROP ADDRESS" at bounding box center [373, 57] width 69 height 11
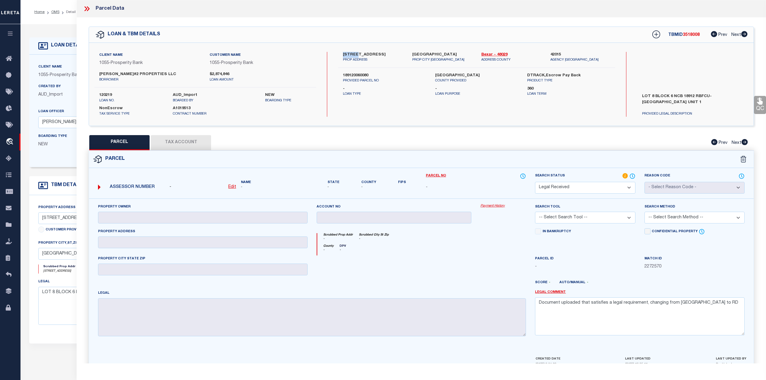
copy label "2422 N"
click at [358, 73] on label "189120060080" at bounding box center [384, 76] width 83 height 6
click at [447, 248] on div "County - DPV -" at bounding box center [421, 249] width 209 height 11
click at [447, 251] on div "County - DPV -" at bounding box center [421, 249] width 209 height 11
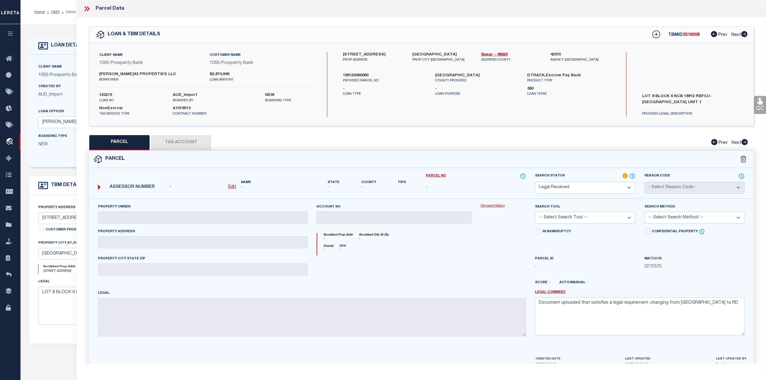
click at [460, 256] on div at bounding box center [394, 268] width 164 height 25
click at [445, 275] on div at bounding box center [394, 268] width 164 height 25
click at [235, 186] on u "Edit" at bounding box center [232, 187] width 8 height 4
select select "RD"
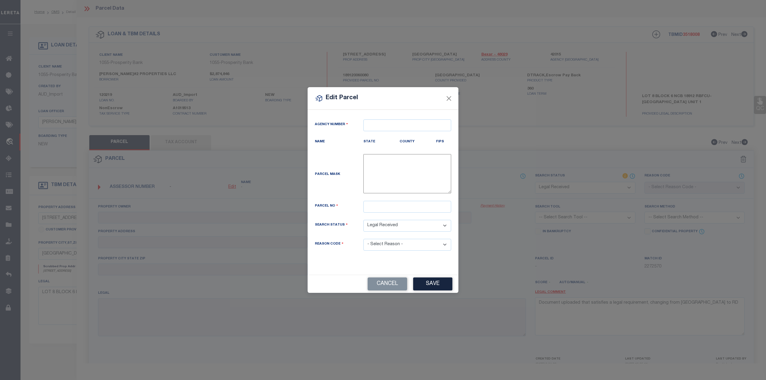
type textarea "-"
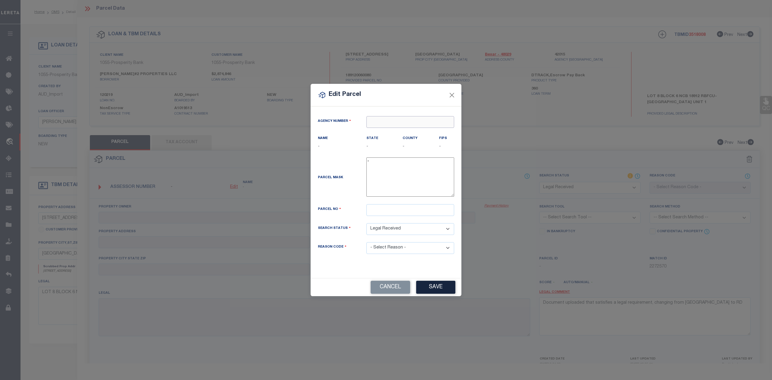
click at [384, 124] on input "text" at bounding box center [411, 122] width 88 height 12
click at [396, 135] on div "420150000 : [GEOGRAPHIC_DATA]" at bounding box center [410, 136] width 87 height 17
type input "420150000"
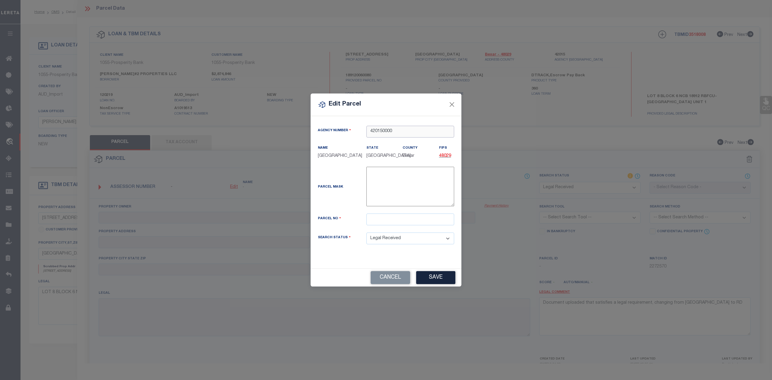
type input "420150000"
click at [404, 221] on input "text" at bounding box center [411, 220] width 88 height 12
paste input "189120060080"
type input "189120060080"
click at [355, 206] on div "Parcel Mask -" at bounding box center [385, 188] width 145 height 42
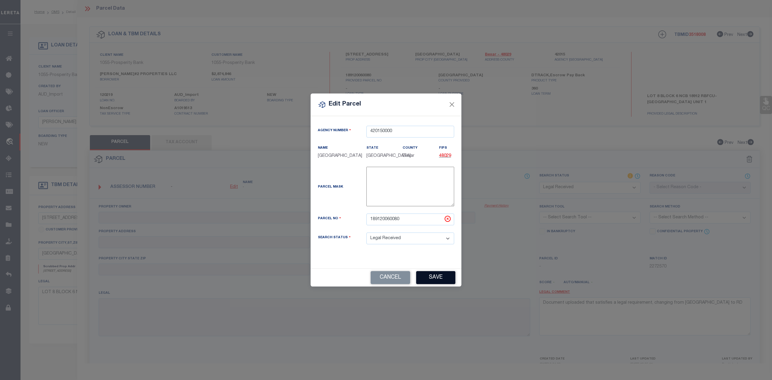
click at [424, 279] on button "Save" at bounding box center [435, 277] width 39 height 13
select select "RD"
checkbox input "false"
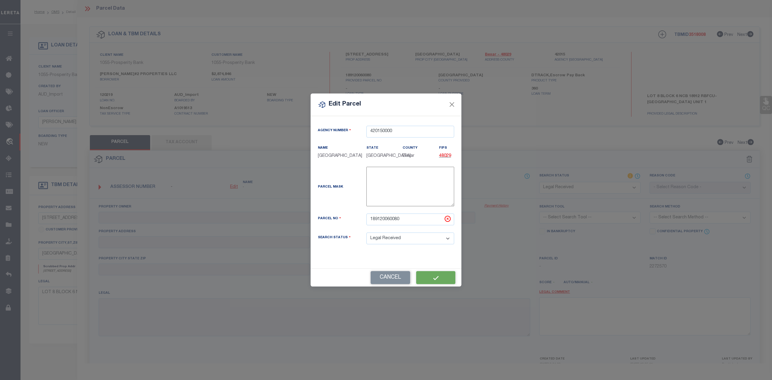
type textarea "Document uploaded that satisfies a legal requirement, changing from [GEOGRAPHIC…"
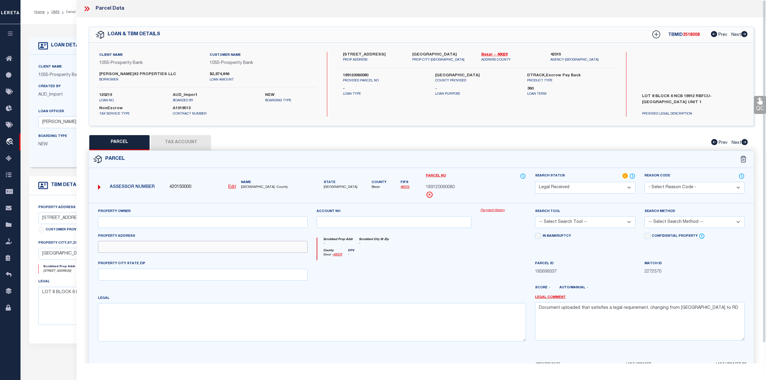
click at [225, 246] on input "text" at bounding box center [203, 247] width 210 height 12
paste input "E LOOP 1604"
type input "E LOOP 1604"
click at [459, 285] on div at bounding box center [394, 272] width 164 height 25
click at [376, 316] on textarea at bounding box center [312, 322] width 428 height 38
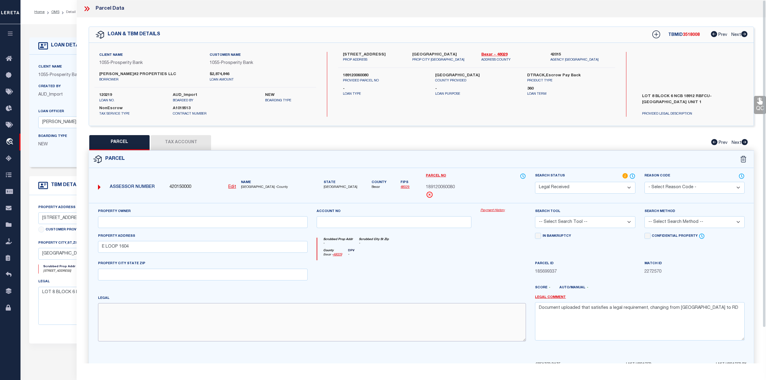
paste textarea "NCB 18912 BLOCK 6 LOT 8 (RBFCU-[GEOGRAPHIC_DATA] UNIT 1)"
type textarea "NCB 18912 BLOCK 6 LOT 8 (RBFCU-[GEOGRAPHIC_DATA] UNIT 1)"
click at [499, 255] on div "County Bexar - 48029 DPV -" at bounding box center [421, 255] width 209 height 12
drag, startPoint x: 695, startPoint y: 309, endPoint x: 542, endPoint y: 308, distance: 153.3
click at [542, 308] on textarea "Document uploaded that satisfies a legal requirement, changing from [GEOGRAPHIC…" at bounding box center [640, 321] width 210 height 38
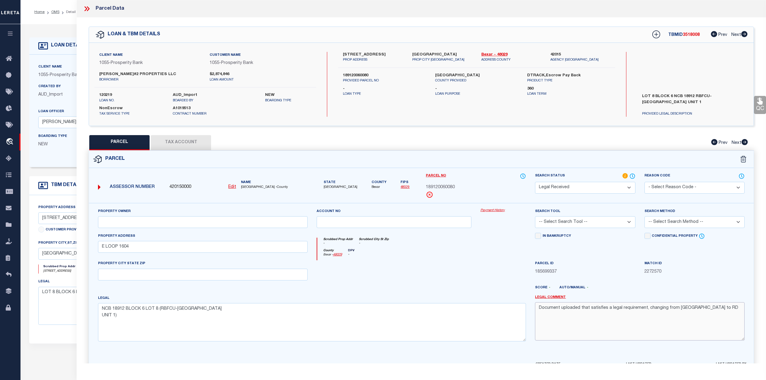
type textarea "D"
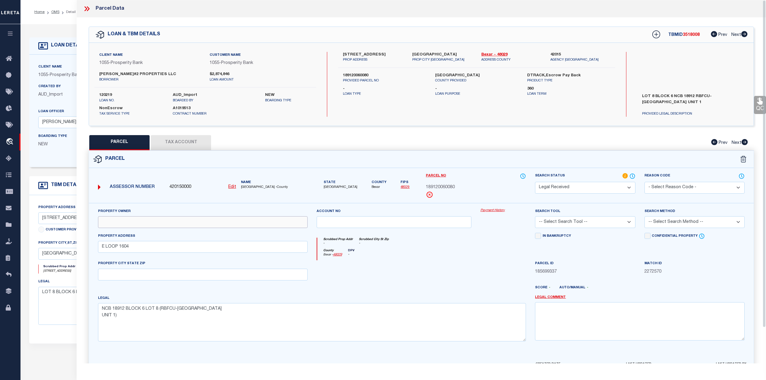
click at [169, 220] on input "text" at bounding box center [203, 222] width 210 height 12
paste input "[PERSON_NAME]#2 PROPERTIES LLC"
type input "[PERSON_NAME]#2 PROPERTIES LLC"
click at [424, 276] on div at bounding box center [394, 272] width 164 height 25
click at [565, 225] on select "-- Select Search Tool -- 3rd Party Website Agency File Agency Website ATLS CNV-…" at bounding box center [585, 222] width 100 height 12
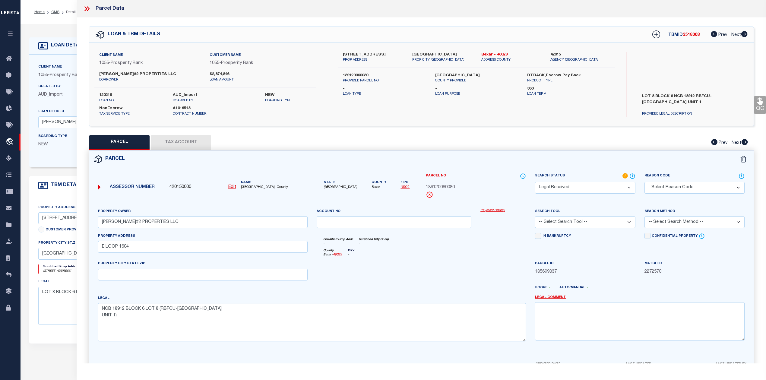
select select "AGW"
click at [535, 217] on select "-- Select Search Tool -- 3rd Party Website Agency File Agency Website ATLS CNV-…" at bounding box center [585, 222] width 100 height 12
click at [500, 267] on div at bounding box center [503, 272] width 55 height 25
click at [658, 223] on select "-- Select Search Method -- Property Address Legal Liability Info Provided" at bounding box center [695, 222] width 100 height 12
select select "LEG"
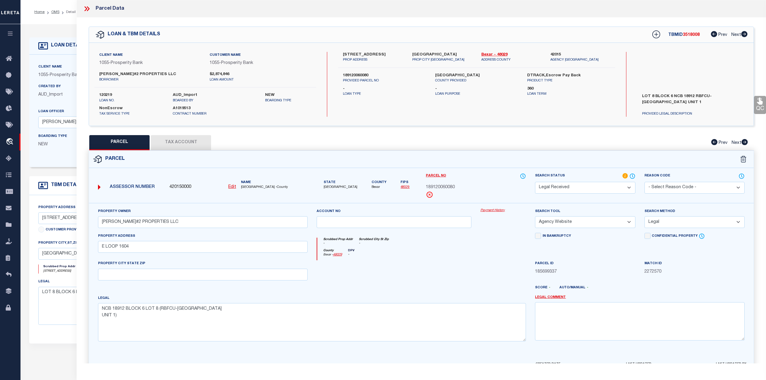
click at [645, 217] on select "-- Select Search Method -- Property Address Legal Liability Info Provided" at bounding box center [695, 222] width 100 height 12
click at [431, 272] on div at bounding box center [394, 272] width 164 height 25
click at [171, 143] on button "Tax Account" at bounding box center [181, 142] width 60 height 15
select select "100"
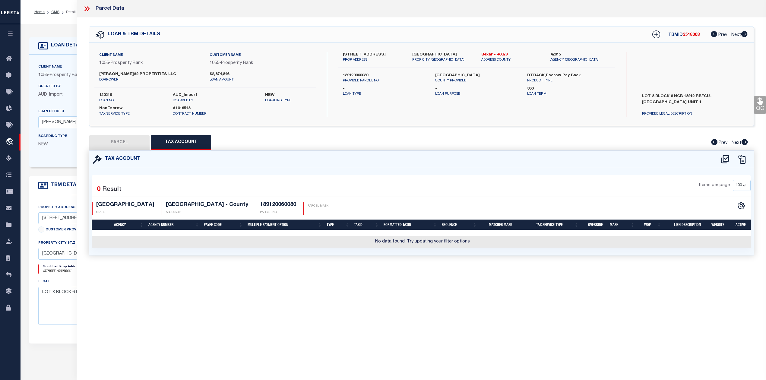
click at [397, 275] on div "Parcel Data QC QC QC - Select Status - Ready to QC" at bounding box center [422, 182] width 690 height 364
click at [724, 159] on icon at bounding box center [725, 159] width 10 height 10
select select "100"
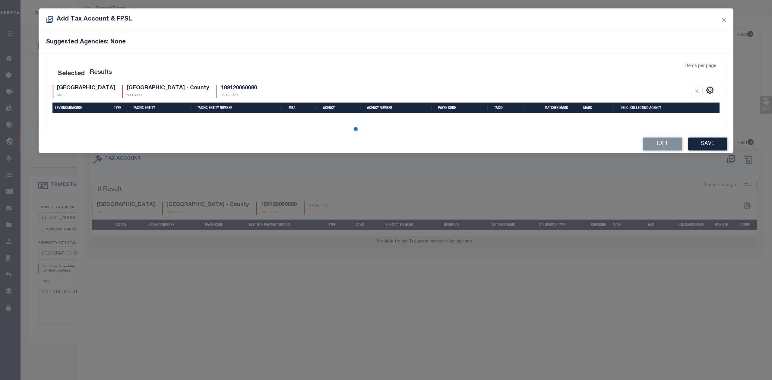
select select "100"
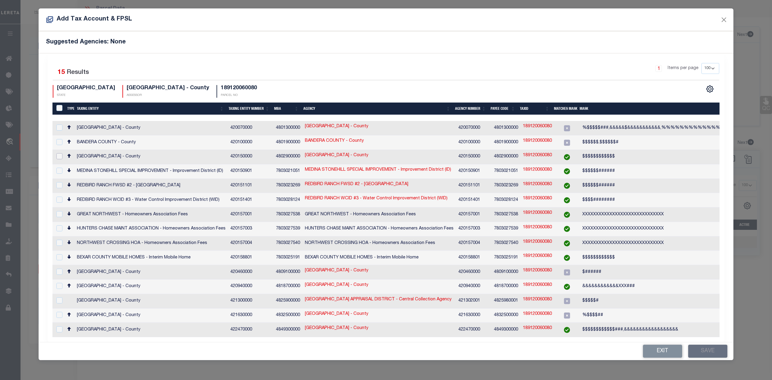
click at [58, 156] on input "checkbox" at bounding box center [59, 156] width 6 height 6
checkbox input "true"
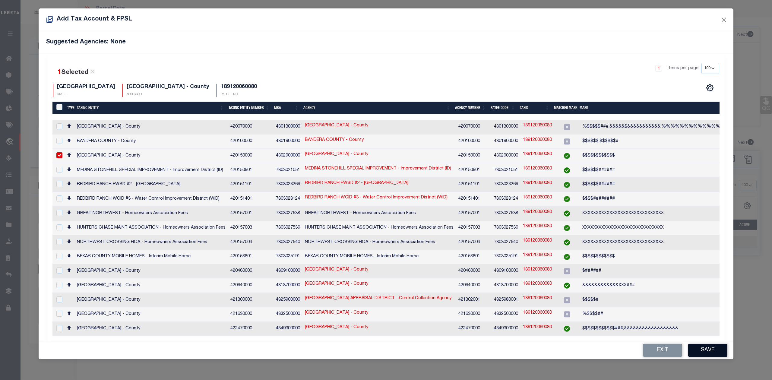
click at [705, 344] on button "Save" at bounding box center [708, 350] width 39 height 13
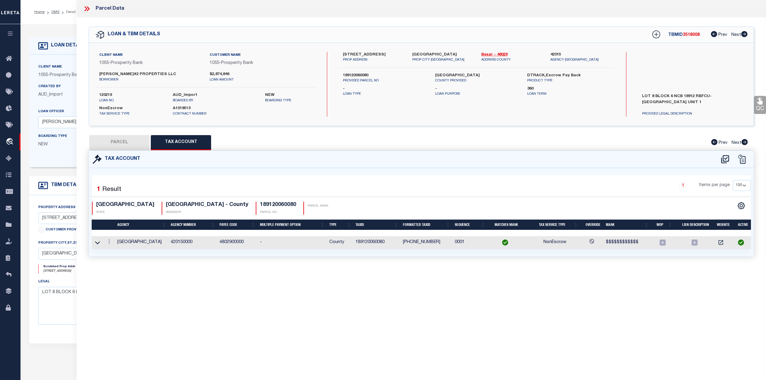
click at [646, 307] on div "Parcel Data QC QC QC - Select Status - Ready to QC" at bounding box center [422, 182] width 690 height 364
click at [724, 160] on icon at bounding box center [725, 159] width 10 height 10
select select "100"
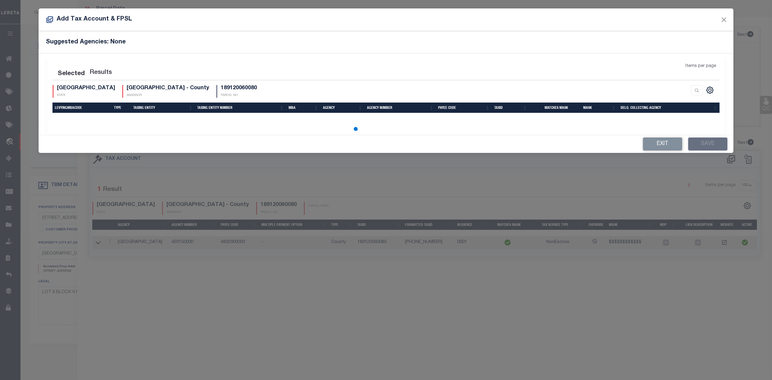
select select "100"
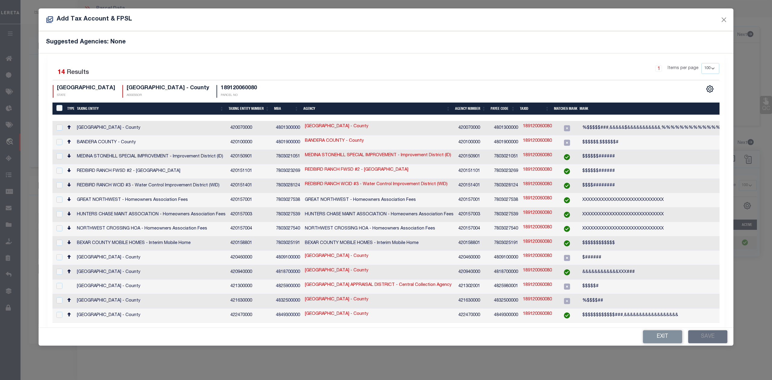
click at [520, 56] on div "Selected 14 Results 1 Items per page 10 25 50 100 200 TX STATE" at bounding box center [386, 190] width 677 height 274
click at [657, 332] on button "Exit" at bounding box center [662, 336] width 39 height 13
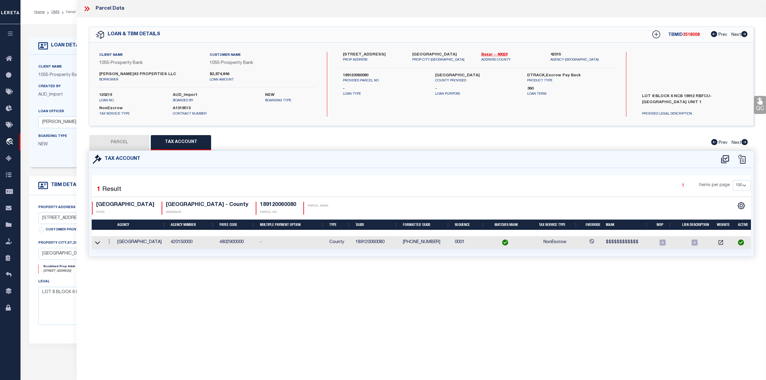
click at [572, 316] on div "Parcel Data QC QC QC - Select Status - Ready to QC" at bounding box center [422, 182] width 690 height 364
click at [125, 142] on button "PARCEL" at bounding box center [119, 142] width 60 height 15
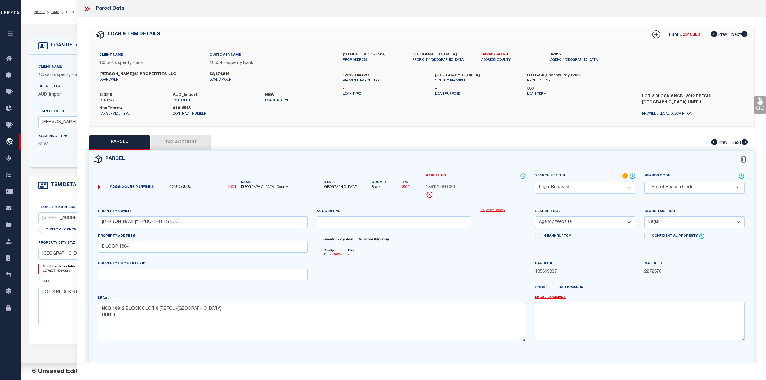
click at [403, 263] on div at bounding box center [394, 272] width 164 height 25
click at [445, 266] on div at bounding box center [394, 272] width 164 height 25
click at [568, 191] on select "Automated Search Bad Parcel Complete Duplicate Parcel High Dollar Reporting In …" at bounding box center [585, 188] width 100 height 12
click at [535, 182] on select "Automated Search Bad Parcel Complete Duplicate Parcel High Dollar Reporting In …" at bounding box center [585, 188] width 100 height 12
click at [458, 283] on div at bounding box center [394, 272] width 164 height 25
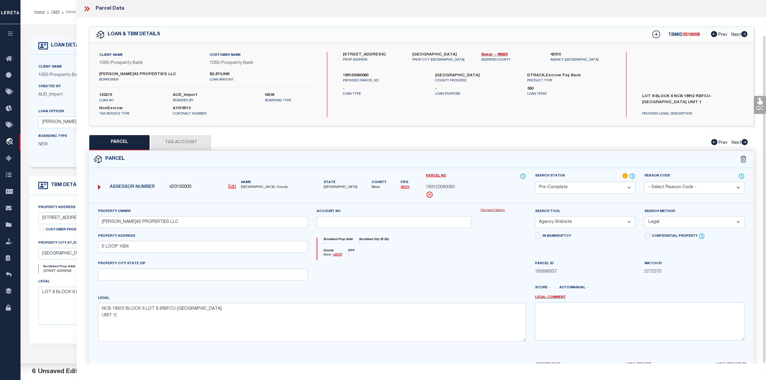
scroll to position [39, 0]
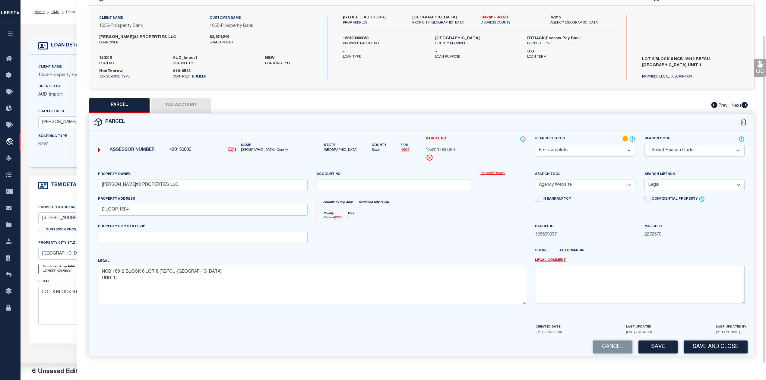
click at [657, 352] on button "Save" at bounding box center [658, 347] width 39 height 13
click at [482, 230] on div at bounding box center [503, 235] width 55 height 25
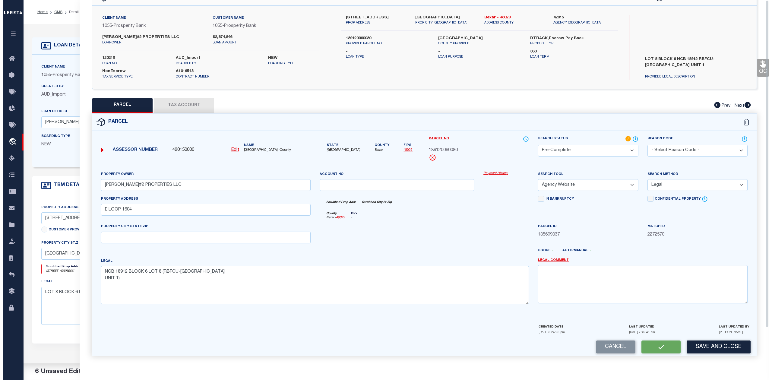
scroll to position [0, 0]
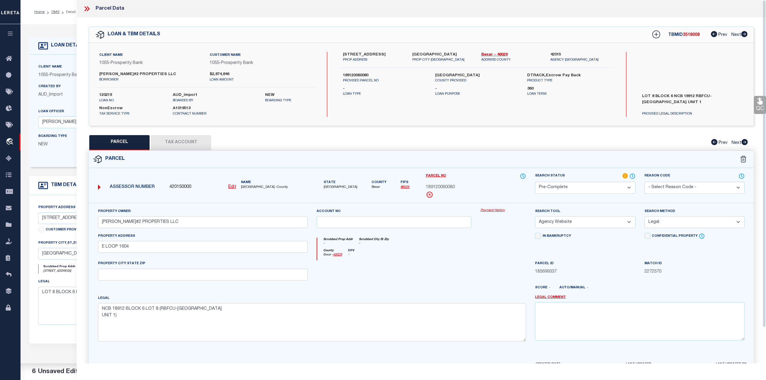
select select "AS"
select select
checkbox input "false"
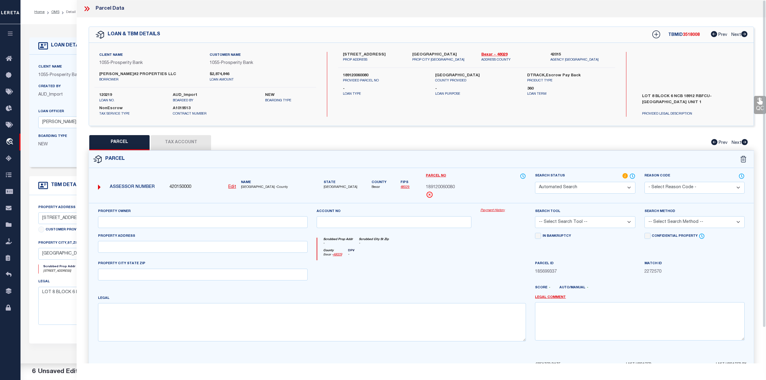
select select "PC"
type input "[PERSON_NAME]#2 PROPERTIES LLC"
select select "AGW"
select select "LEG"
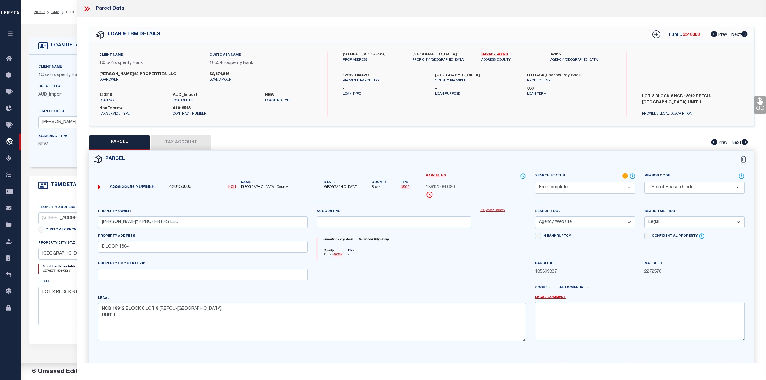
click at [503, 120] on div "Client Name 1055 - Prosperity Bank Customer Name 1055 - Prosperity Bank [PERSON…" at bounding box center [421, 84] width 665 height 83
click at [695, 34] on span "3518008" at bounding box center [691, 35] width 17 height 4
click at [105, 96] on label "120219" at bounding box center [131, 95] width 65 height 6
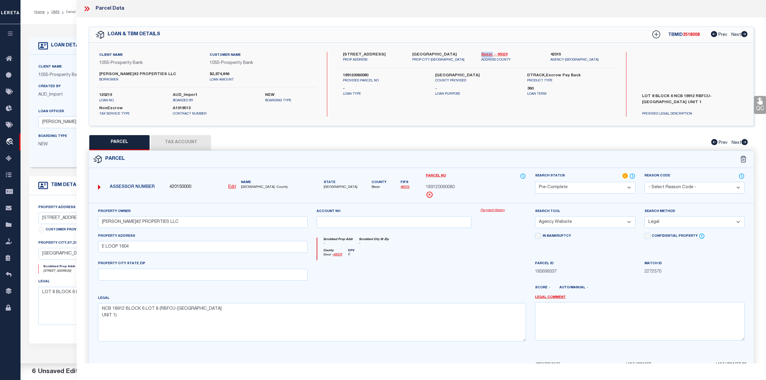
drag, startPoint x: 479, startPoint y: 56, endPoint x: 491, endPoint y: 56, distance: 12.4
click at [491, 56] on div "Bexar - 48029 ADDRESS COUNTY" at bounding box center [511, 57] width 69 height 11
click at [447, 187] on span "189120060080" at bounding box center [440, 187] width 29 height 7
click at [441, 269] on div at bounding box center [394, 272] width 164 height 25
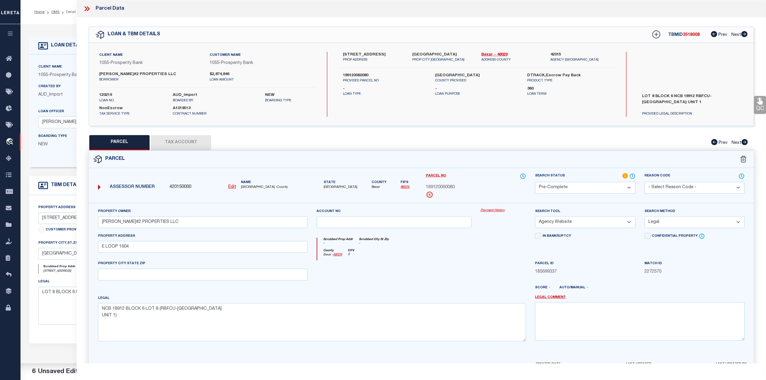
click at [87, 8] on icon at bounding box center [87, 9] width 8 height 8
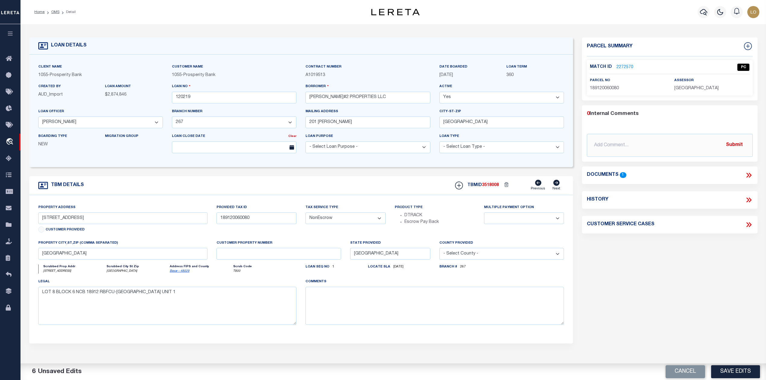
click at [617, 279] on div "Parcel Summary Match ID 2272570 0" at bounding box center [670, 202] width 184 height 330
click at [56, 12] on link "OMS" at bounding box center [55, 12] width 8 height 4
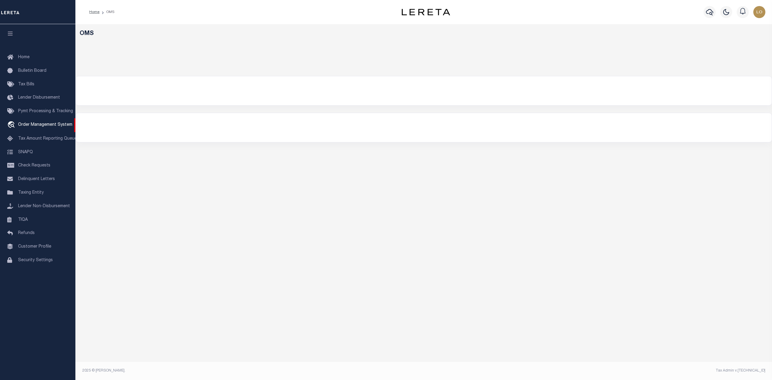
select select "200"
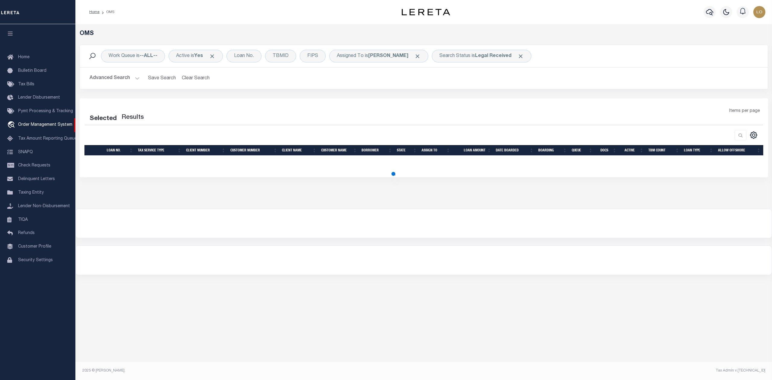
select select "200"
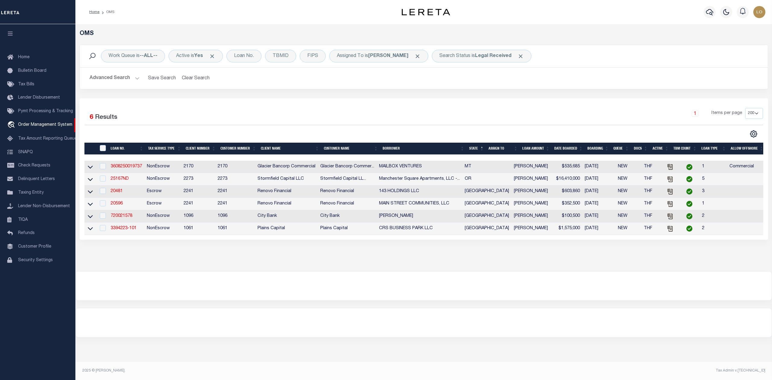
click at [376, 294] on div at bounding box center [424, 286] width 696 height 29
click at [123, 218] on link "720021578" at bounding box center [122, 216] width 22 height 4
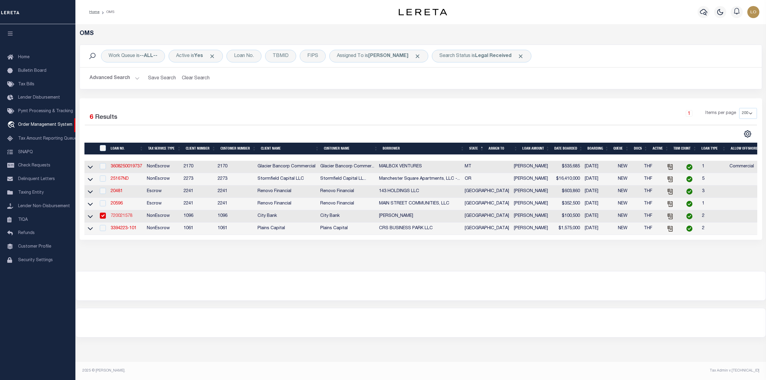
type input "720021578"
type input "[PERSON_NAME]"
select select
select select "100"
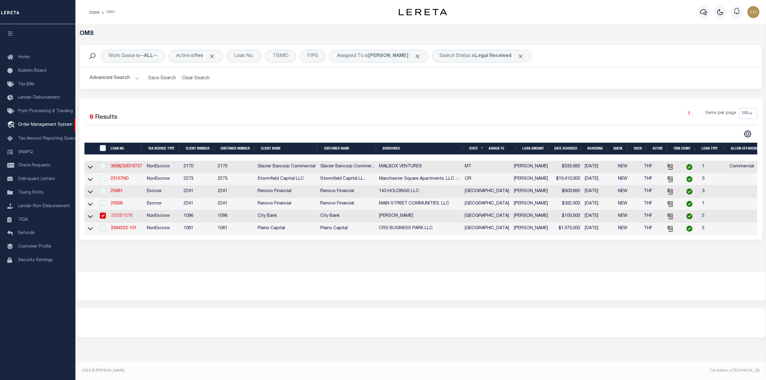
select select "NonEscrow"
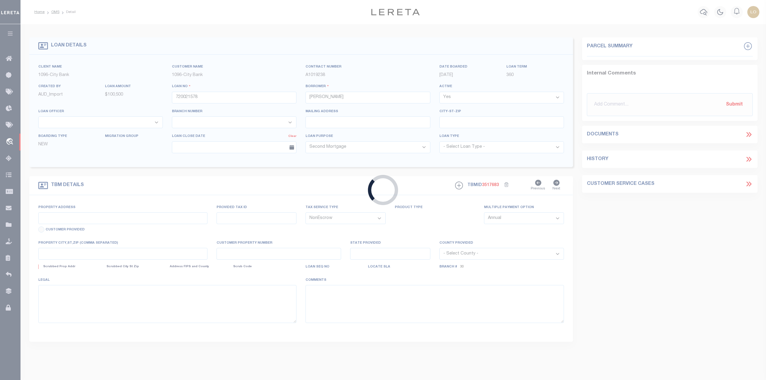
type input "130.1 ACRES TRACT"
type input "080-0698-1326-002-00-00"
select select
type input "POST, TX 79356"
type input "[GEOGRAPHIC_DATA]"
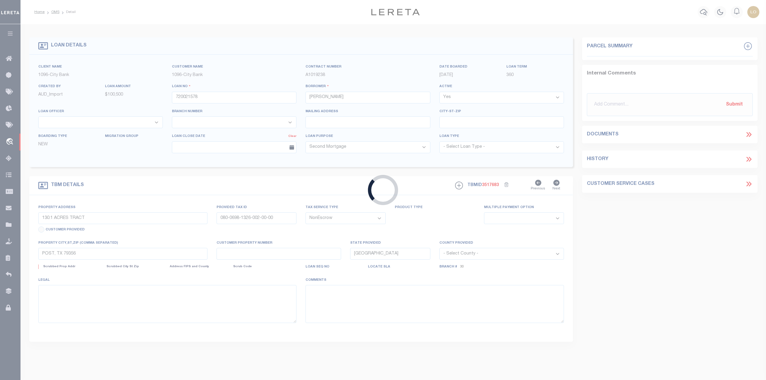
select select
select select "13956"
select select "1346"
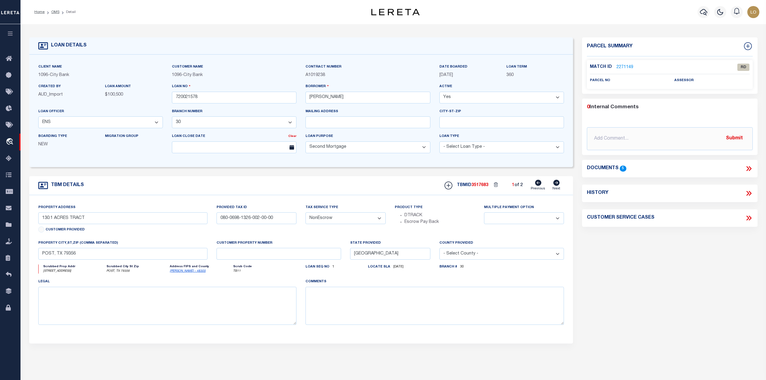
click at [745, 168] on div "Documents 5" at bounding box center [670, 169] width 166 height 8
click at [749, 167] on icon at bounding box center [750, 168] width 3 height 5
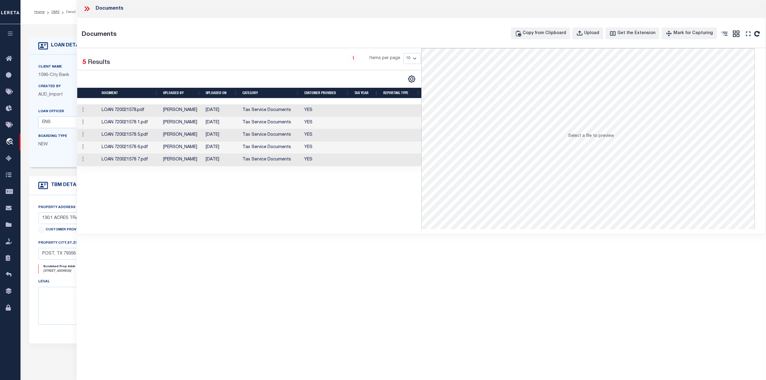
click at [168, 113] on td "Jeanne Joubert" at bounding box center [182, 110] width 43 height 12
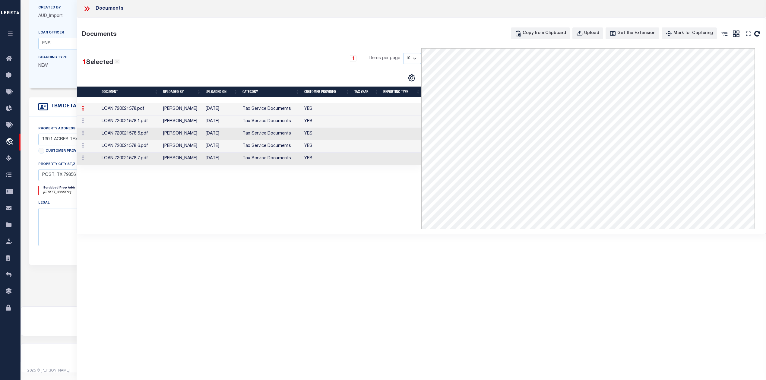
scroll to position [83, 0]
click at [168, 162] on td "Jeanne Joubert" at bounding box center [182, 159] width 43 height 12
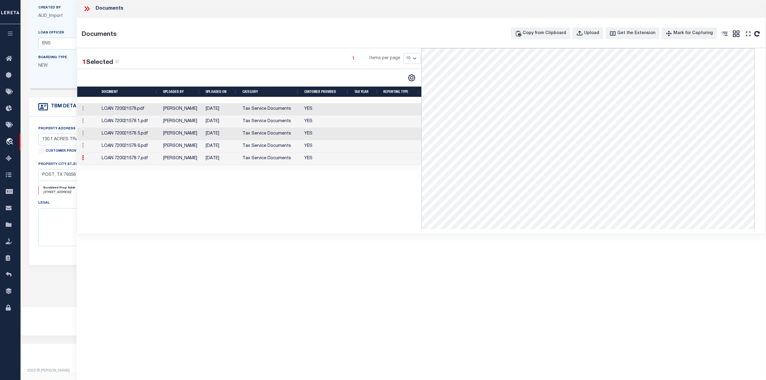
click at [164, 149] on td "Jeanne Joubert" at bounding box center [182, 146] width 43 height 12
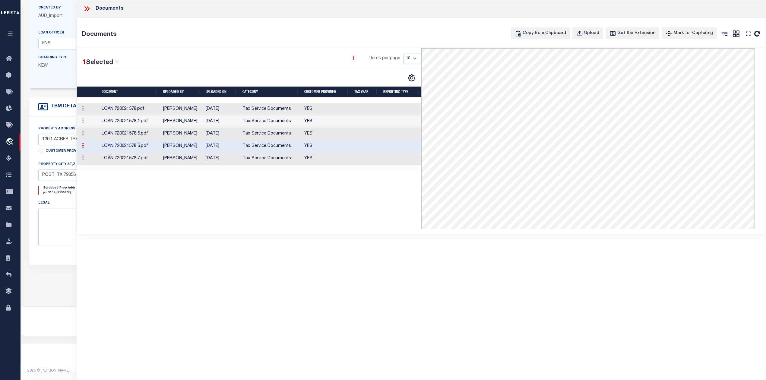
click at [89, 9] on icon at bounding box center [88, 8] width 3 height 5
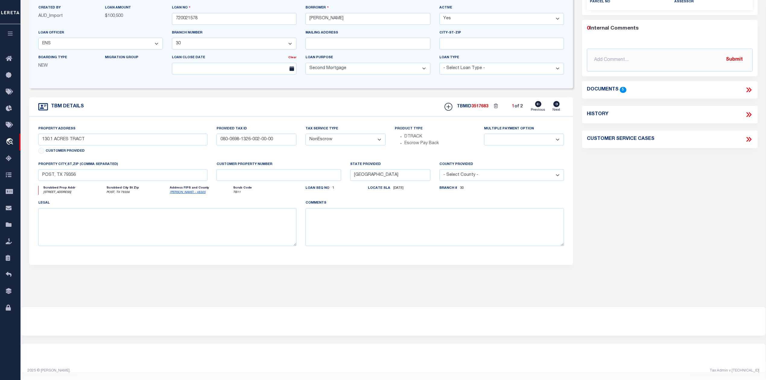
click at [621, 221] on div "Parcel Summary Match ID 2271149 0" at bounding box center [670, 124] width 184 height 330
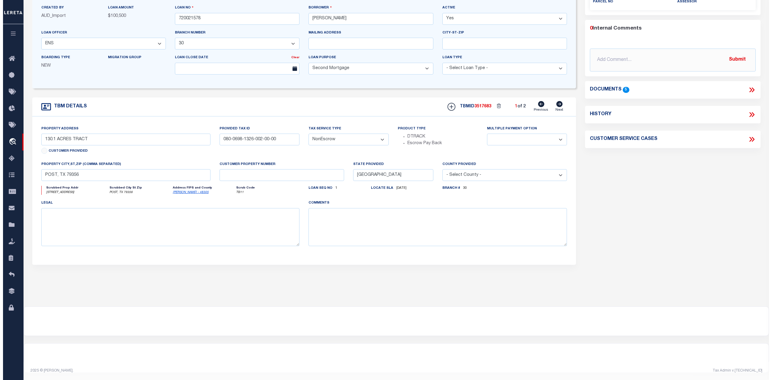
scroll to position [0, 0]
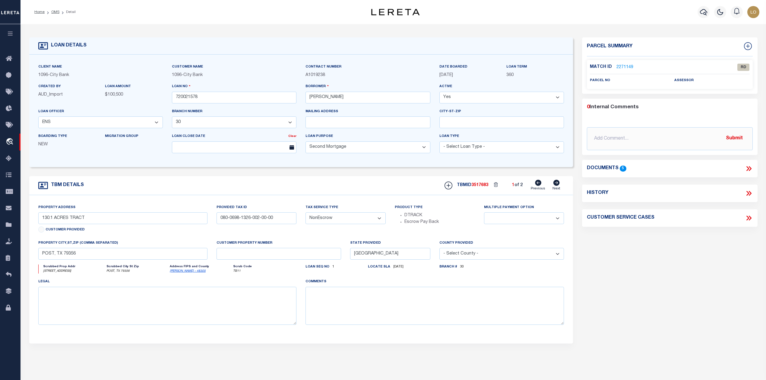
click at [627, 64] on link "2271149" at bounding box center [625, 67] width 17 height 6
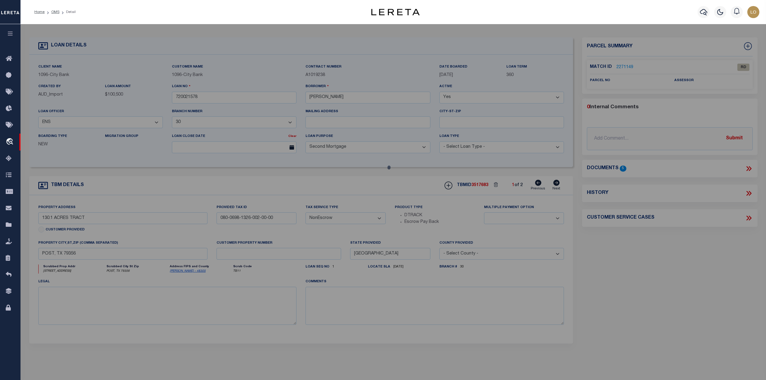
checkbox input "false"
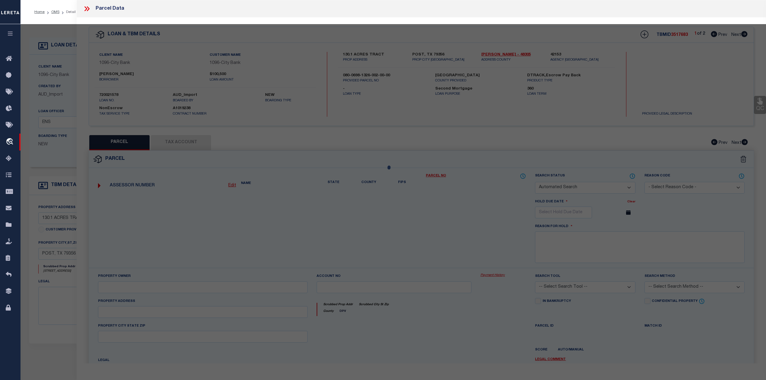
select select "RD"
checkbox input "false"
type textarea "Document uploaded that satisfies a legal requirement, changing from [GEOGRAPHIC…"
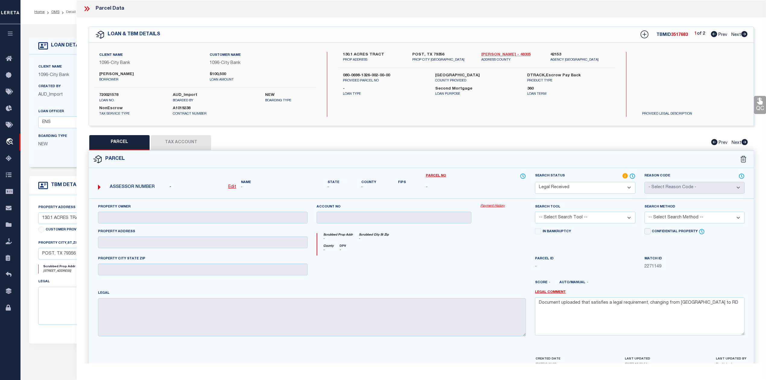
click at [489, 54] on link "Lynn - 48305" at bounding box center [512, 55] width 60 height 6
drag, startPoint x: 344, startPoint y: 73, endPoint x: 404, endPoint y: 74, distance: 59.4
click at [404, 74] on label "080-0698-1326-002-00-00" at bounding box center [384, 76] width 83 height 6
click at [399, 94] on p "Loan Type" at bounding box center [384, 94] width 83 height 5
drag, startPoint x: 343, startPoint y: 74, endPoint x: 392, endPoint y: 74, distance: 48.6
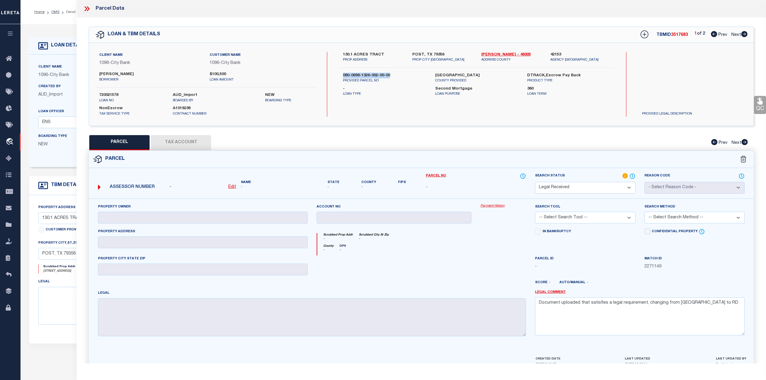
click at [392, 74] on label "080-0698-1326-002-00-00" at bounding box center [384, 76] width 83 height 6
copy label "080-0698-1326-002-00-00"
click at [440, 268] on div at bounding box center [394, 268] width 164 height 25
click at [620, 107] on div "Client Name 1096 - City Bank Customer Name 1096 - City Bank borrower $100,500 N…" at bounding box center [421, 84] width 665 height 65
click at [743, 35] on icon at bounding box center [745, 34] width 6 height 6
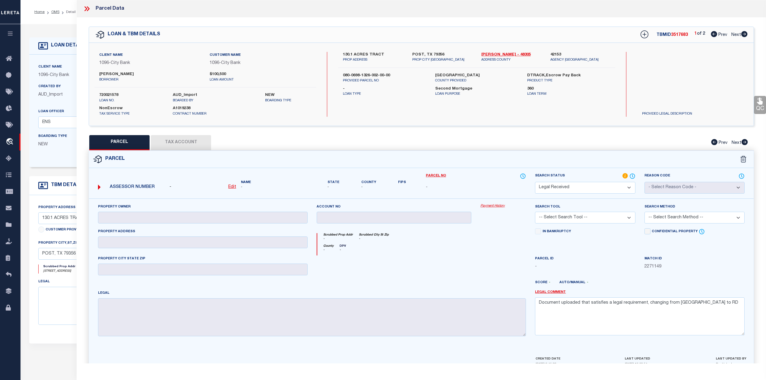
select select "AS"
checkbox input "false"
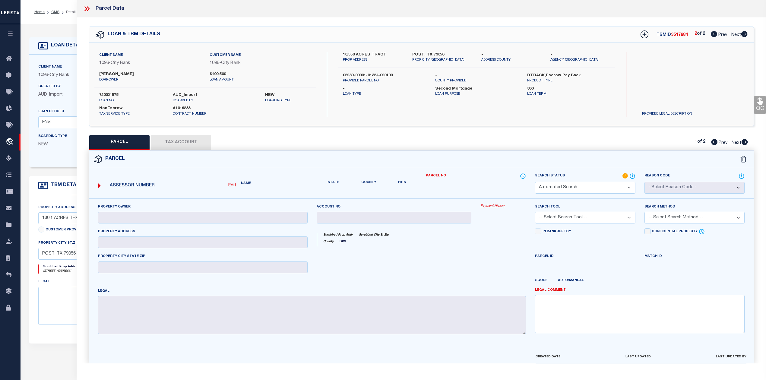
select select "QC"
type input "PENN JAMIE GAIL"
select select "AGW"
select select "LEG"
type input "13.550 ACRES TRACT"
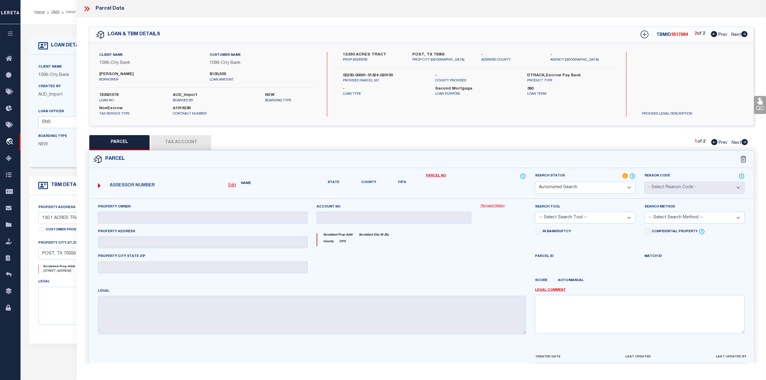
type textarea "NW SEC 1324 BLK 1 HOB 1503 Total Acres 13.5500"
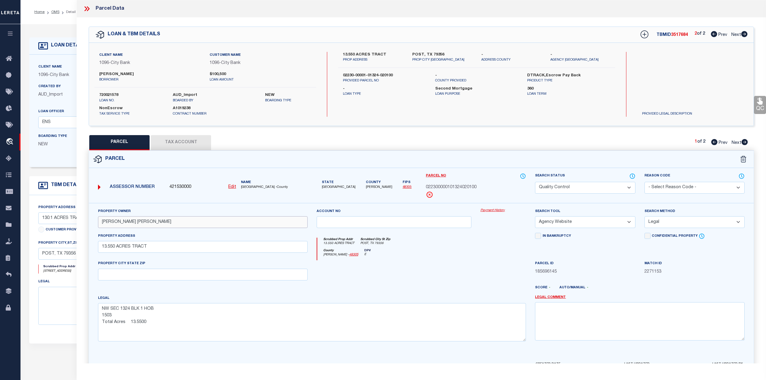
drag, startPoint x: 149, startPoint y: 223, endPoint x: 85, endPoint y: 224, distance: 63.7
click at [85, 224] on div "Property Owner PENN JAMIE GAIL Account no Payment History Search Tool" at bounding box center [421, 289] width 674 height 172
click at [413, 260] on div "County Lynn - 48305 DPV E" at bounding box center [421, 255] width 209 height 12
click at [711, 37] on icon at bounding box center [714, 34] width 6 height 6
select select "AS"
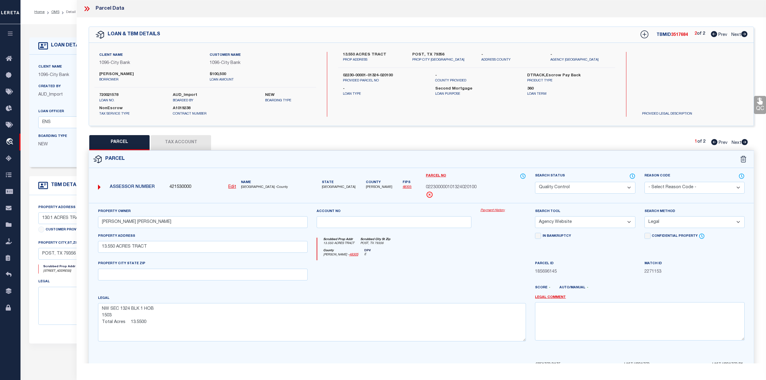
select select
checkbox input "false"
select select "RD"
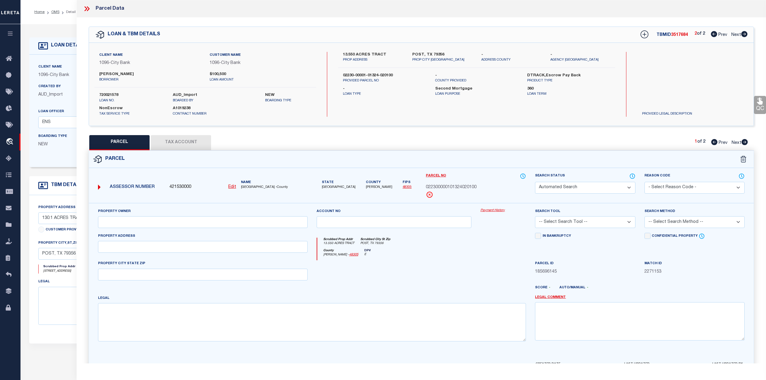
checkbox input "false"
type textarea "Document uploaded that satisfies a legal requirement, changing from [GEOGRAPHIC…"
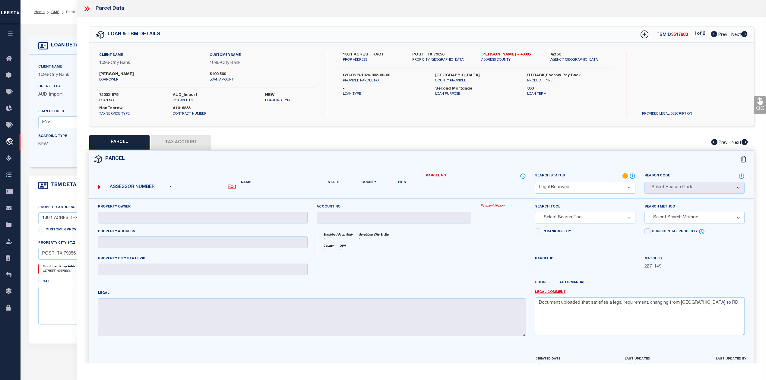
click at [443, 288] on div at bounding box center [449, 285] width 164 height 10
click at [86, 8] on icon at bounding box center [87, 9] width 8 height 8
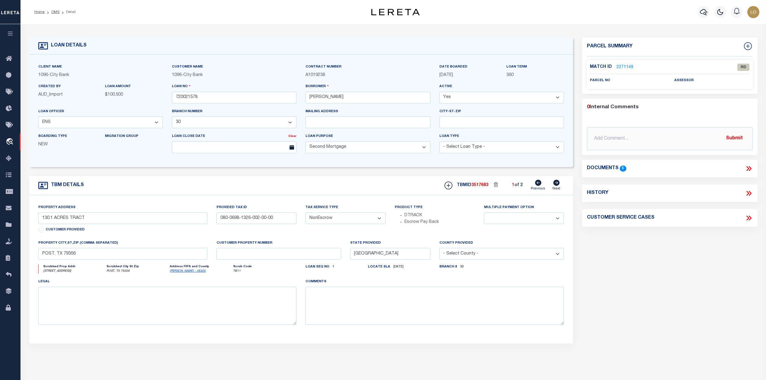
click at [657, 280] on div "Parcel Summary Match ID 2271149 0" at bounding box center [670, 202] width 184 height 330
click at [749, 169] on icon at bounding box center [748, 168] width 3 height 5
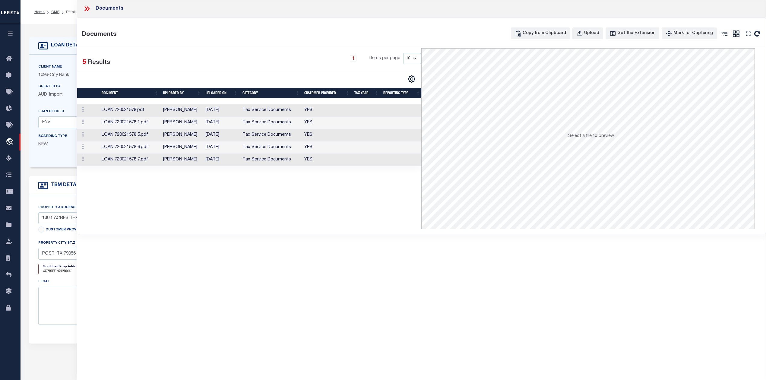
click at [179, 160] on td "Jeanne Joubert" at bounding box center [182, 160] width 43 height 12
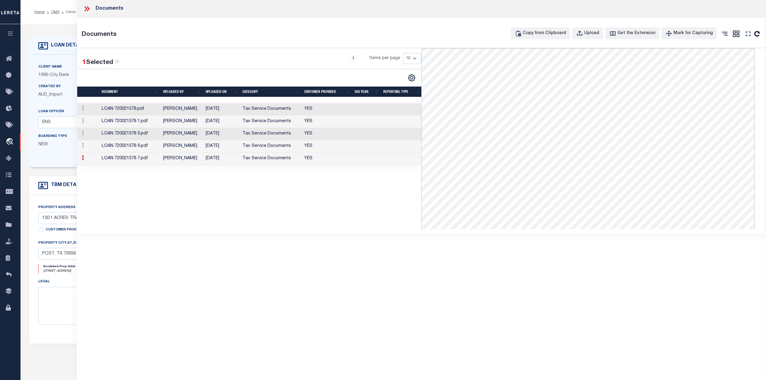
click at [145, 148] on td "LOAN 720021578 6.pdf" at bounding box center [130, 146] width 62 height 12
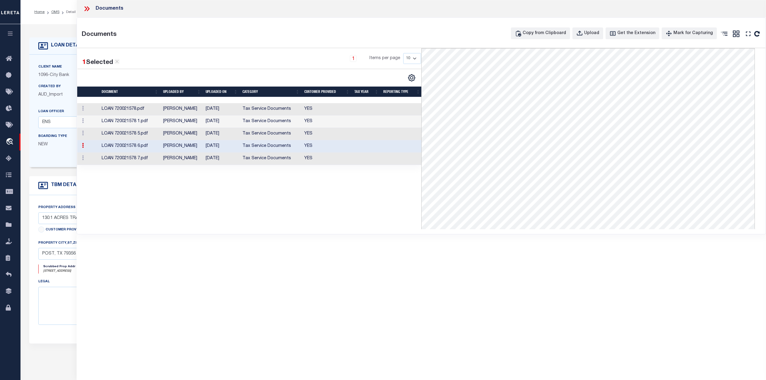
click at [138, 160] on td "LOAN 720021578 7.pdf" at bounding box center [130, 159] width 62 height 12
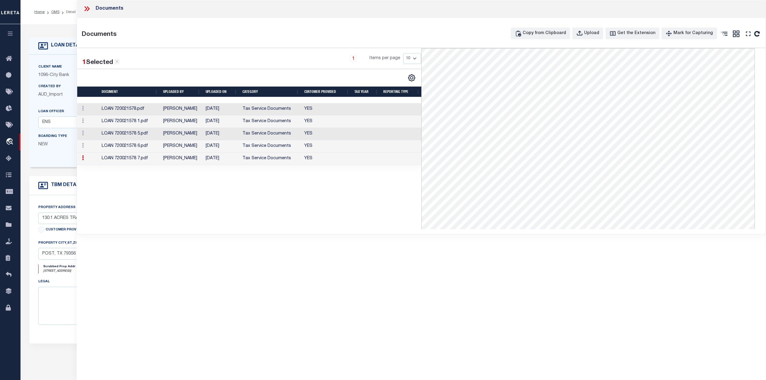
click at [231, 212] on div "1 Selected 5 Results 1 Items per page 10 25 50 100" at bounding box center [249, 138] width 344 height 181
click at [327, 192] on div "1 Selected 5 Results 1 Items per page 10 25 50 100" at bounding box center [249, 138] width 344 height 181
click at [329, 204] on div "1 Selected 5 Results 1 Items per page 10 25 50 100" at bounding box center [249, 138] width 344 height 181
click at [87, 7] on icon at bounding box center [87, 9] width 8 height 8
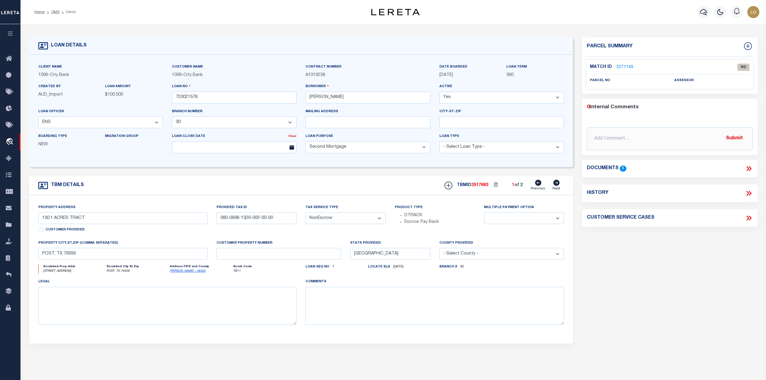
click at [620, 256] on div "Parcel Summary Match ID 2271149 0" at bounding box center [670, 202] width 184 height 330
click at [625, 69] on link "2271149" at bounding box center [625, 67] width 17 height 6
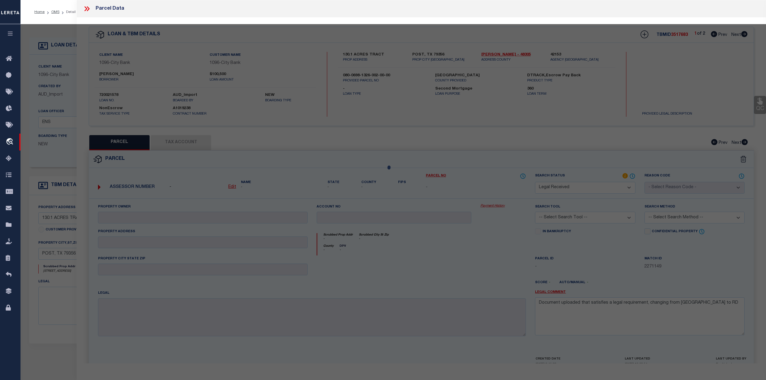
select select "AS"
checkbox input "false"
select select "RD"
checkbox input "false"
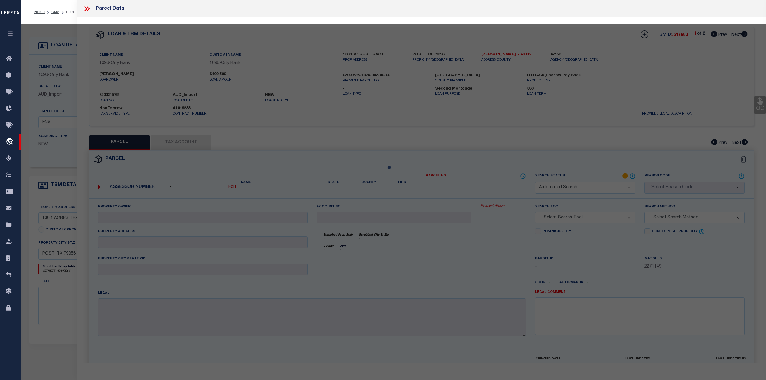
type textarea "Document uploaded that satisfies a legal requirement, changing from [GEOGRAPHIC…"
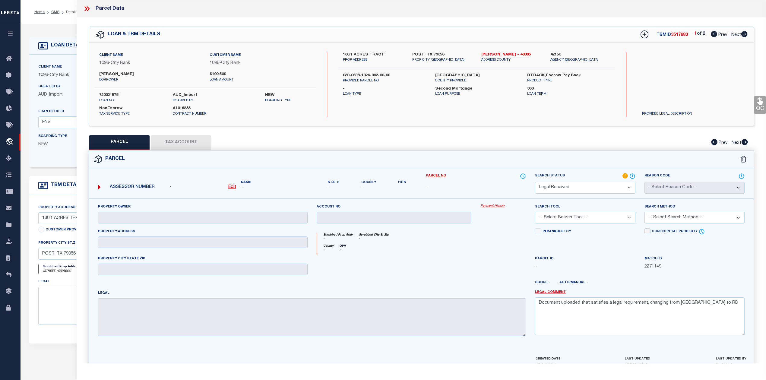
click at [517, 99] on div "130.1 ACRES TRACT PROP ADDRESS POST, TX 79356 PROP CITY ST ZIP Lynn - 48305 ADD…" at bounding box center [476, 84] width 277 height 65
click at [745, 34] on icon at bounding box center [744, 34] width 7 height 6
select select "AS"
checkbox input "false"
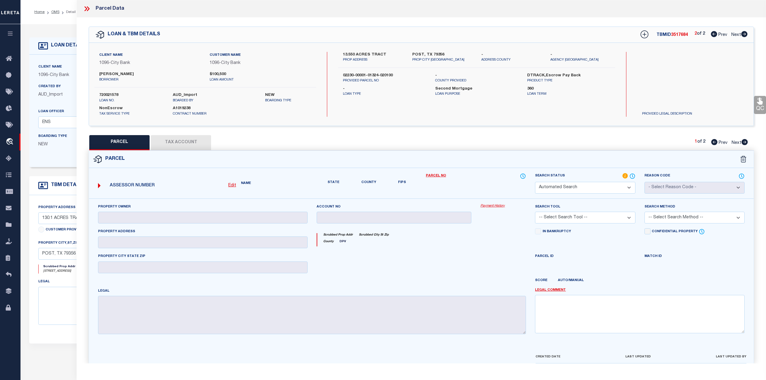
select select "QC"
type input "PENN JAMIE GAIL"
select select "AGW"
select select "LEG"
type input "13.550 ACRES TRACT"
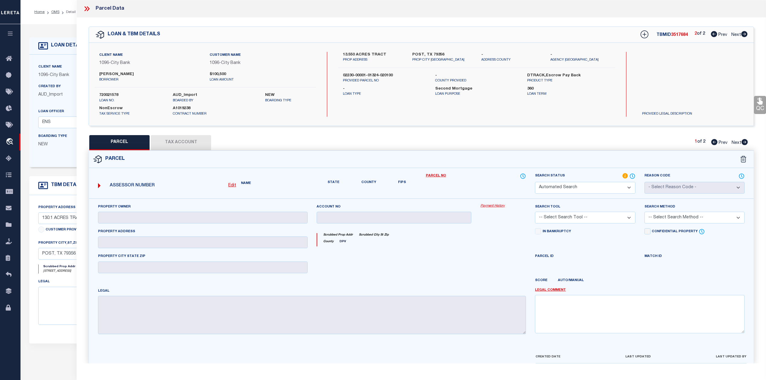
type textarea "NW SEC 1324 BLK 1 HOB 1503 Total Acres 13.5500"
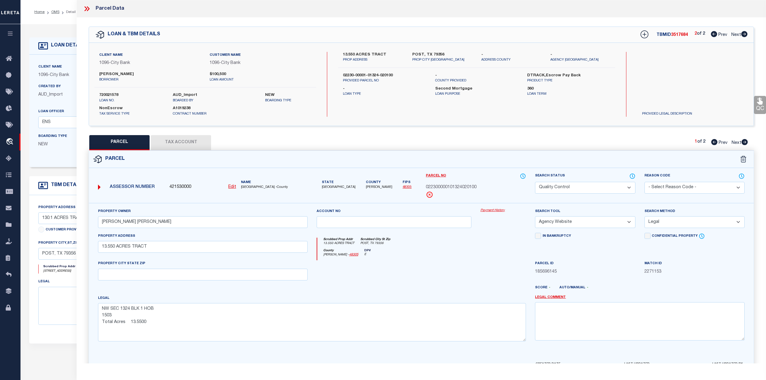
click at [643, 133] on div "QC QC QC" at bounding box center [422, 199] width 690 height 365
click at [715, 34] on icon at bounding box center [714, 34] width 6 height 6
select select "AS"
select select
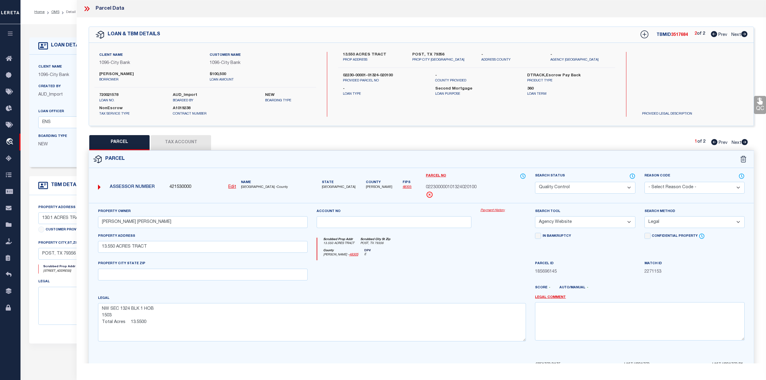
checkbox input "false"
select select "RD"
checkbox input "false"
type textarea "Document uploaded that satisfies a legal requirement, changing from [GEOGRAPHIC…"
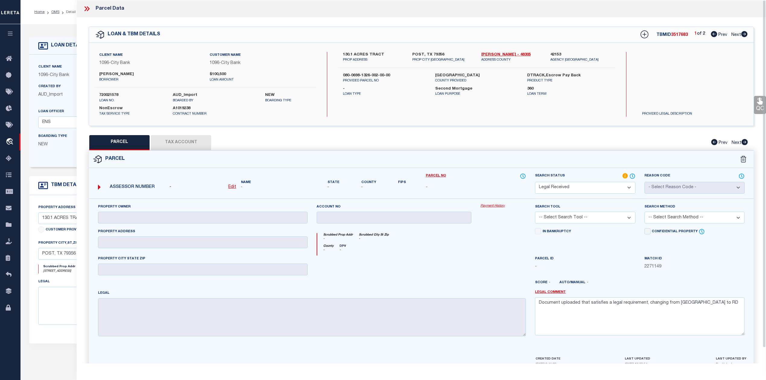
click at [495, 167] on div "Parcel" at bounding box center [421, 159] width 665 height 17
click at [745, 34] on icon at bounding box center [745, 34] width 6 height 6
select select "AS"
checkbox input "false"
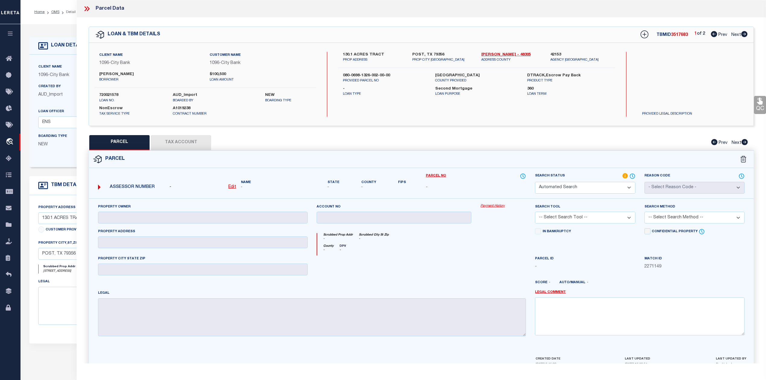
select select "QC"
type input "PENN JAMIE GAIL"
select select "AGW"
select select "LEG"
type input "13.550 ACRES TRACT"
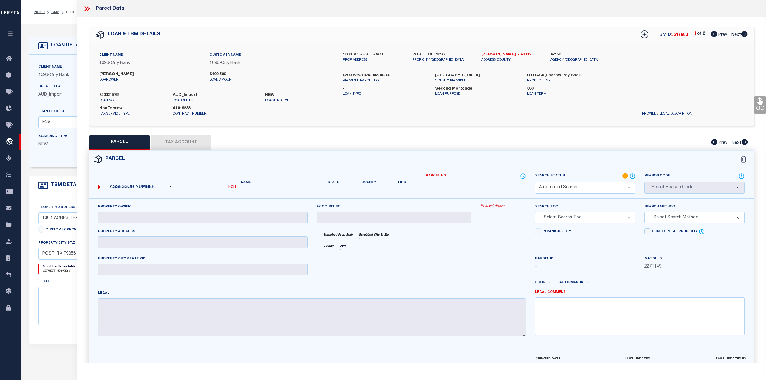
type textarea "NW SEC 1324 BLK 1 HOB 1503 Total Acres 13.5500"
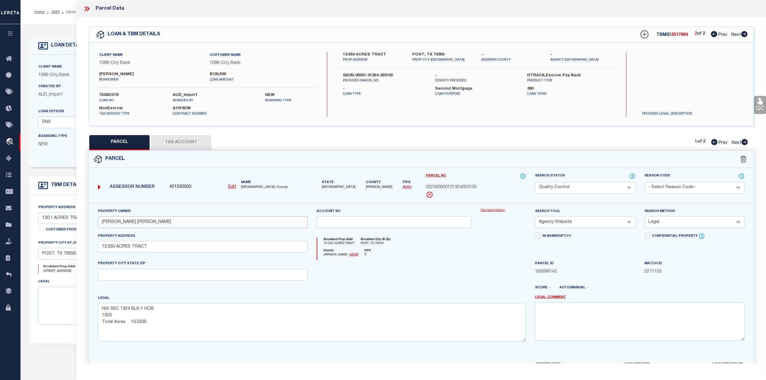
drag, startPoint x: 129, startPoint y: 224, endPoint x: 100, endPoint y: 224, distance: 29.3
click at [100, 224] on input "PENN JAMIE GAIL" at bounding box center [203, 222] width 210 height 12
click at [713, 35] on icon at bounding box center [714, 34] width 6 height 6
select select "AS"
select select
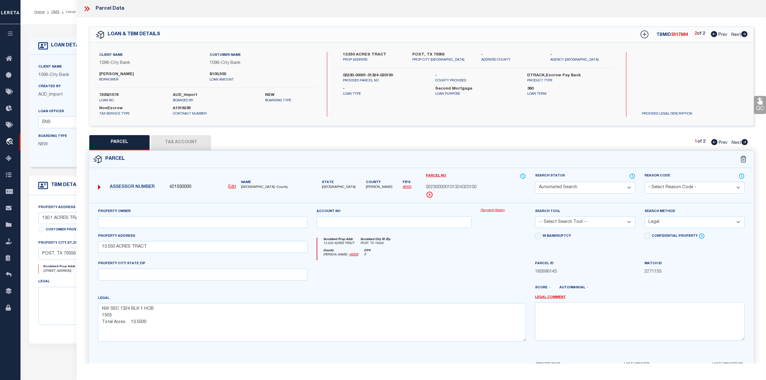
select select
checkbox input "false"
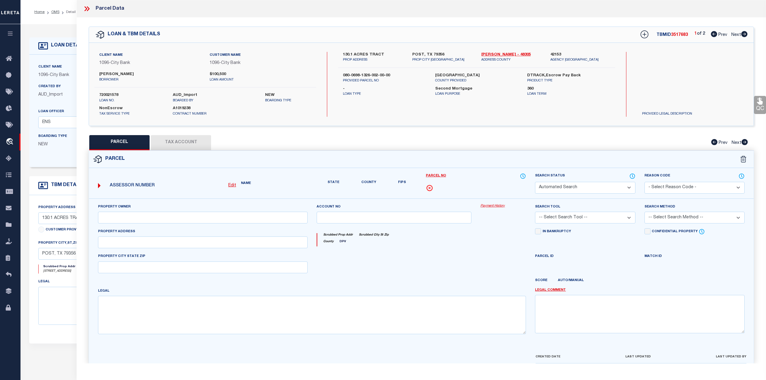
select select "RD"
checkbox input "false"
type textarea "Document uploaded that satisfies a legal requirement, changing from [GEOGRAPHIC…"
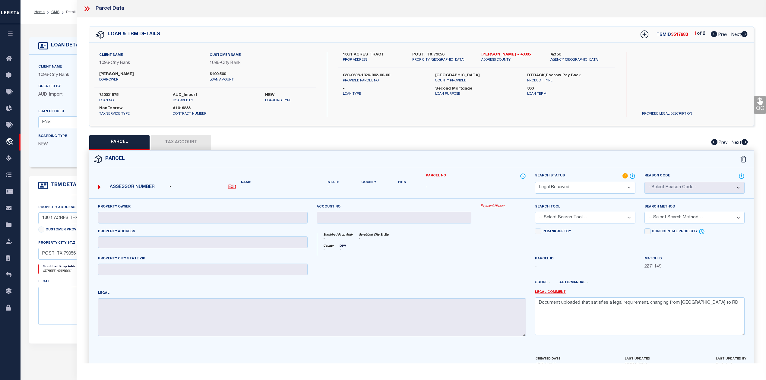
click at [231, 186] on u "Edit" at bounding box center [232, 187] width 8 height 4
select select "RD"
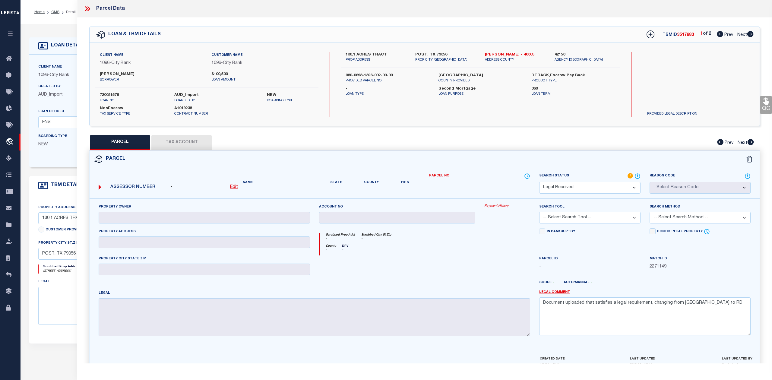
type textarea "-"
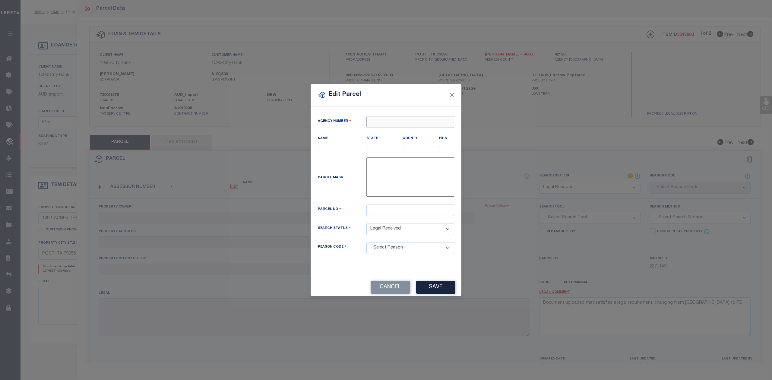
click at [401, 122] on input "text" at bounding box center [411, 122] width 88 height 12
click at [404, 122] on input "text" at bounding box center [411, 122] width 88 height 12
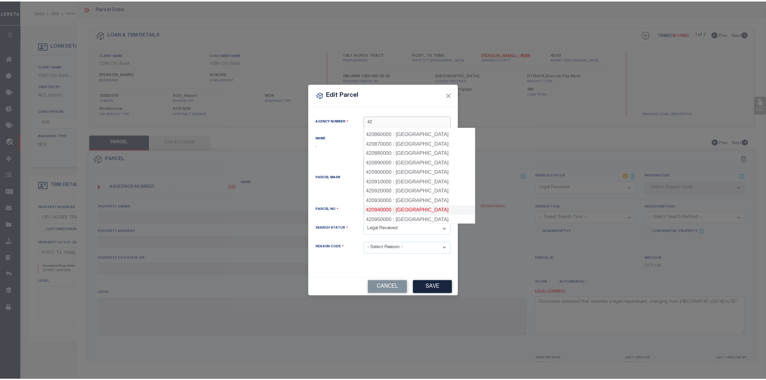
scroll to position [724, 0]
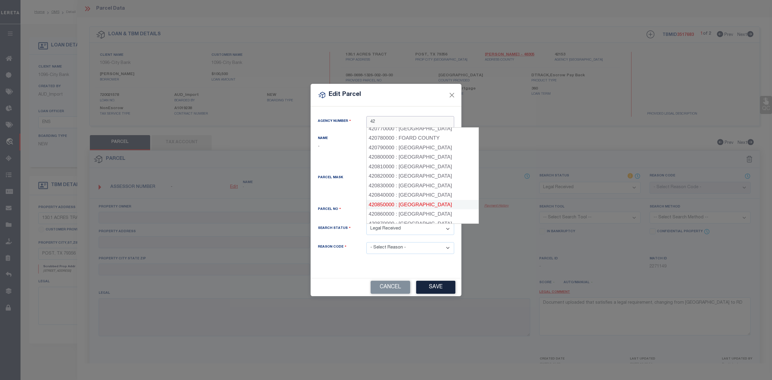
click at [418, 200] on div "420850000 : [GEOGRAPHIC_DATA]" at bounding box center [423, 205] width 112 height 10
type input "420850000"
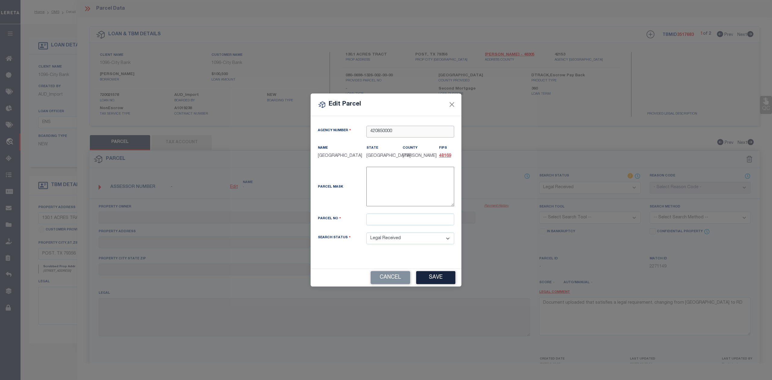
type input "420850000"
click at [376, 223] on input "text" at bounding box center [411, 220] width 88 height 12
paste input "080-0698-1326-002-00-00"
click at [376, 222] on input "080-0698-1326-002-00-00" at bounding box center [411, 220] width 88 height 12
click at [378, 220] on input "080-0698-1326-002-00-00" at bounding box center [411, 220] width 88 height 12
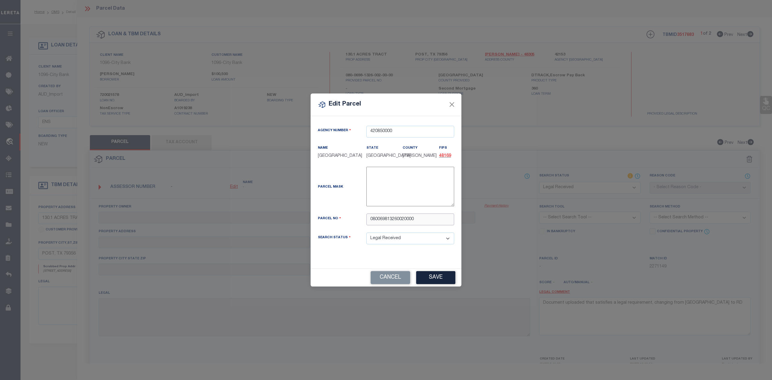
type input "080069813260020000"
click at [351, 217] on div "Parcel No" at bounding box center [337, 219] width 49 height 8
click at [429, 280] on button "Save" at bounding box center [435, 277] width 39 height 13
select select "RD"
checkbox input "false"
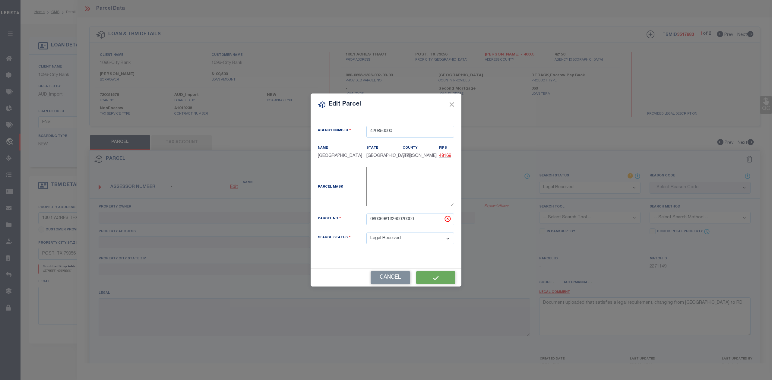
checkbox input "false"
type textarea "Document uploaded that satisfies a legal requirement, changing from [GEOGRAPHIC…"
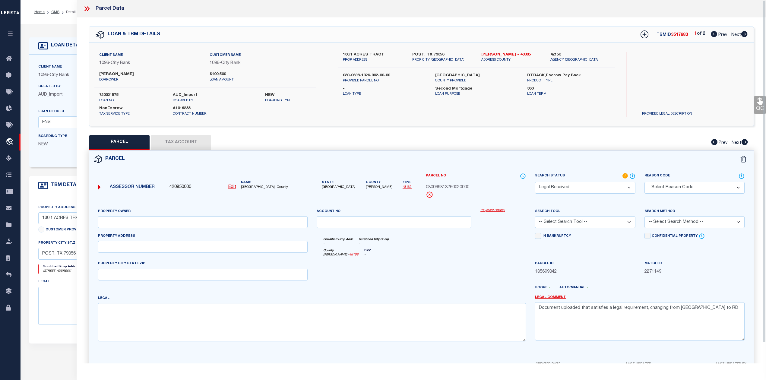
click at [452, 274] on div at bounding box center [394, 272] width 164 height 25
click at [398, 320] on textarea at bounding box center [312, 322] width 428 height 38
paste textarea "AB 698 SEC 1326 BLK 8 TT & RR CO 130.1 ACRES 130.1 ACRES"
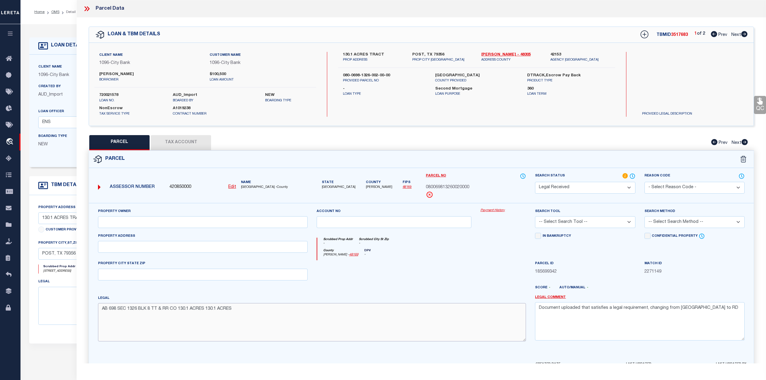
type textarea "AB 698 SEC 1326 BLK 8 TT & RR CO 130.1 ACRES 130.1 ACRES"
click at [428, 281] on div at bounding box center [394, 272] width 164 height 25
click at [223, 224] on input "text" at bounding box center [203, 222] width 210 height 12
paste input "NORMAN JOHN LEE"
type input "NORMAN JOHN LEE"
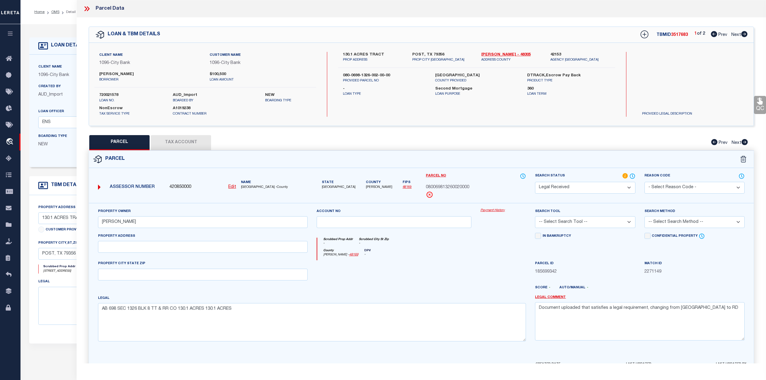
click at [369, 295] on div at bounding box center [449, 290] width 164 height 10
click at [615, 223] on select "-- Select Search Tool -- 3rd Party Website Agency File Agency Website ATLS CNV-…" at bounding box center [585, 222] width 100 height 12
select select "AGW"
click at [535, 217] on select "-- Select Search Tool -- 3rd Party Website Agency File Agency Website ATLS CNV-…" at bounding box center [585, 222] width 100 height 12
drag, startPoint x: 457, startPoint y: 266, endPoint x: 661, endPoint y: 224, distance: 208.8
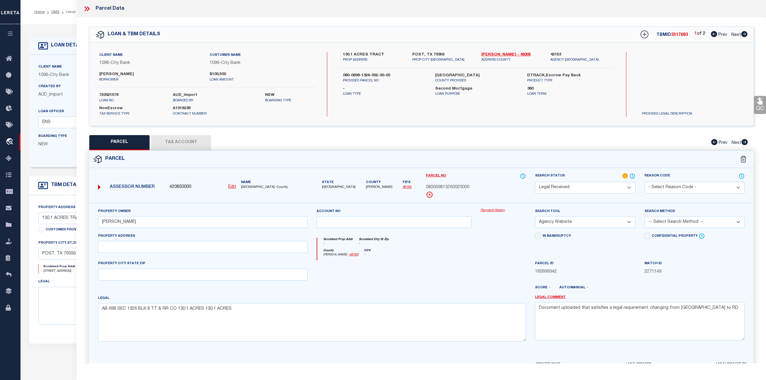
click at [466, 266] on div at bounding box center [394, 272] width 164 height 25
click at [678, 218] on select "-- Select Search Method -- Property Address Legal Liability Info Provided" at bounding box center [695, 222] width 100 height 12
select select "LEG"
click at [645, 217] on select "-- Select Search Method -- Property Address Legal Liability Info Provided" at bounding box center [695, 222] width 100 height 12
click at [487, 262] on div at bounding box center [503, 272] width 55 height 25
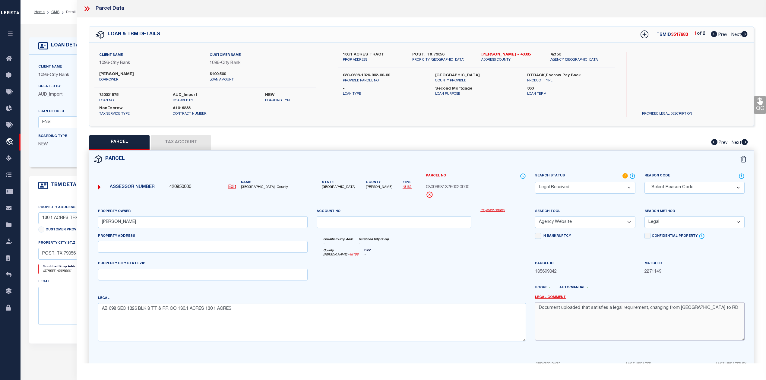
drag, startPoint x: 698, startPoint y: 308, endPoint x: 540, endPoint y: 312, distance: 158.4
click at [540, 312] on textarea "Document uploaded that satisfies a legal requirement, changing from [GEOGRAPHIC…" at bounding box center [640, 321] width 210 height 38
click at [466, 265] on div at bounding box center [394, 272] width 164 height 25
click at [466, 261] on div "County Garza - 48169 DPV -" at bounding box center [421, 255] width 209 height 12
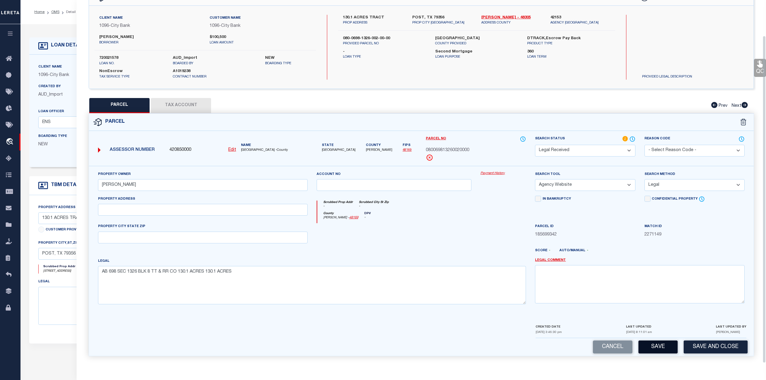
click at [657, 347] on button "Save" at bounding box center [658, 347] width 39 height 13
click at [462, 252] on div at bounding box center [449, 253] width 164 height 10
select select "AS"
select select
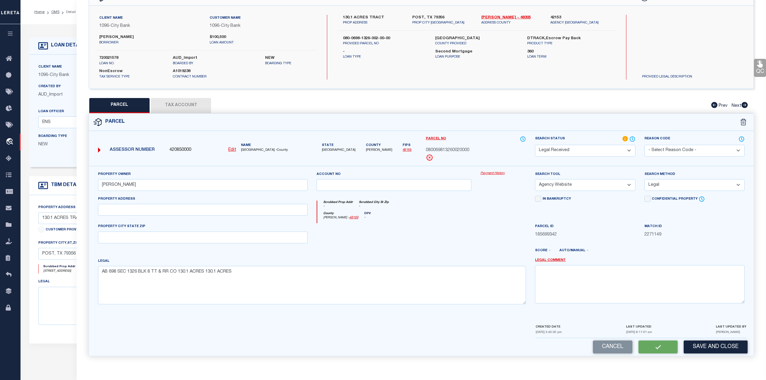
checkbox input "false"
select select "RD"
type input "NORMAN JOHN LEE"
select select "AGW"
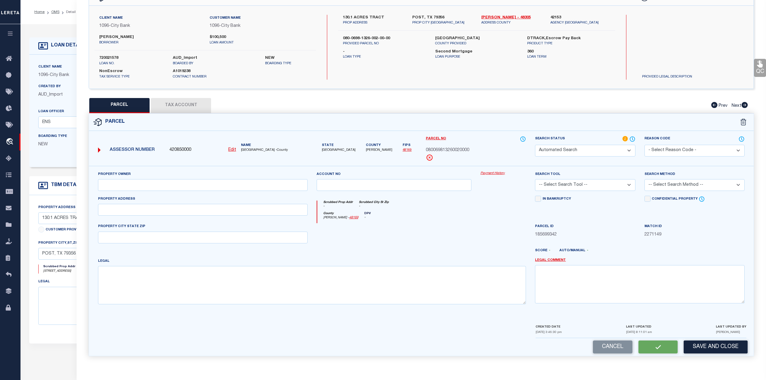
select select "LEG"
type textarea "AB 698 SEC 1326 BLK 8 TT & RR CO 130.1 ACRES 130.1 ACRES"
click at [188, 104] on button "Tax Account" at bounding box center [181, 105] width 60 height 15
select select "100"
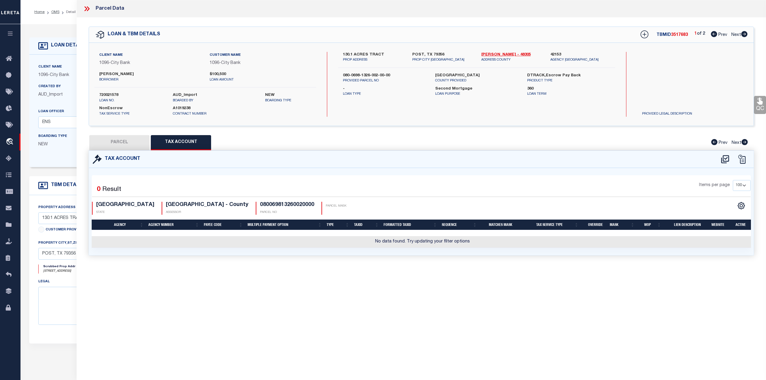
scroll to position [0, 0]
click at [342, 282] on div "Parcel Data QC QC QC - Select Status - Ready to QC" at bounding box center [422, 182] width 690 height 364
click at [725, 158] on icon at bounding box center [725, 159] width 10 height 10
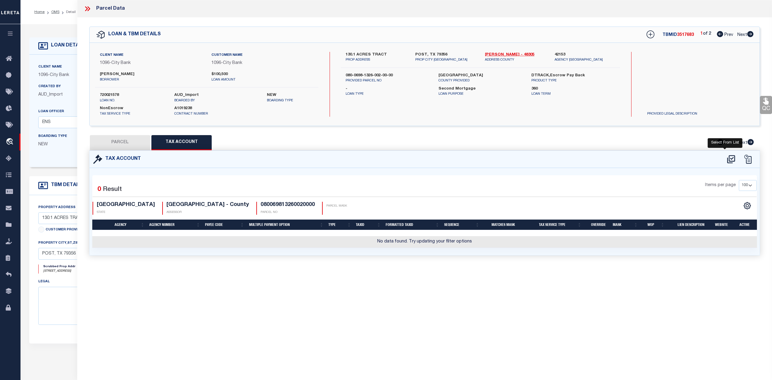
select select "100"
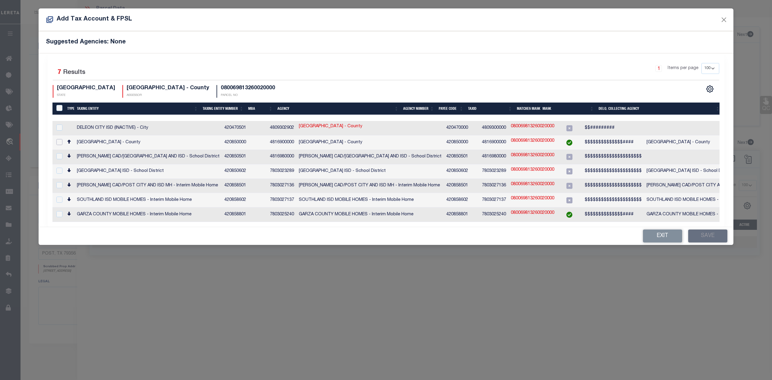
click at [56, 139] on input "checkbox" at bounding box center [59, 142] width 6 height 6
checkbox input "true"
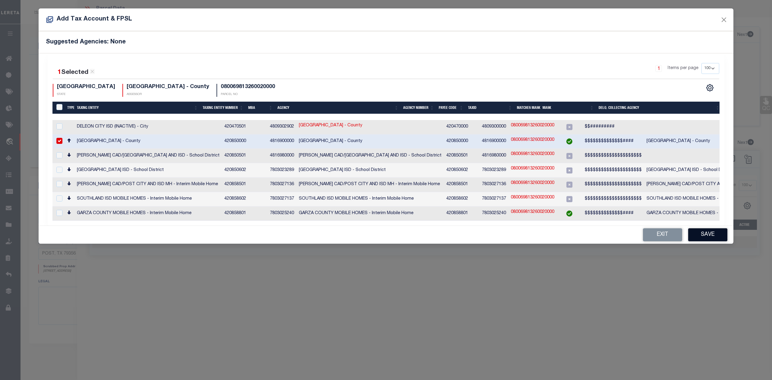
click at [704, 234] on button "Save" at bounding box center [708, 234] width 39 height 13
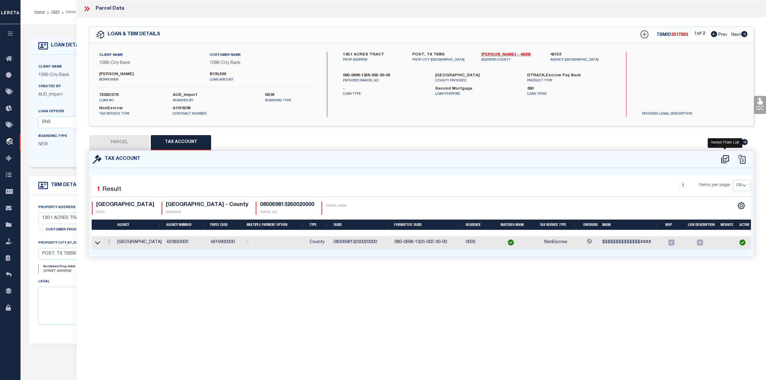
click at [724, 160] on icon at bounding box center [725, 159] width 10 height 10
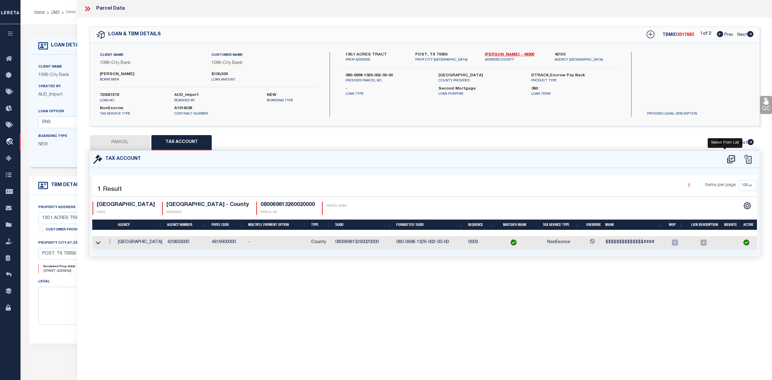
select select "100"
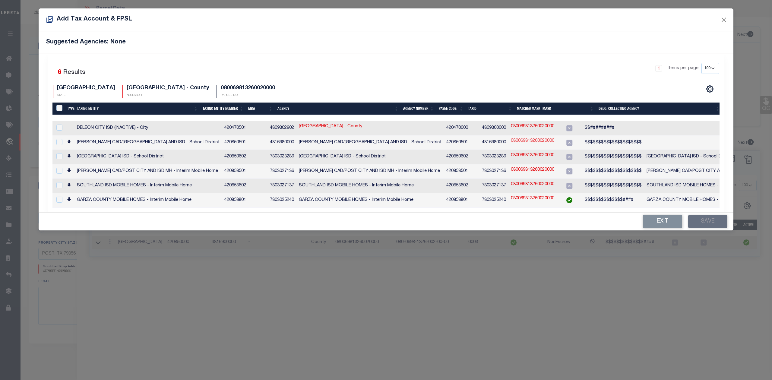
click at [511, 140] on link "080069813260020000" at bounding box center [532, 141] width 43 height 7
type input "080069813260020000"
type textarea "$$$$$$$$$$$$$$$$$$$$$"
checkbox input "true"
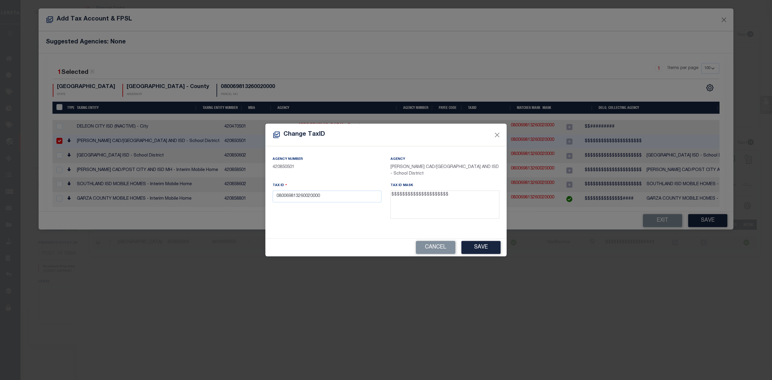
click at [391, 194] on textarea "$$$$$$$$$$$$$$$$$$$$$" at bounding box center [445, 205] width 109 height 28
drag, startPoint x: 391, startPoint y: 193, endPoint x: 402, endPoint y: 191, distance: 11.1
click at [402, 191] on textarea "$$$$$$$$$$$$$$$$$$$$$" at bounding box center [445, 205] width 109 height 28
click at [275, 196] on input "080069813260020000" at bounding box center [327, 197] width 109 height 12
click at [391, 194] on textarea "$$$$$$$$$$$$$$$$$$$$$" at bounding box center [445, 205] width 109 height 28
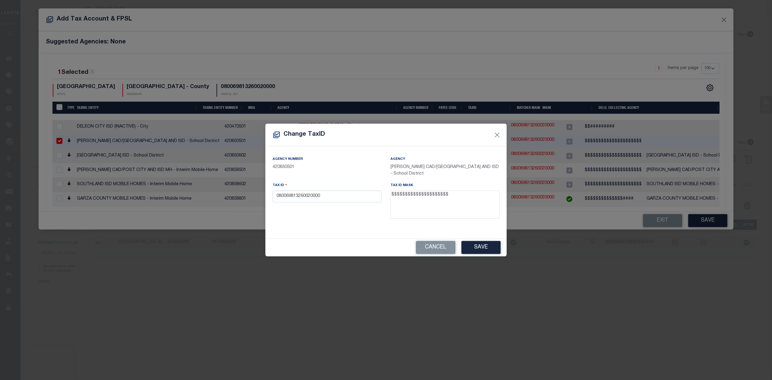
click at [394, 195] on textarea "$$$$$$$$$$$$$$$$$$$$$" at bounding box center [445, 205] width 109 height 28
click at [274, 196] on input "080069813260020000" at bounding box center [327, 197] width 109 height 12
click at [500, 246] on button "Save" at bounding box center [481, 247] width 39 height 13
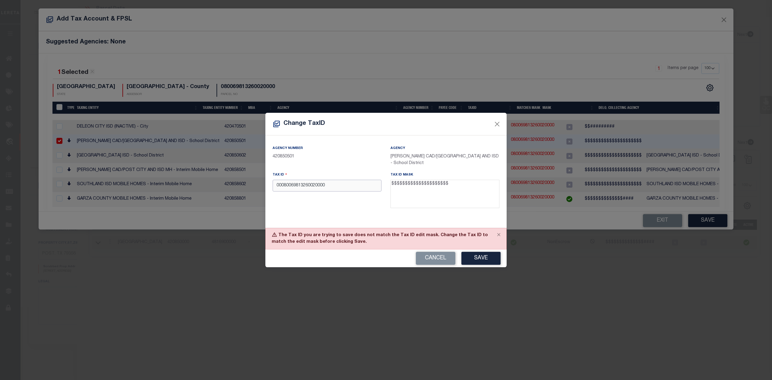
click at [281, 182] on input "00080069813260020000" at bounding box center [327, 186] width 109 height 12
click at [481, 262] on button "Save" at bounding box center [481, 258] width 39 height 13
click at [279, 182] on input "0080069813260020000" at bounding box center [327, 186] width 109 height 12
drag, startPoint x: 392, startPoint y: 181, endPoint x: 400, endPoint y: 183, distance: 8.5
click at [400, 183] on textarea "$$$$$$$$$$$$$$$$$$$$$" at bounding box center [445, 194] width 109 height 28
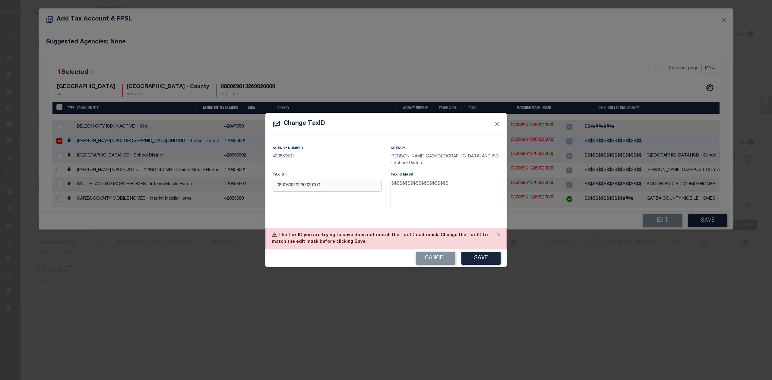
click at [277, 185] on input "080069813260020000" at bounding box center [327, 186] width 109 height 12
click at [275, 185] on input "080069813260020000" at bounding box center [327, 186] width 109 height 12
type input "000080069813260020000"
click at [477, 253] on button "Save" at bounding box center [481, 258] width 39 height 13
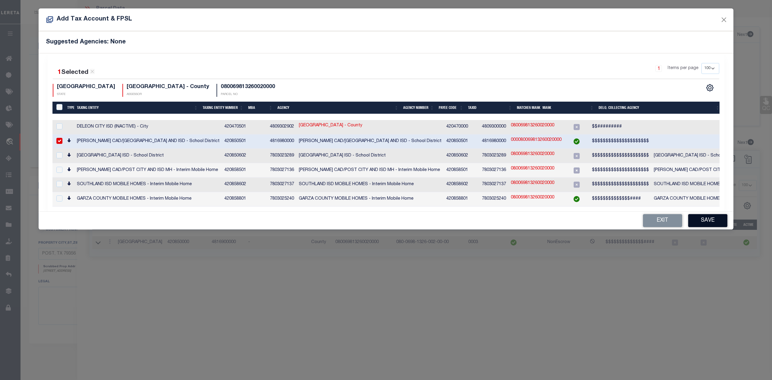
click at [700, 219] on button "Save" at bounding box center [708, 220] width 39 height 13
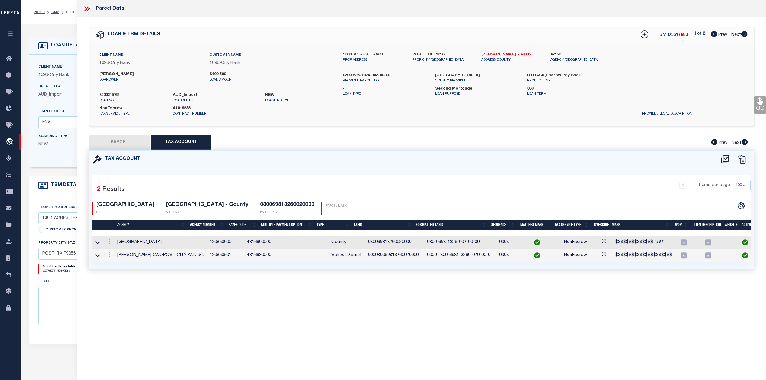
click at [495, 318] on div "Parcel Data QC QC QC - Select Status - Ready to QC" at bounding box center [422, 182] width 690 height 364
click at [126, 138] on button "PARCEL" at bounding box center [119, 142] width 60 height 15
select select "AS"
select select
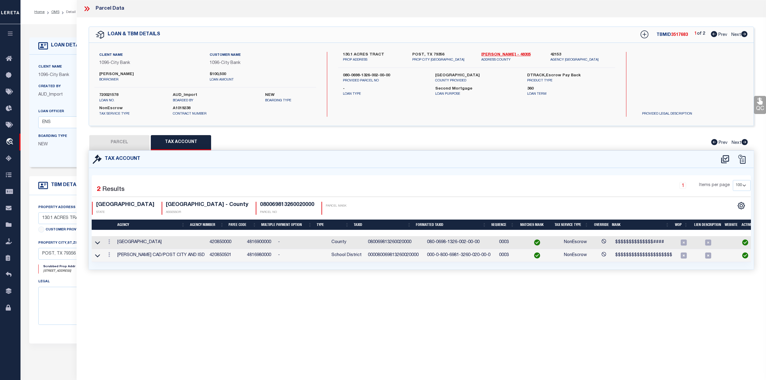
checkbox input "false"
select select "RD"
type input "NORMAN JOHN LEE"
select select "AGW"
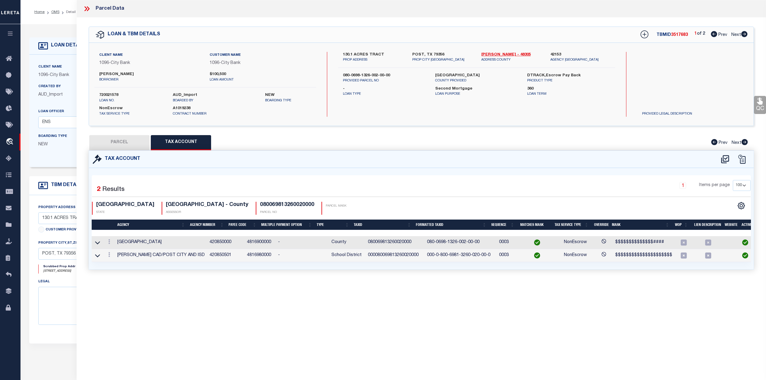
select select "LEG"
type textarea "AB 698 SEC 1326 BLK 8 TT & RR CO 130.1 ACRES 130.1 ACRES"
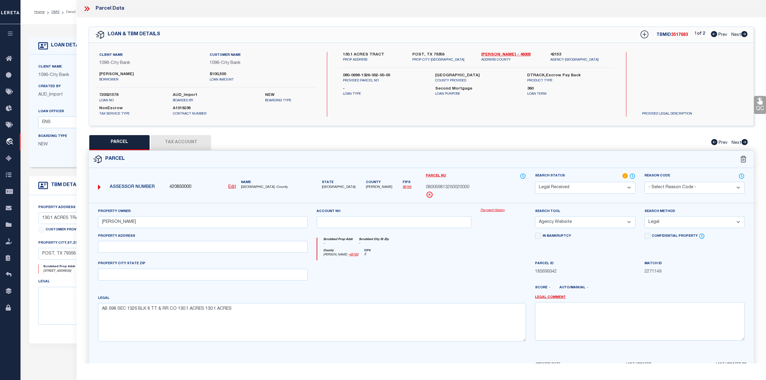
click at [504, 271] on div at bounding box center [503, 272] width 55 height 25
click at [589, 188] on select "Automated Search Bad Parcel Complete Duplicate Parcel High Dollar Reporting In …" at bounding box center [585, 188] width 100 height 12
click at [535, 182] on select "Automated Search Bad Parcel Complete Duplicate Parcel High Dollar Reporting In …" at bounding box center [585, 188] width 100 height 12
click at [484, 267] on div at bounding box center [503, 272] width 55 height 25
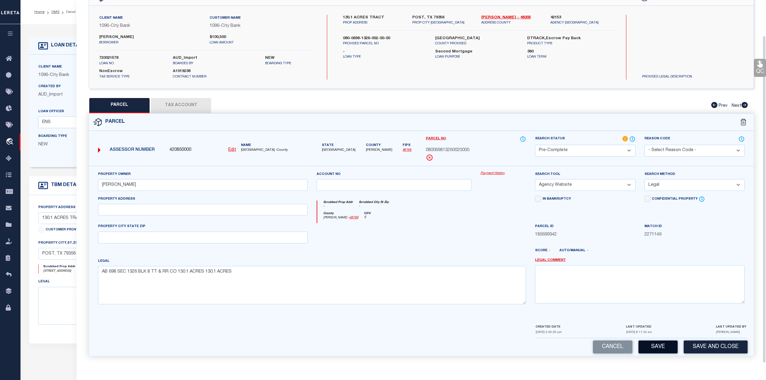
click at [663, 348] on button "Save" at bounding box center [658, 347] width 39 height 13
select select "AS"
select select
checkbox input "false"
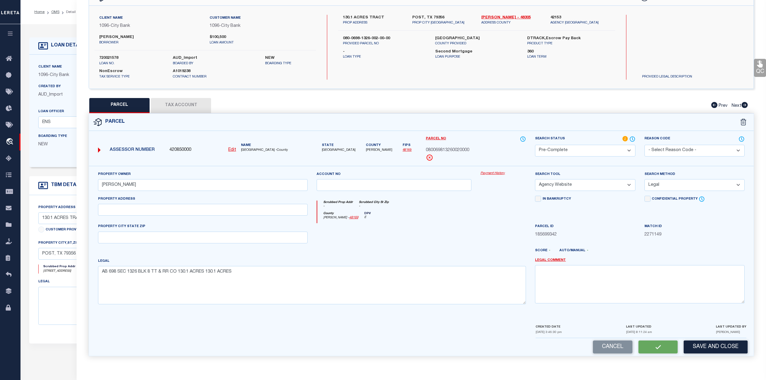
checkbox input "false"
select select "PC"
type input "NORMAN JOHN LEE"
select select "AGW"
select select "LEG"
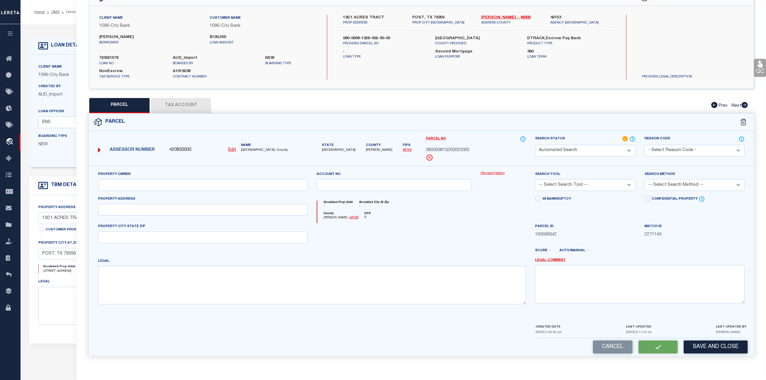
type textarea "AB 698 SEC 1326 BLK 8 TT & RR CO 130.1 ACRES 130.1 ACRES"
click at [471, 238] on div at bounding box center [394, 235] width 164 height 25
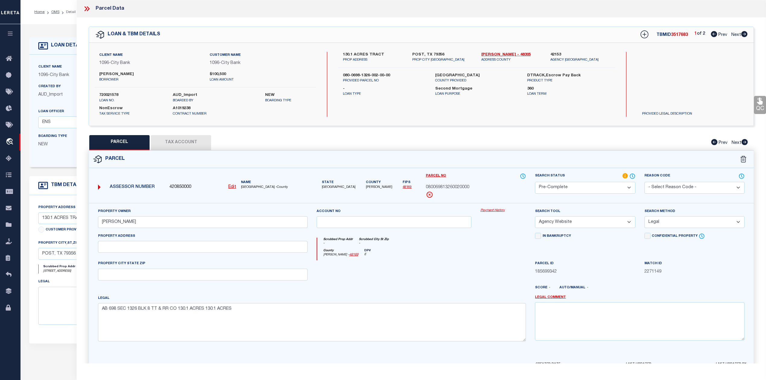
click at [463, 266] on div at bounding box center [394, 272] width 164 height 25
click at [676, 34] on span "3517683" at bounding box center [679, 35] width 17 height 4
copy span "3517683"
click at [460, 256] on div "County Garza - 48169 DPV E" at bounding box center [421, 255] width 209 height 12
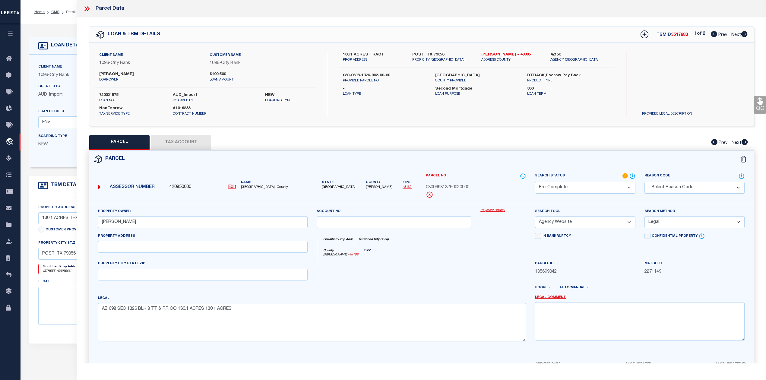
click at [480, 161] on div "Parcel" at bounding box center [421, 159] width 665 height 17
click at [115, 95] on label "720021578" at bounding box center [131, 95] width 65 height 6
copy label "720021578"
drag, startPoint x: 478, startPoint y: 52, endPoint x: 491, endPoint y: 54, distance: 13.4
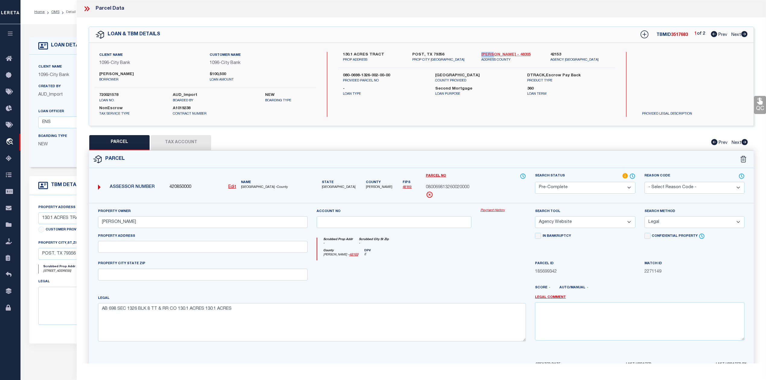
click at [491, 54] on div "Lynn - 48305 ADDRESS COUNTY" at bounding box center [511, 57] width 69 height 11
copy link "[PERSON_NAME]"
drag, startPoint x: 422, startPoint y: 187, endPoint x: 471, endPoint y: 187, distance: 48.9
click at [471, 187] on div "Parcel No 080069813260020000" at bounding box center [475, 188] width 109 height 30
copy span "080069813260020000"
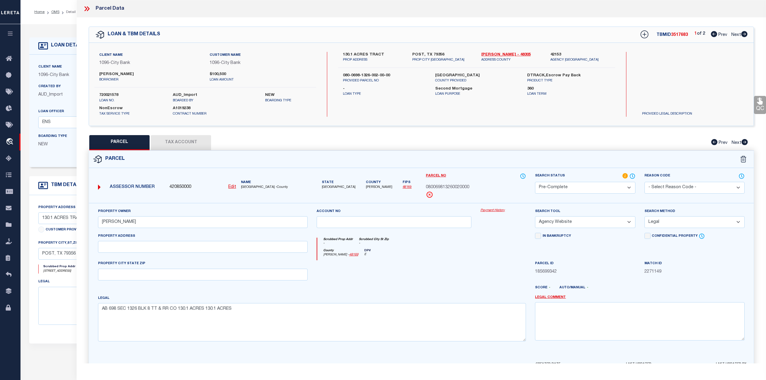
click at [488, 270] on div at bounding box center [503, 272] width 55 height 25
click at [89, 8] on icon at bounding box center [88, 8] width 3 height 5
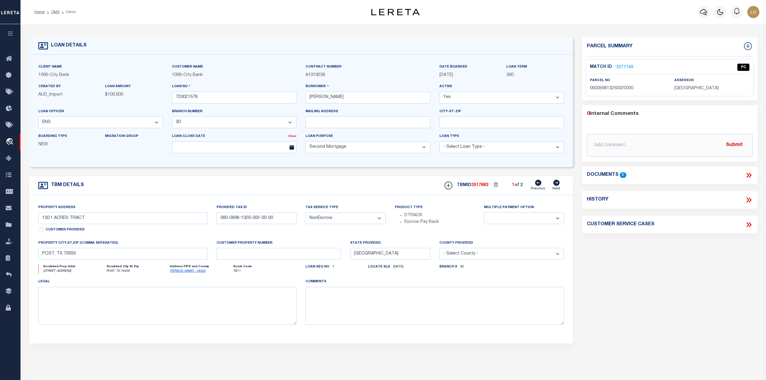
click at [652, 276] on div "Parcel Summary Match ID 2271149 0" at bounding box center [670, 202] width 184 height 330
click at [628, 65] on link "2271149" at bounding box center [625, 67] width 17 height 6
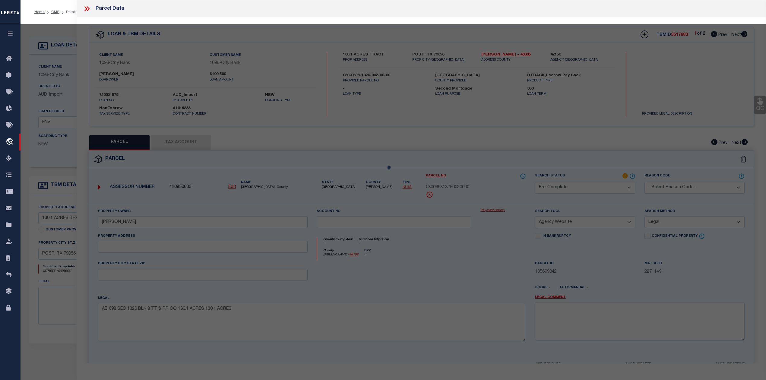
select select "AS"
select select
checkbox input "false"
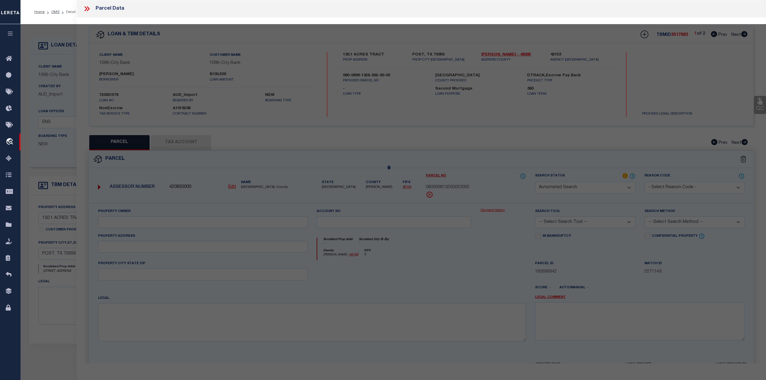
select select "CP"
type input "NORMAN JOHN LEE"
select select "AGW"
select select "LEG"
type textarea "AB 698 SEC 1326 BLK 8 TT & RR CO 130.1 ACRES 130.1 ACRES"
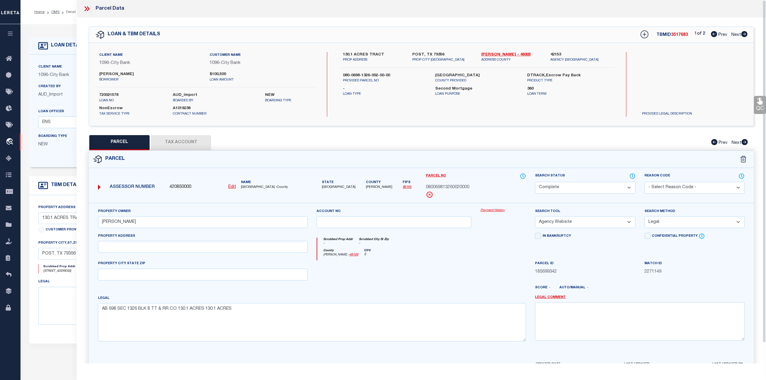
click at [469, 262] on div at bounding box center [394, 272] width 164 height 25
click at [743, 35] on icon at bounding box center [745, 34] width 6 height 6
select select "AS"
select select
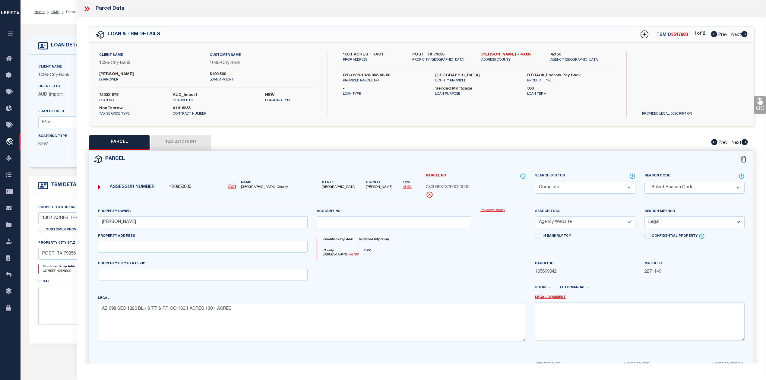
checkbox input "false"
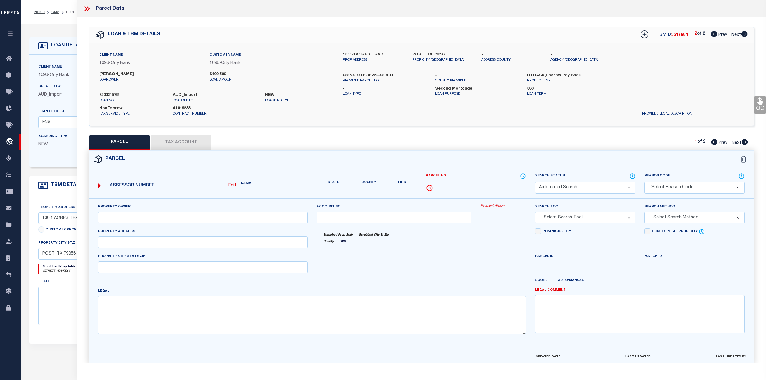
select select "QC"
type input "PENN JAMIE GAIL"
select select "AGW"
select select "LEG"
type input "13.550 ACRES TRACT"
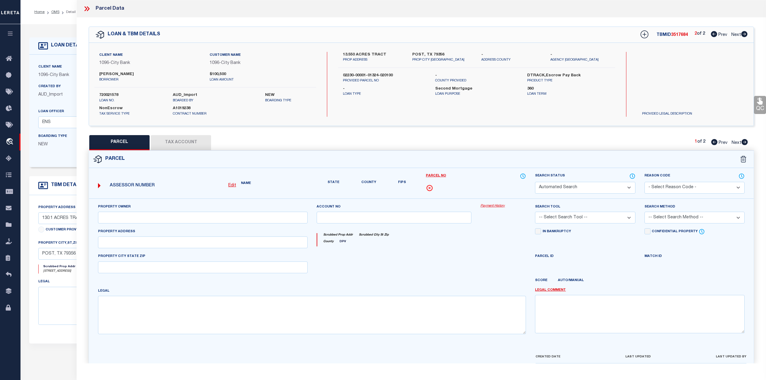
type textarea "NW SEC 1324 BLK 1 HOB 1503 Total Acres 13.5500"
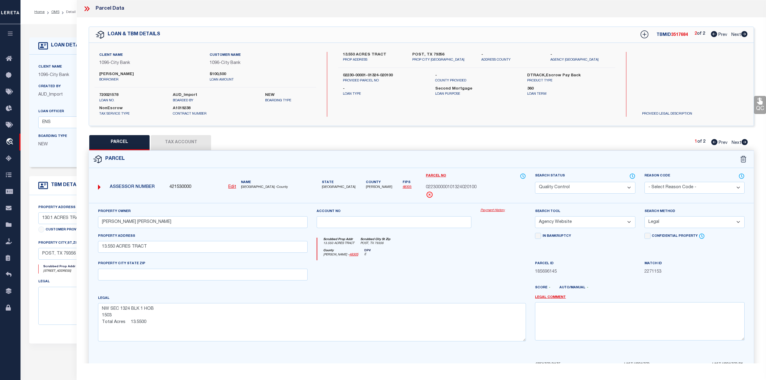
click at [746, 144] on icon at bounding box center [745, 142] width 6 height 6
select select "AS"
select select
checkbox input "false"
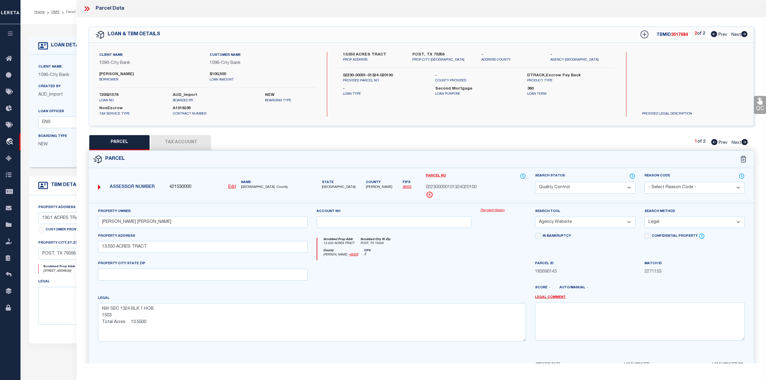
checkbox input "false"
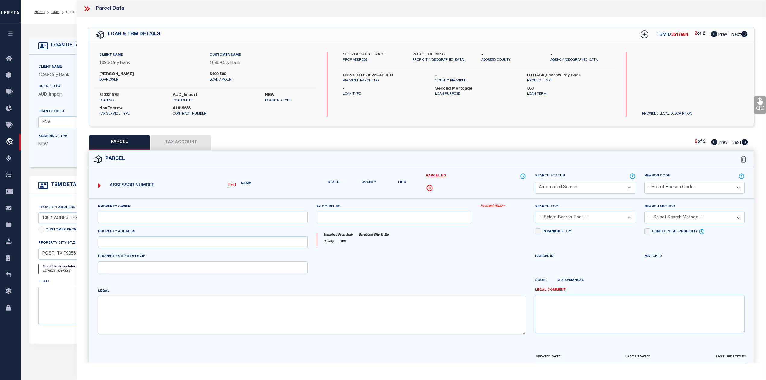
select select "QC"
type input "PAYTON J W/BREENA TRUST"
select select "AGW"
select select "LEG"
type input "13.550 ACRES TRACT"
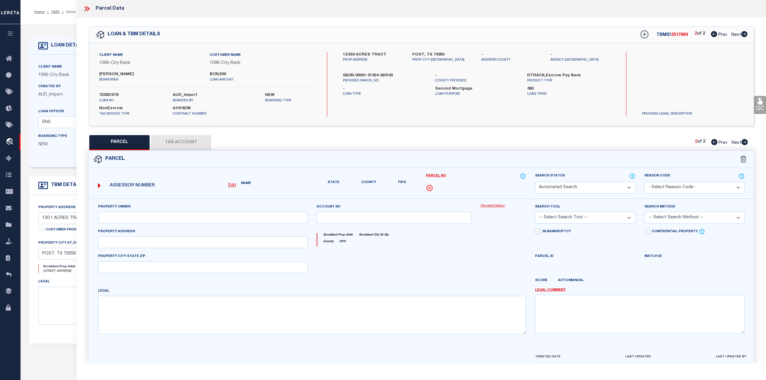
type textarea "NW/PT SEC 1420 BLK 1 EL RR Total Acres 49.5000"
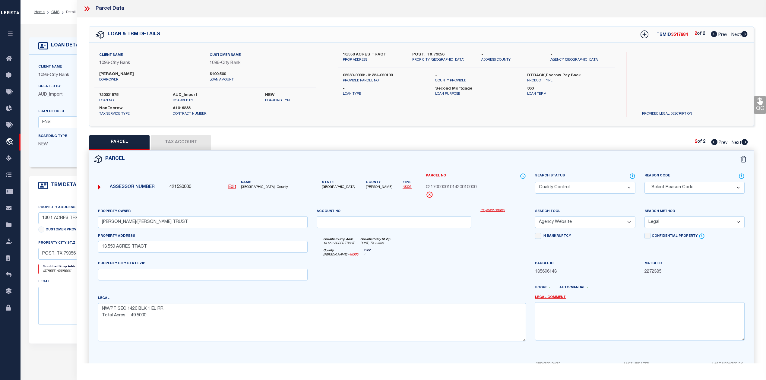
click at [715, 141] on icon at bounding box center [714, 142] width 6 height 6
select select "AS"
select select
checkbox input "false"
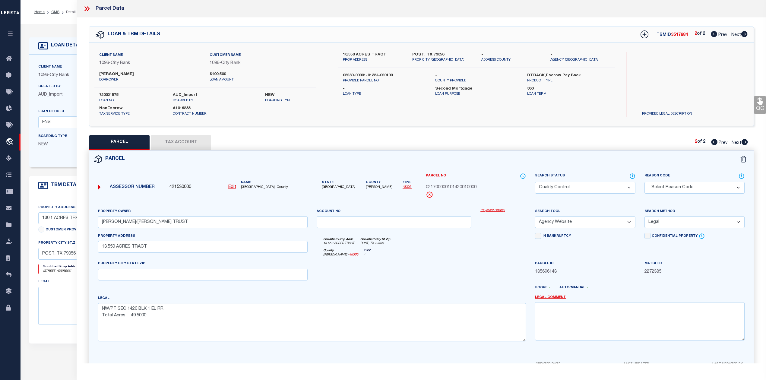
checkbox input "false"
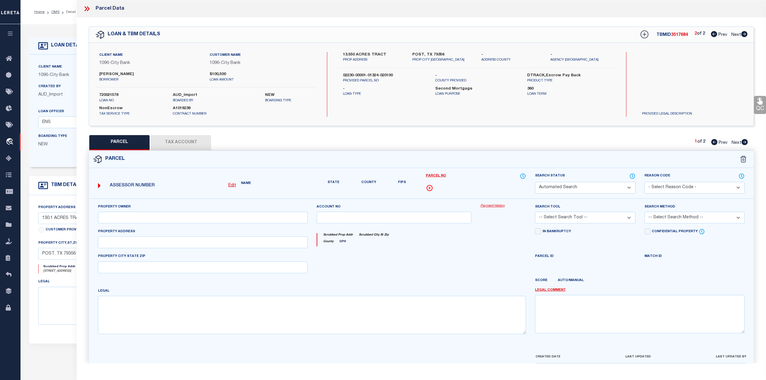
select select "QC"
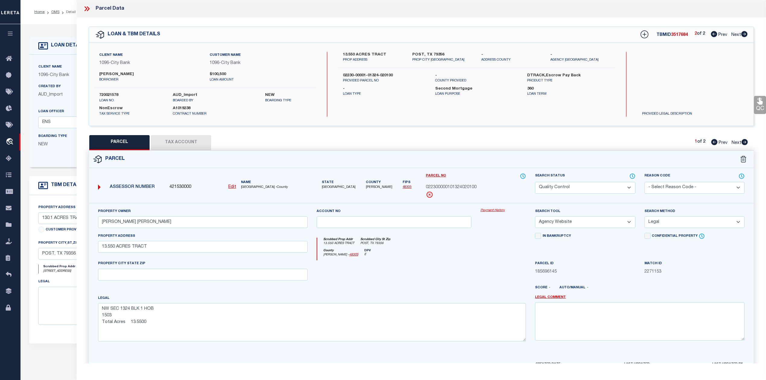
click at [656, 139] on div "PARCEL Tax Account 1 of 2 Prev Next" at bounding box center [422, 142] width 666 height 15
click at [714, 35] on icon at bounding box center [714, 34] width 6 height 6
click at [744, 35] on icon at bounding box center [745, 34] width 6 height 6
click at [633, 175] on icon at bounding box center [633, 176] width 1 height 2
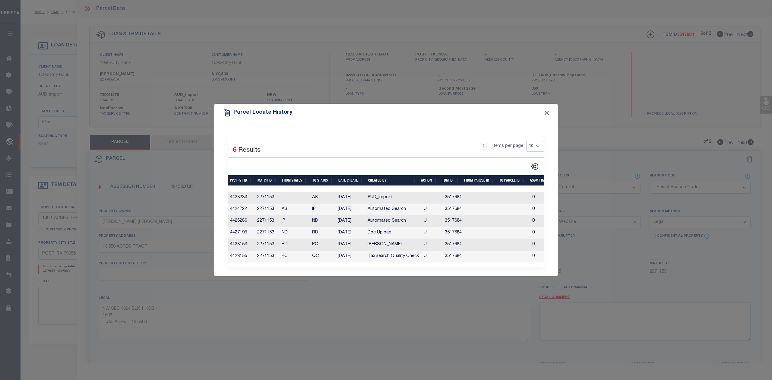
click at [546, 111] on button "Close" at bounding box center [547, 113] width 8 height 8
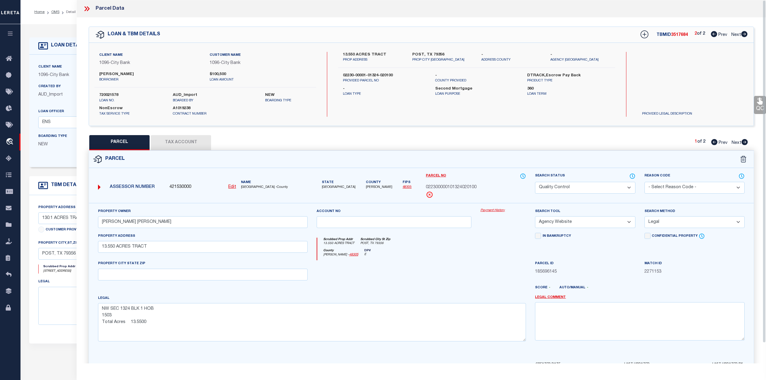
click at [87, 10] on icon at bounding box center [87, 9] width 8 height 8
